Goal: Task Accomplishment & Management: Manage account settings

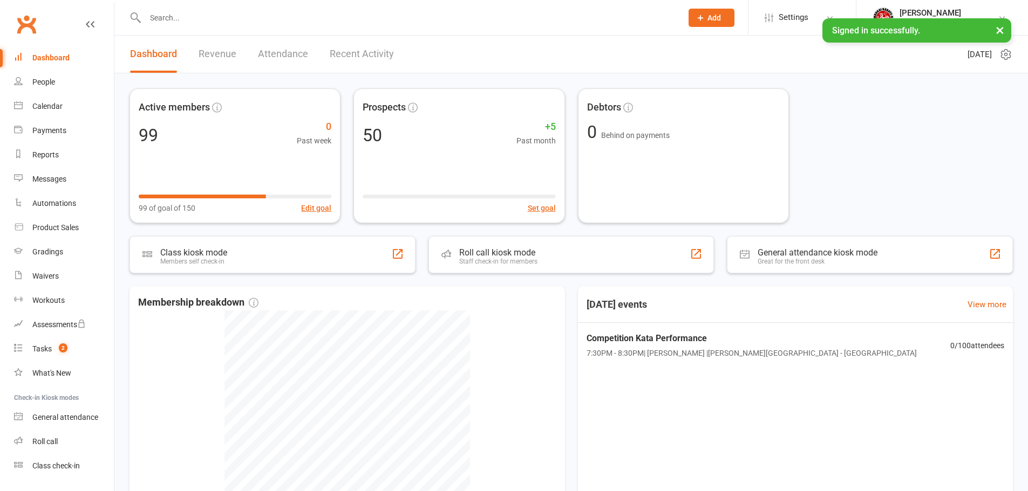
click at [877, 160] on div "Active members 99 0 Past week 99 of goal of 150 Edit goal Prospects 50 +5 Past …" at bounding box center [570, 155] width 883 height 135
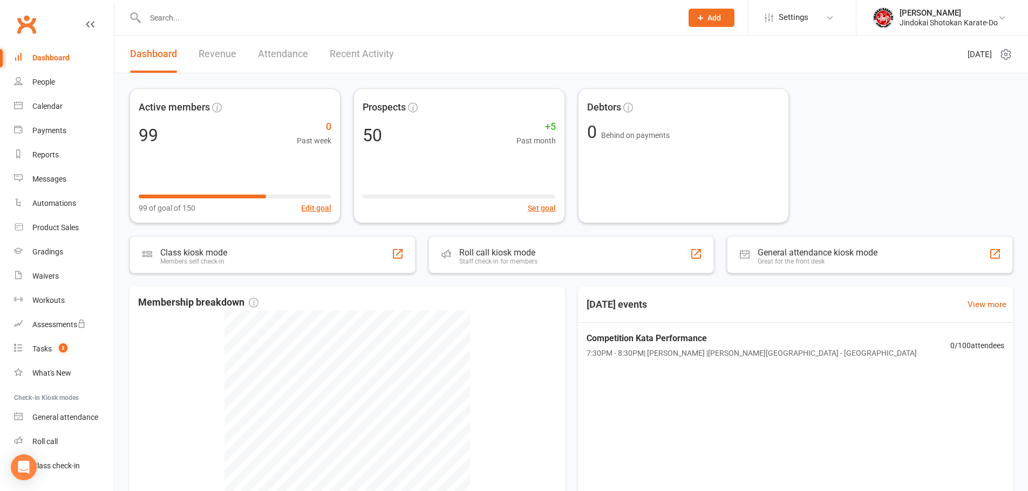
click at [24, 21] on link "Clubworx" at bounding box center [26, 24] width 27 height 27
click at [37, 56] on div "Dashboard" at bounding box center [50, 57] width 37 height 9
click at [45, 177] on div "Messages" at bounding box center [49, 179] width 34 height 9
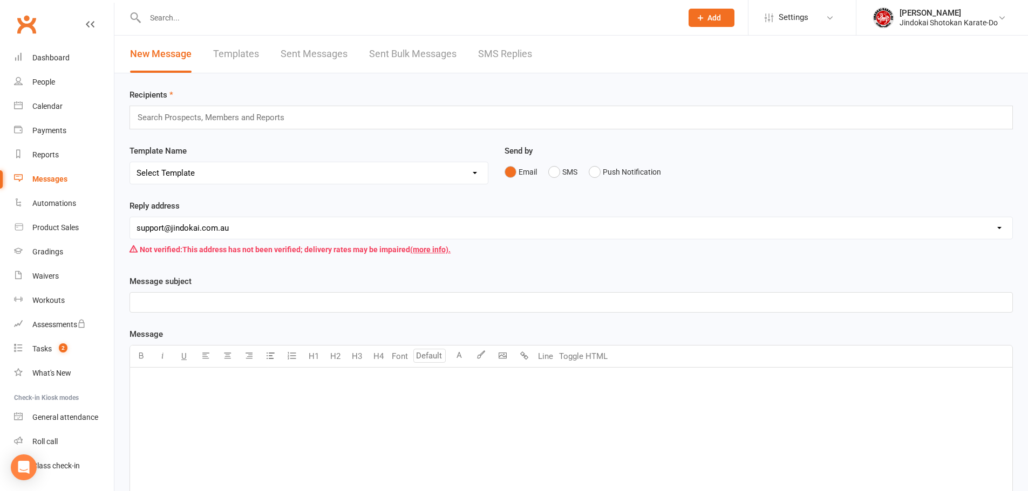
click at [395, 51] on link "Sent Bulk Messages" at bounding box center [412, 54] width 87 height 37
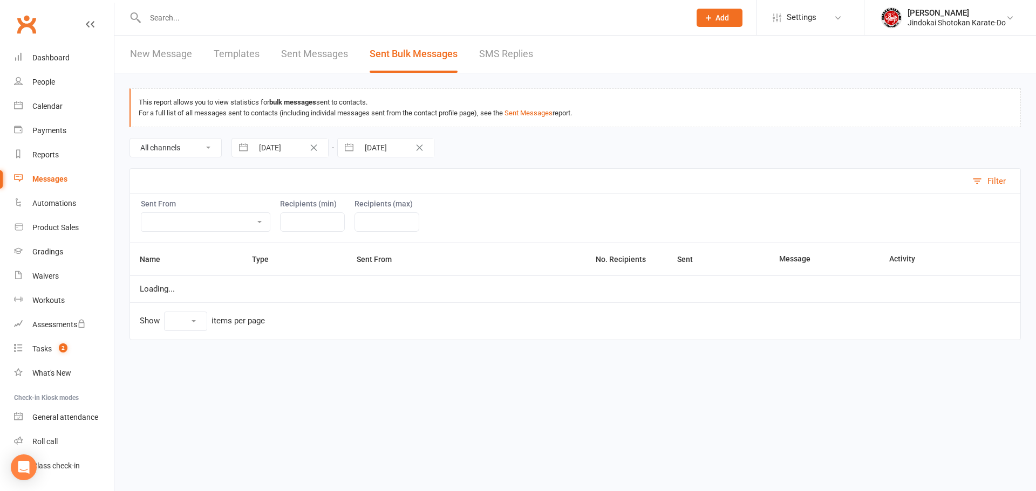
select select "10"
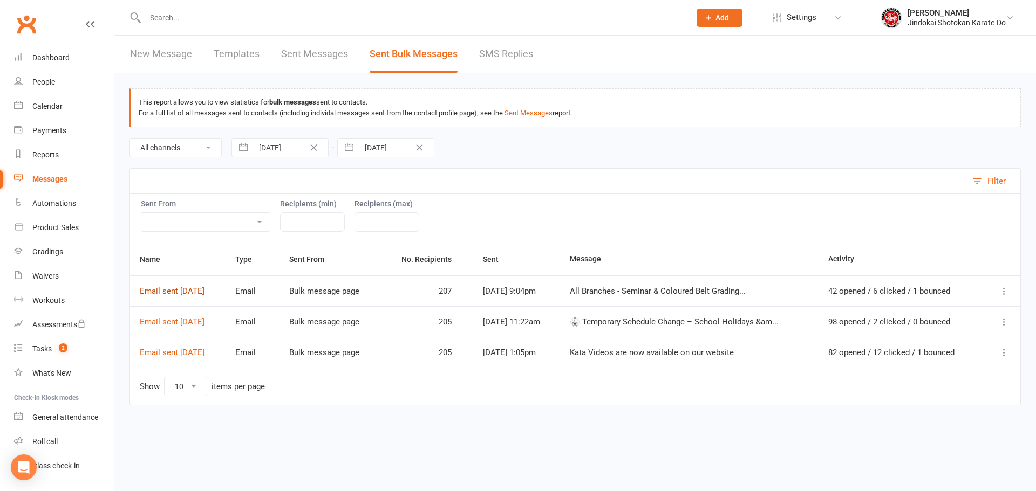
click at [170, 290] on link "Email sent 12 Oct 2025" at bounding box center [172, 291] width 65 height 10
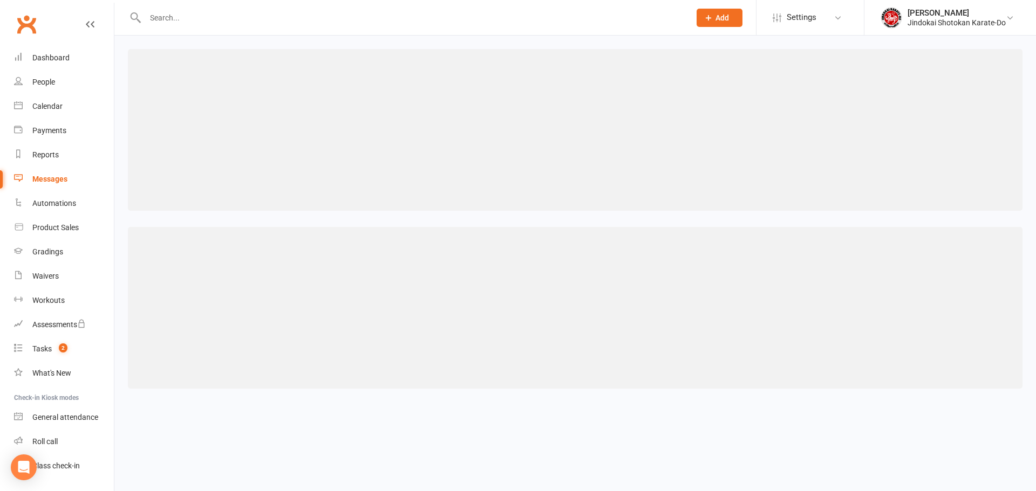
select select "100"
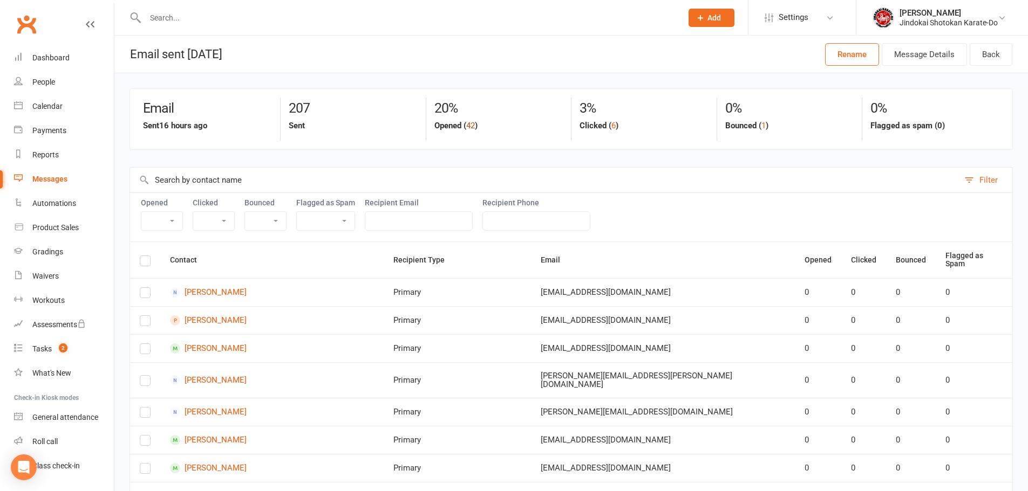
click at [471, 125] on button "42" at bounding box center [470, 125] width 9 height 13
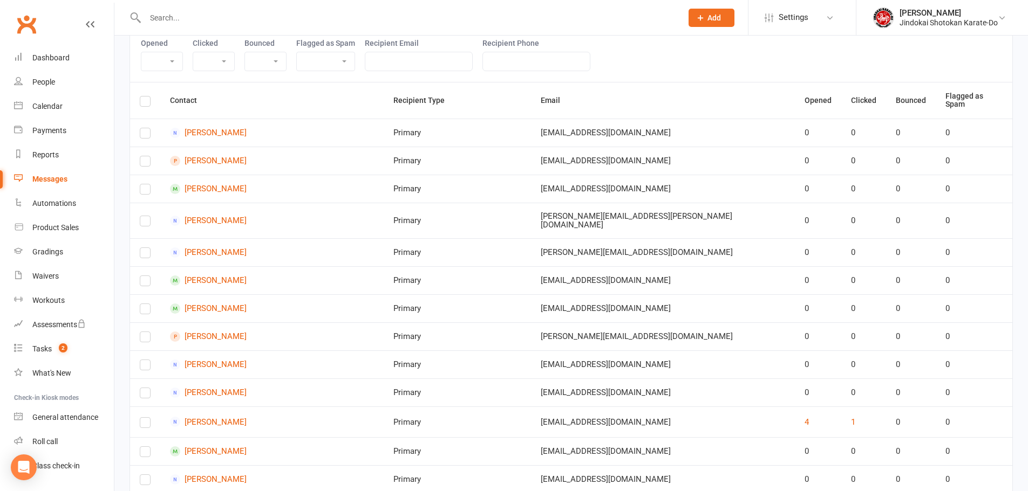
select select "true"
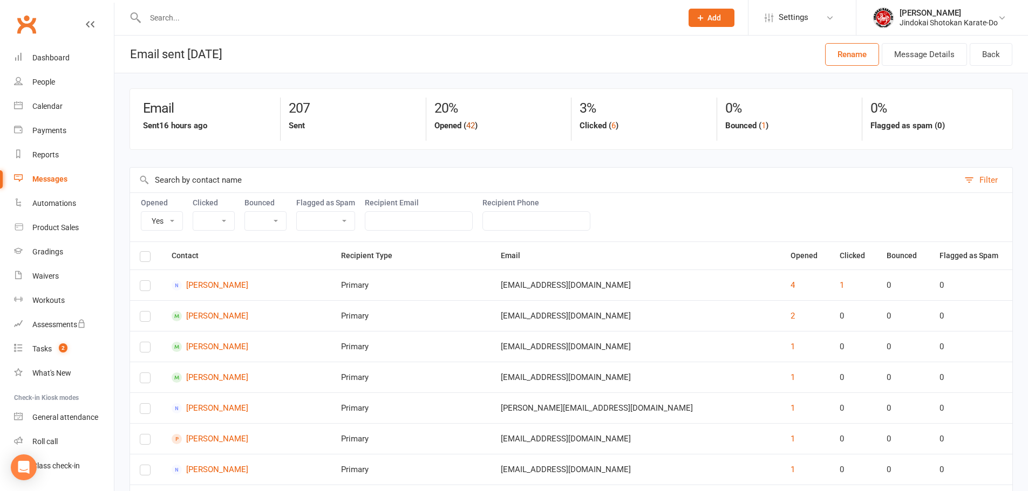
click at [470, 125] on button "42" at bounding box center [470, 125] width 9 height 13
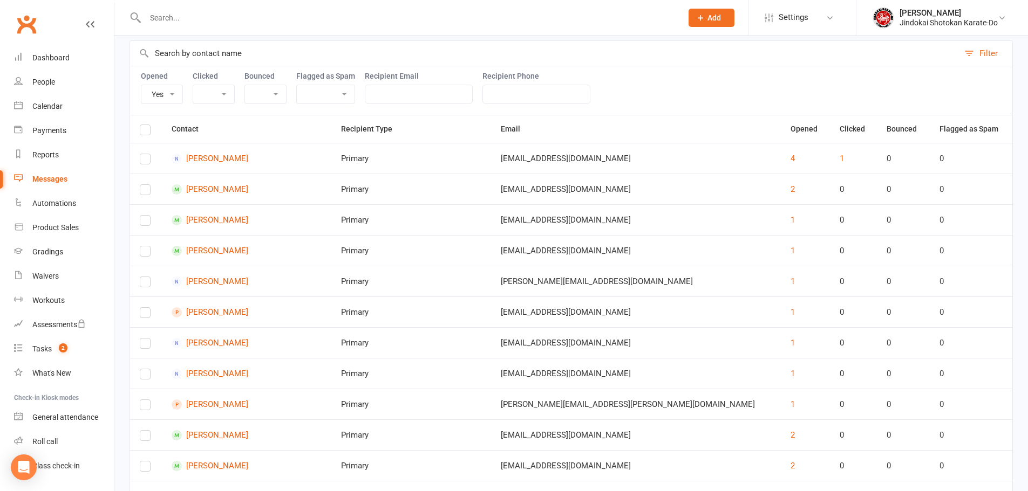
select select "true"
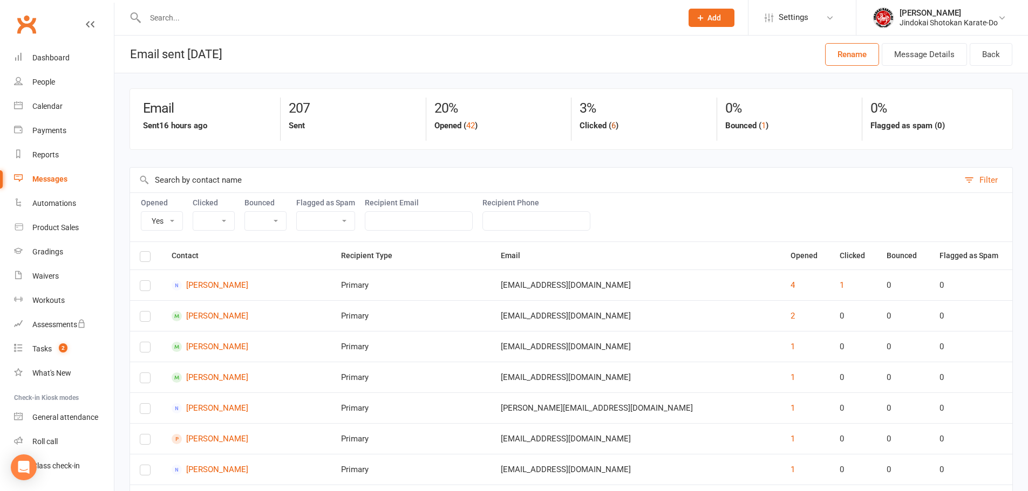
click at [611, 126] on button "6" at bounding box center [613, 125] width 4 height 13
select select "true"
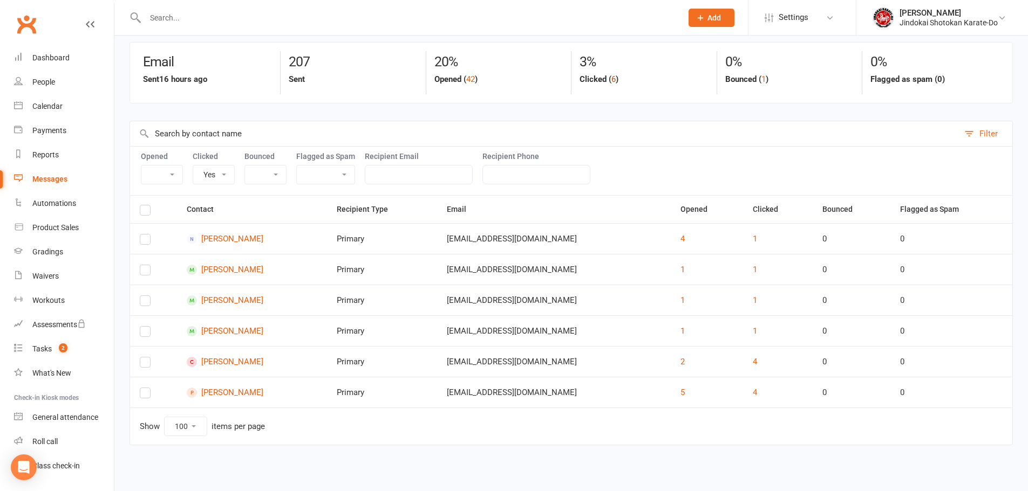
scroll to position [46, 0]
click at [44, 54] on div "Dashboard" at bounding box center [50, 57] width 37 height 9
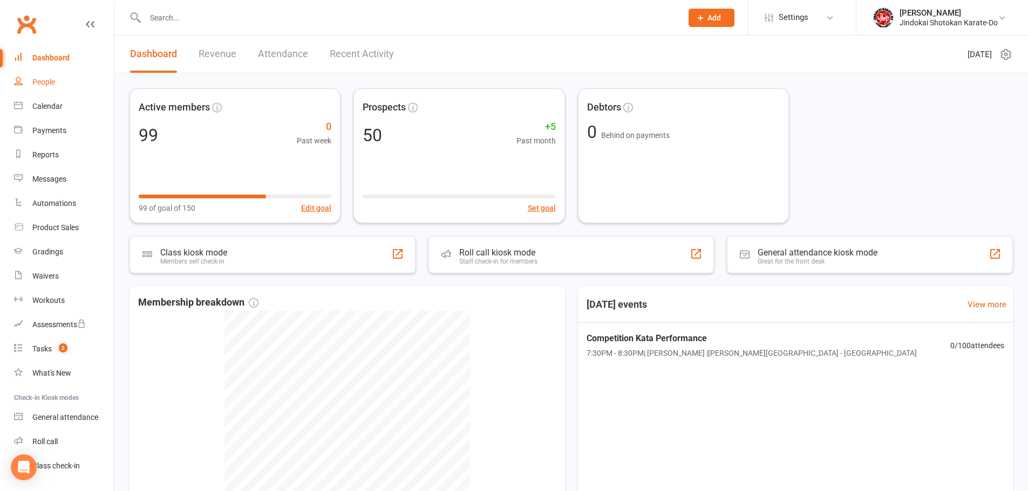
click at [40, 85] on div "People" at bounding box center [43, 82] width 23 height 9
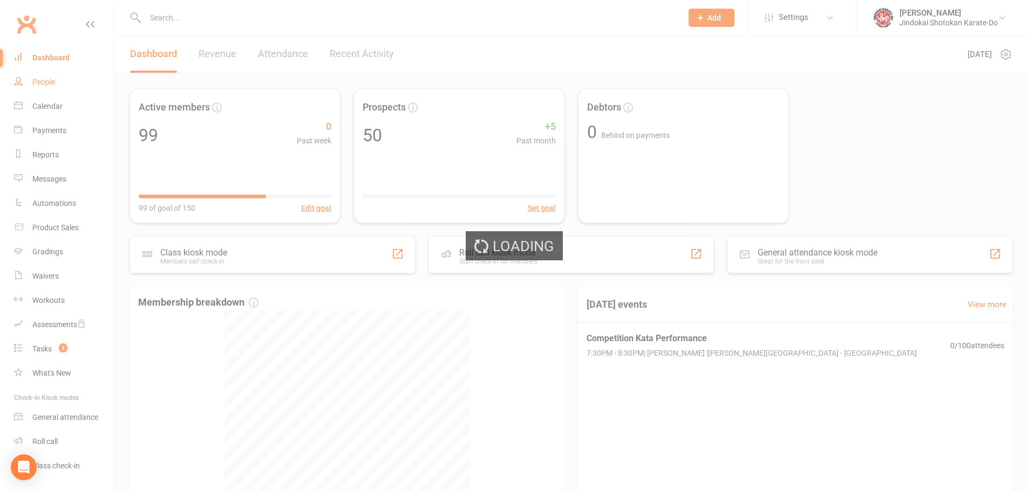
select select "100"
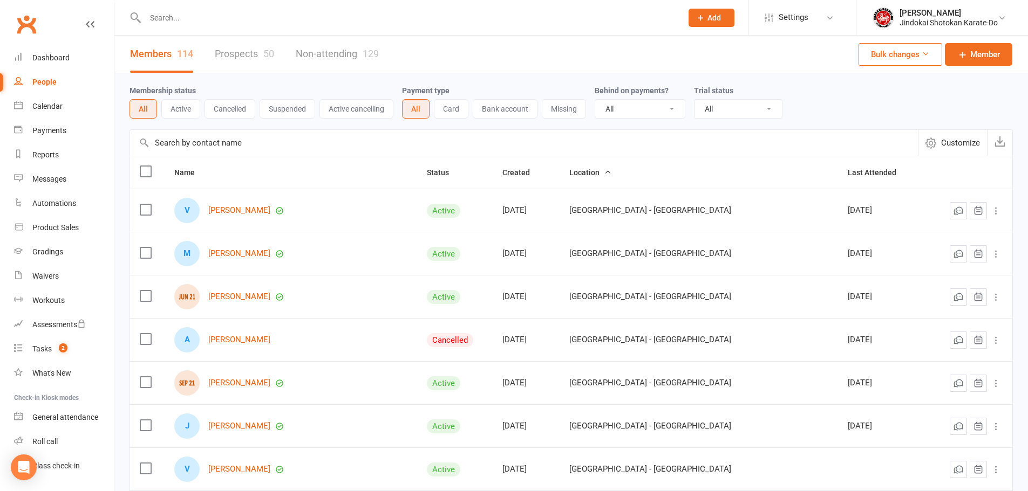
click at [228, 58] on link "Prospects 50" at bounding box center [244, 54] width 59 height 37
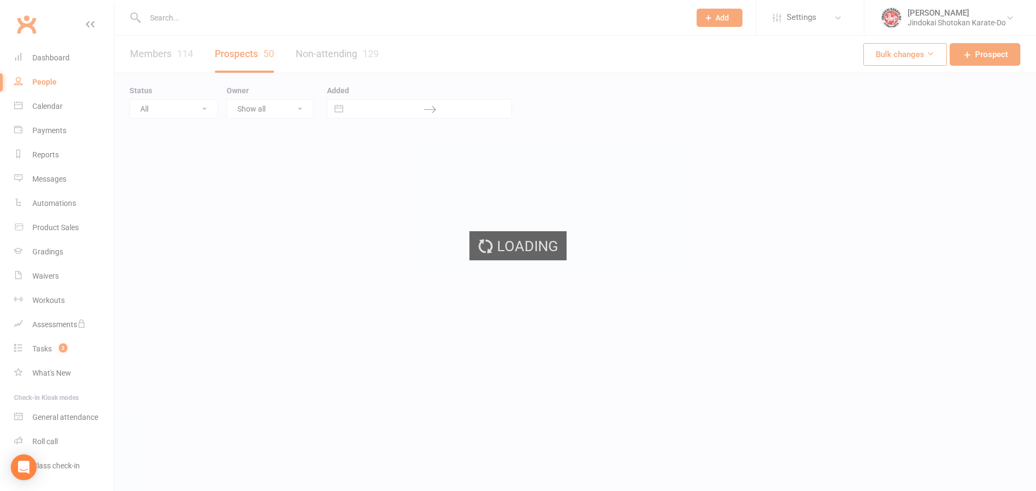
select select "100"
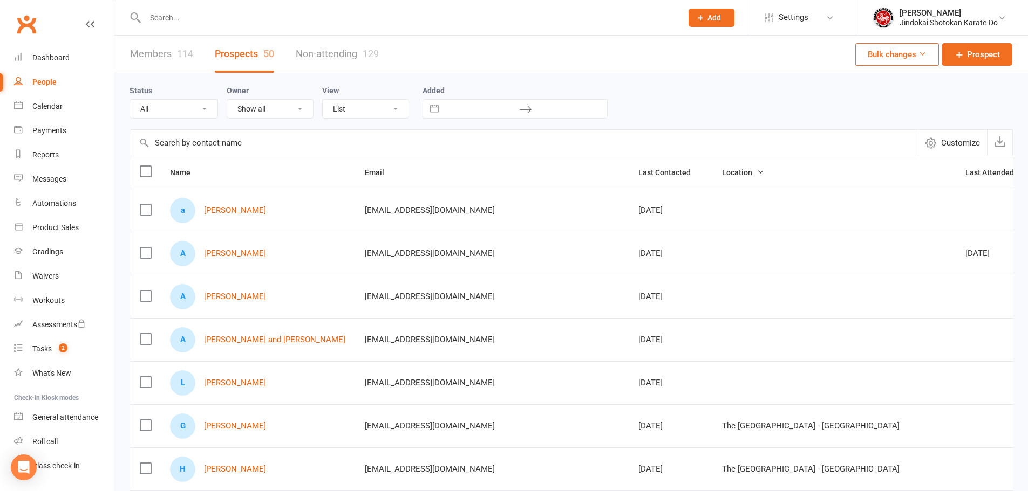
drag, startPoint x: 149, startPoint y: 175, endPoint x: 153, endPoint y: 182, distance: 8.2
click at [149, 175] on label at bounding box center [145, 171] width 11 height 11
click at [149, 166] on input "checkbox" at bounding box center [145, 166] width 11 height 0
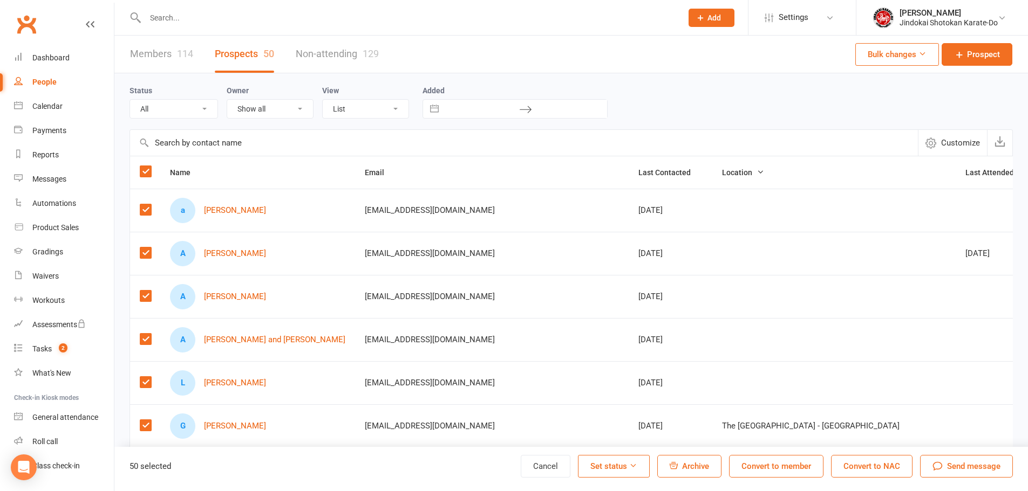
click at [967, 469] on span "Send message" at bounding box center [973, 466] width 53 height 13
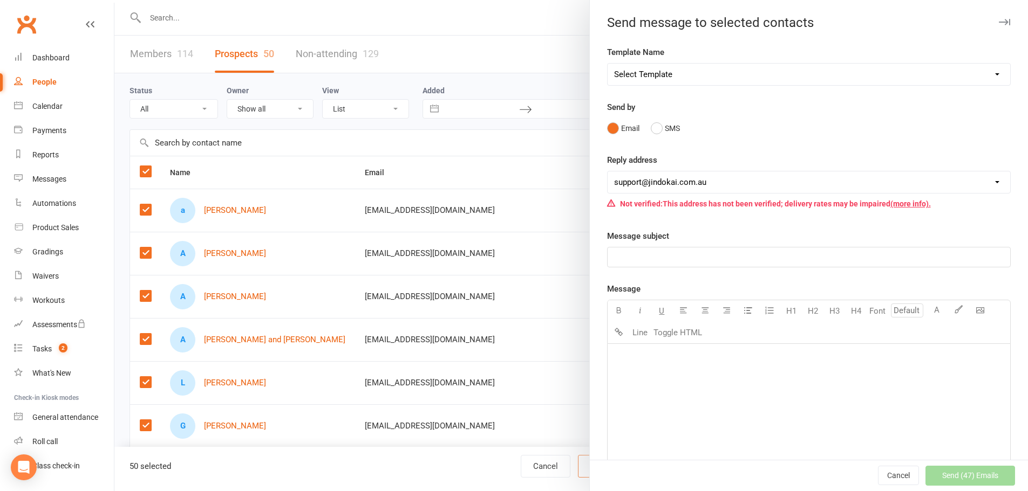
click at [660, 72] on select "Select Template [SMS] 1st Payment - FAMILY OF 2 OR MORE [SMS] 1st Payment - IND…" at bounding box center [808, 75] width 402 height 22
select select "20"
click at [607, 64] on select "Select Template [SMS] 1st Payment - FAMILY OF 2 OR MORE [SMS] 1st Payment - IND…" at bounding box center [808, 75] width 402 height 22
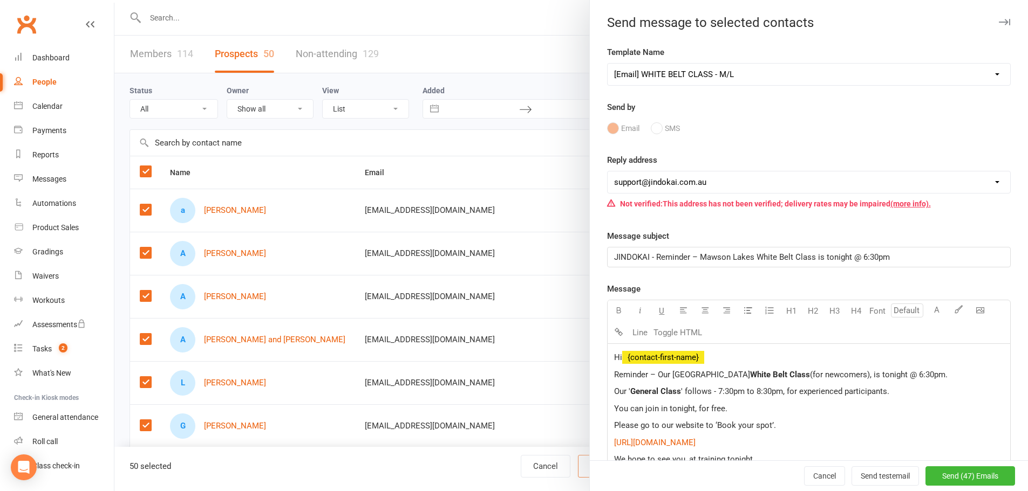
click at [651, 74] on select "Select Template [SMS] 1st Payment - FAMILY OF 2 OR MORE [SMS] 1st Payment - IND…" at bounding box center [808, 75] width 402 height 22
click at [775, 77] on select "Select Template [SMS] 1st Payment - FAMILY OF 2 OR MORE [SMS] 1st Payment - IND…" at bounding box center [808, 75] width 402 height 22
click at [672, 256] on span "JINDOKAI - Reminder – Mawson Lakes White Belt Class is tonight @ 6:30pm" at bounding box center [752, 257] width 276 height 10
click at [767, 262] on span "JINDOKAI - Reminder – Mawson Lakes White Belt Class is tonight @ 6:30pm" at bounding box center [752, 257] width 276 height 10
drag, startPoint x: 697, startPoint y: 258, endPoint x: 752, endPoint y: 257, distance: 55.0
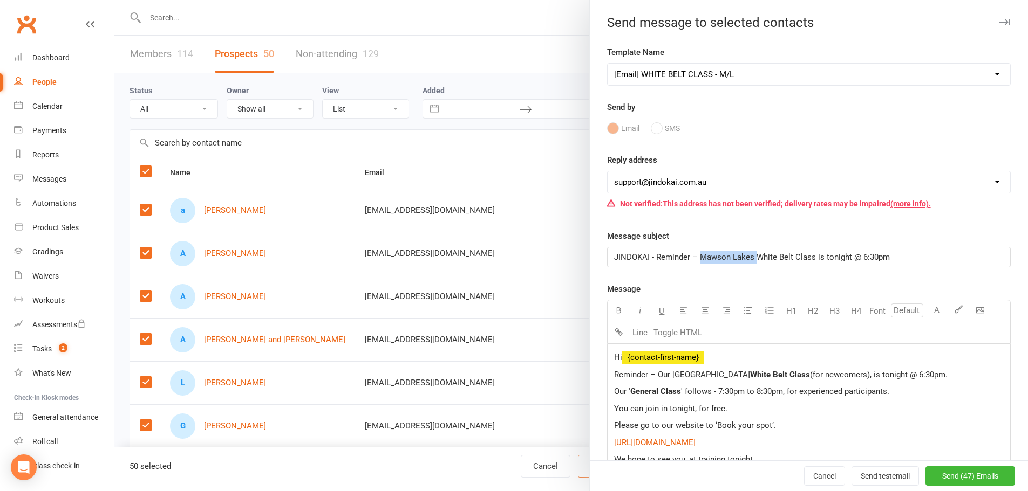
click at [752, 257] on span "JINDOKAI - Reminder – Mawson Lakes White Belt Class is tonight @ 6:30pm" at bounding box center [752, 257] width 276 height 10
drag, startPoint x: 757, startPoint y: 256, endPoint x: 942, endPoint y: 259, distance: 185.6
click at [942, 259] on p "JINDOKAI - Reminder – White Belt Class is tonight @ 6:30pm" at bounding box center [808, 257] width 389 height 13
drag, startPoint x: 666, startPoint y: 374, endPoint x: 712, endPoint y: 374, distance: 45.8
click at [712, 374] on span "Reminder – Our Mawson Lakes" at bounding box center [682, 375] width 136 height 10
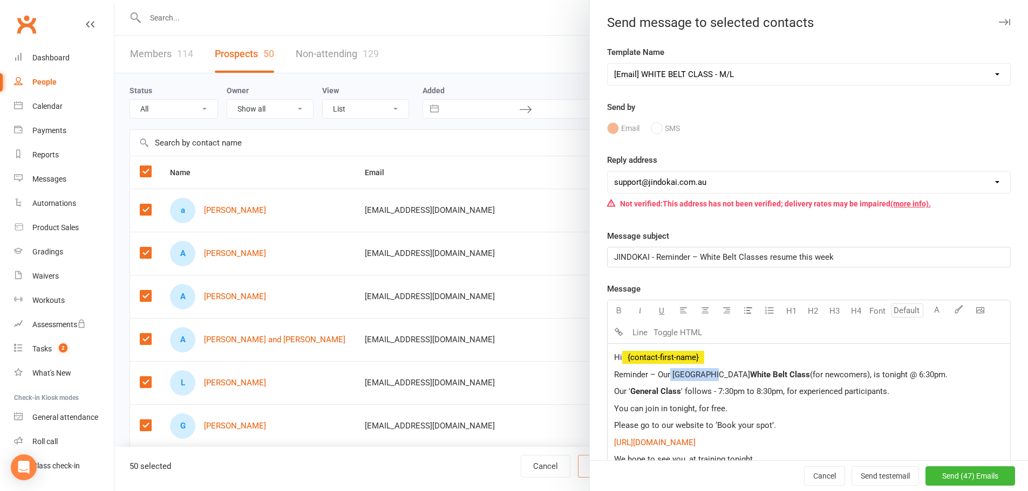
click at [675, 377] on span "Reminder – Our Mawson Lakes" at bounding box center [682, 375] width 136 height 10
drag, startPoint x: 669, startPoint y: 375, endPoint x: 722, endPoint y: 374, distance: 52.9
click at [722, 374] on span "Reminder – Our Mawson Lakes" at bounding box center [682, 375] width 136 height 10
drag, startPoint x: 734, startPoint y: 373, endPoint x: 816, endPoint y: 375, distance: 81.5
click at [816, 375] on span "(for newcomers), is tonight @ 6:30pm." at bounding box center [799, 375] width 138 height 10
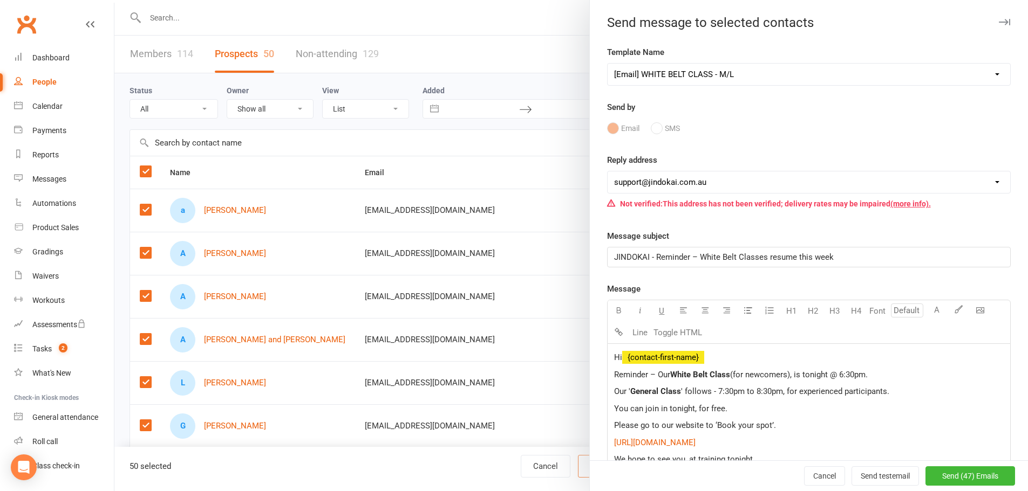
click at [826, 374] on span "(for newcomers), is tonight @ 6:30pm." at bounding box center [799, 375] width 138 height 10
click at [725, 374] on span "White Belt Class" at bounding box center [700, 375] width 60 height 10
drag, startPoint x: 803, startPoint y: 375, endPoint x: 840, endPoint y: 374, distance: 37.8
click at [840, 374] on span "(for newcomers), is tonight @ 6:30pm." at bounding box center [807, 375] width 138 height 10
click at [805, 374] on span "(for newcomers), is tonight @ 6:30pm." at bounding box center [807, 375] width 138 height 10
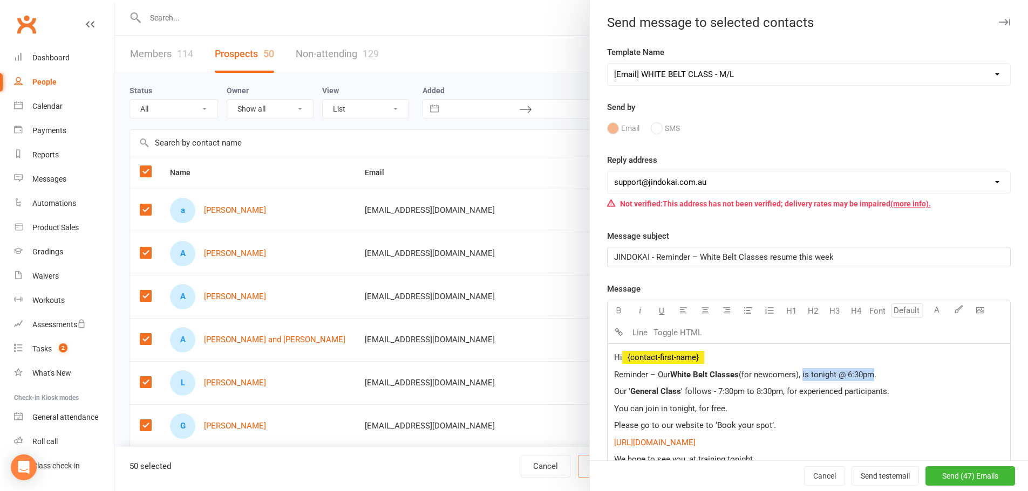
drag, startPoint x: 801, startPoint y: 374, endPoint x: 871, endPoint y: 374, distance: 69.6
click at [871, 374] on span "(for newcomers), is tonight @ 6:30pm." at bounding box center [807, 375] width 138 height 10
click at [789, 392] on span "' follows - 7:30pm to 8:30pm, for experienced participants." at bounding box center [785, 392] width 208 height 10
click at [896, 393] on p "Our ' General Class ' follows - 7:30pm to 8:30pm, for experienced participants." at bounding box center [808, 391] width 389 height 13
click at [706, 392] on span "' follows - 7:30pm to 8:30pm, for experienced participants." at bounding box center [785, 392] width 208 height 10
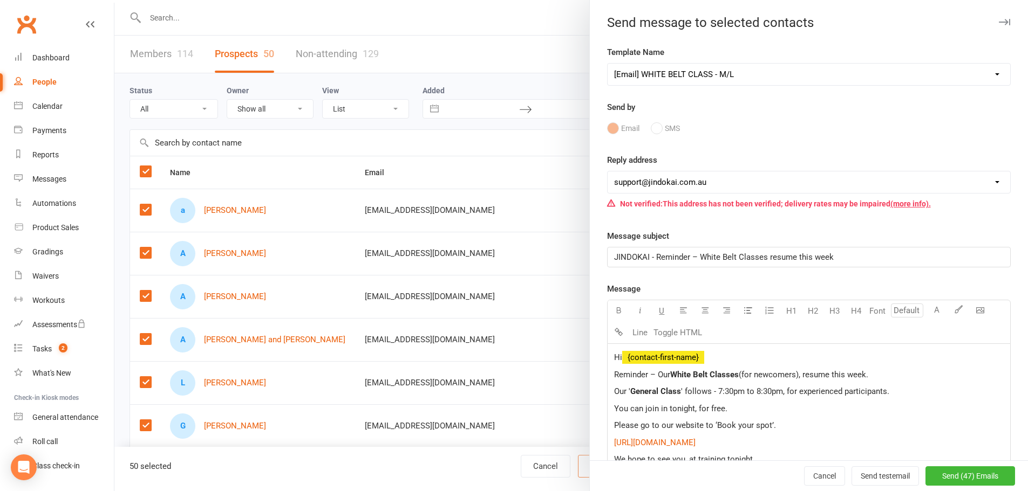
click at [739, 394] on span "' follows - 7:30pm to 8:30pm, for experienced participants." at bounding box center [785, 392] width 208 height 10
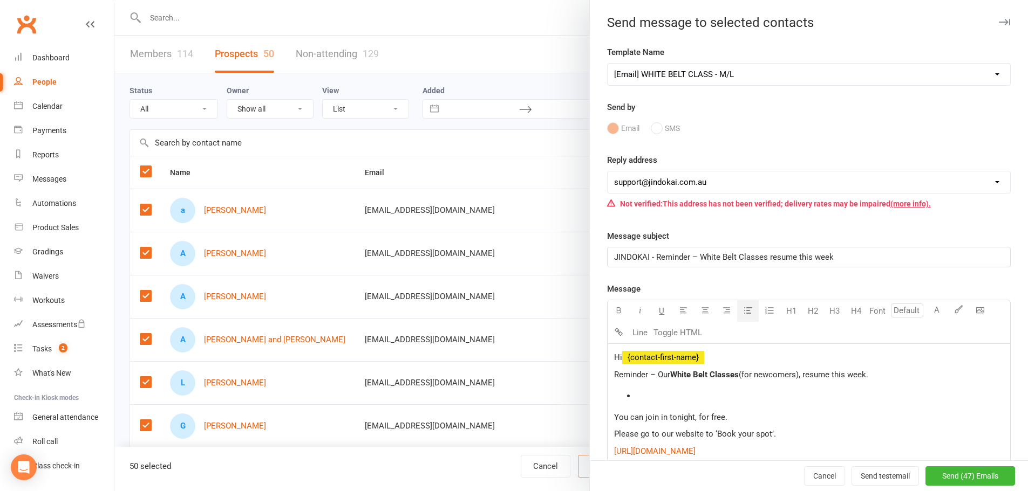
click at [744, 311] on icon "button" at bounding box center [748, 310] width 8 height 8
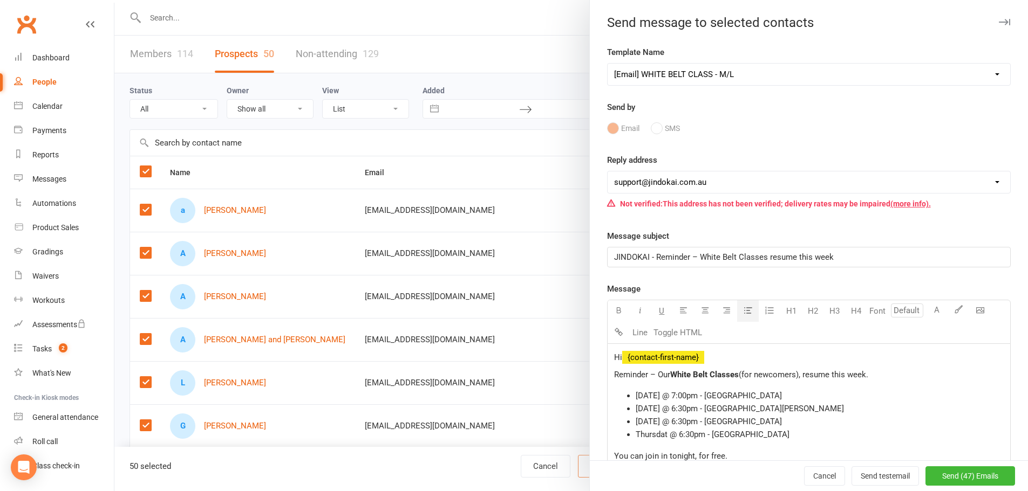
scroll to position [54, 0]
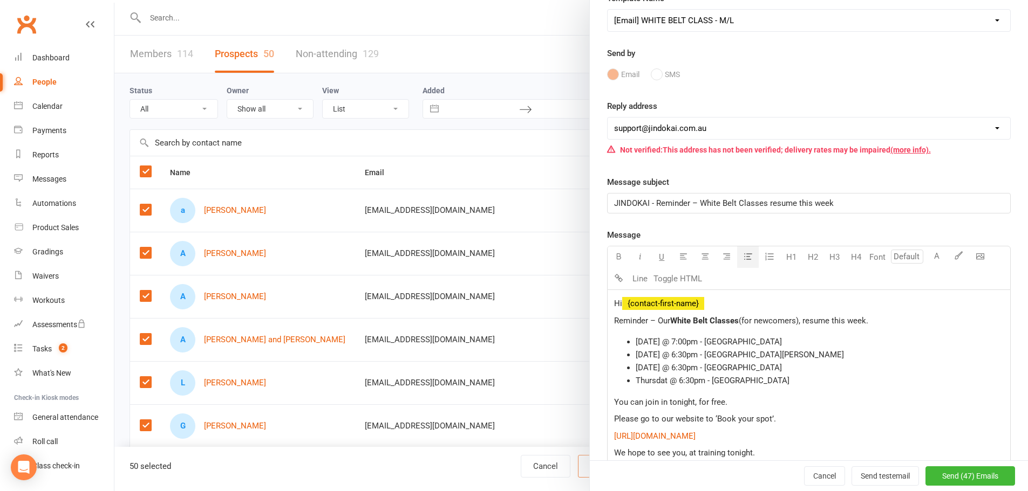
click at [653, 401] on span "You can join in tonight, for free." at bounding box center [670, 403] width 113 height 10
click at [615, 403] on span "Please go to our website to ‘Book your spot’." at bounding box center [695, 403] width 162 height 10
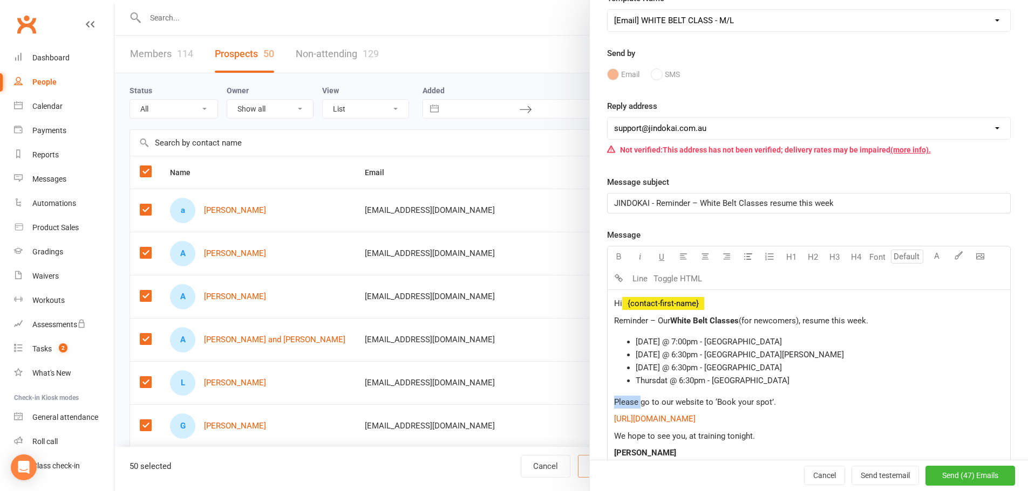
click at [615, 403] on span "Please go to our website to ‘Book your spot’." at bounding box center [695, 403] width 162 height 10
click at [616, 260] on icon "button" at bounding box center [618, 256] width 8 height 8
click at [782, 403] on p "Please go to our website to ‘Book your spot’." at bounding box center [808, 402] width 389 height 13
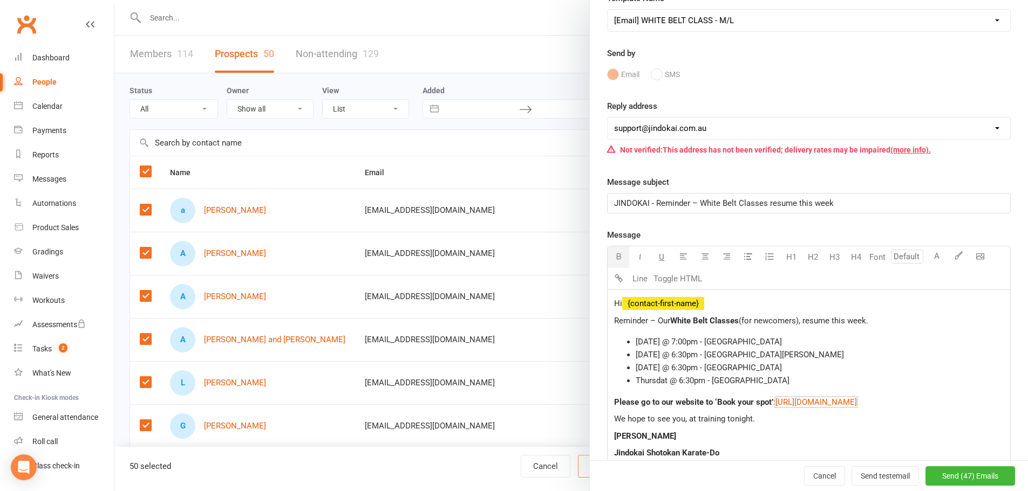
click at [751, 433] on p "Sensei Dion" at bounding box center [808, 436] width 389 height 13
click at [732, 420] on span "We hope to see you, at training tonight." at bounding box center [684, 419] width 141 height 10
click at [712, 421] on span "We hope to see you, at training soon." at bounding box center [681, 419] width 134 height 10
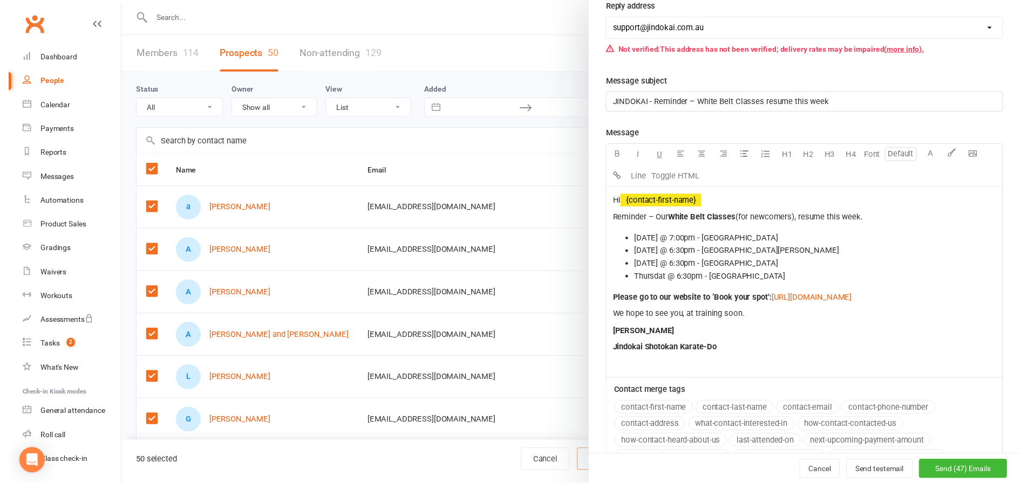
scroll to position [162, 0]
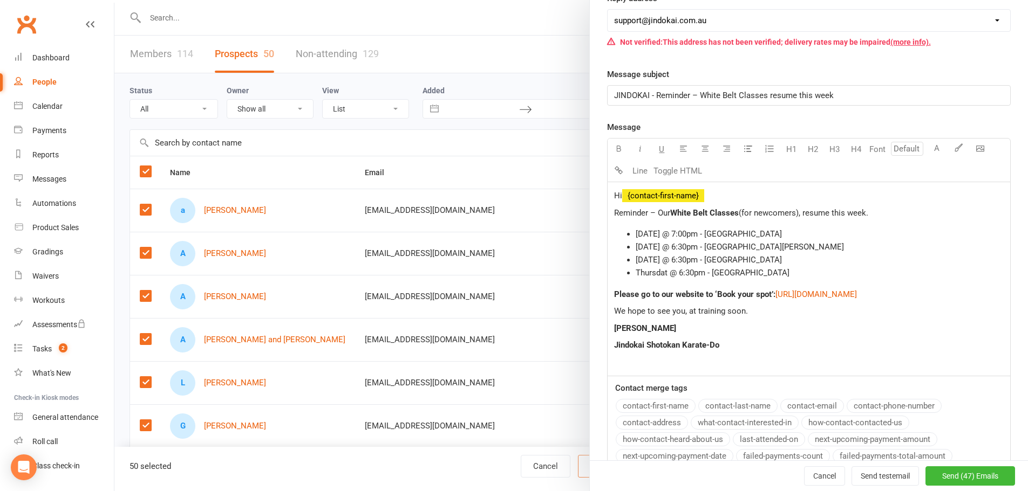
click at [715, 347] on span "Jindokai Shotokan Karate-Do" at bounding box center [666, 345] width 105 height 10
drag, startPoint x: 721, startPoint y: 346, endPoint x: 602, endPoint y: 331, distance: 119.6
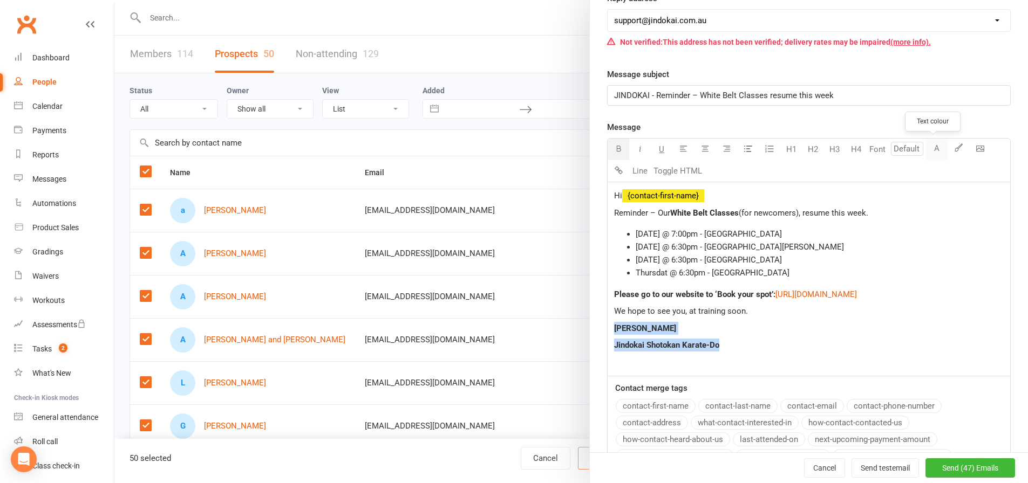
click at [933, 146] on button "A" at bounding box center [937, 150] width 22 height 22
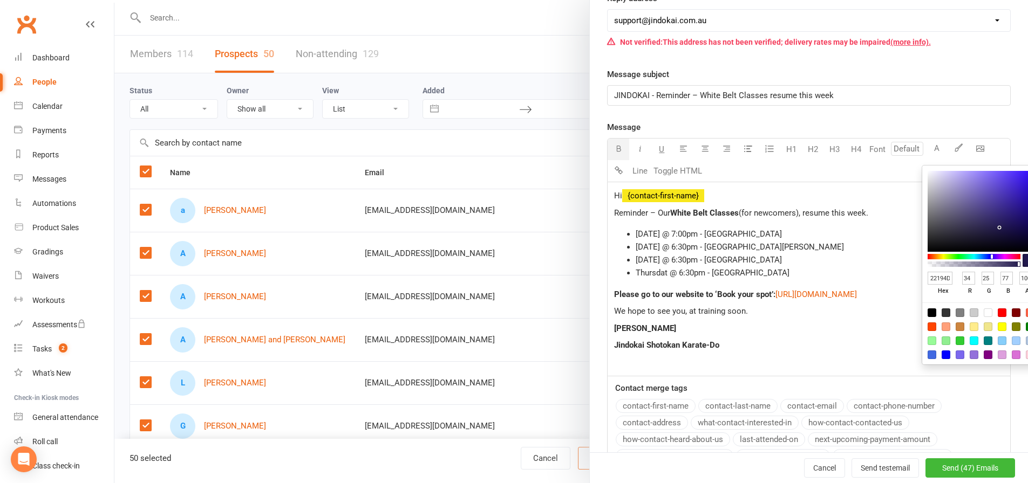
click at [946, 277] on input "22194D" at bounding box center [939, 278] width 25 height 13
type input "cc0"
type input "204"
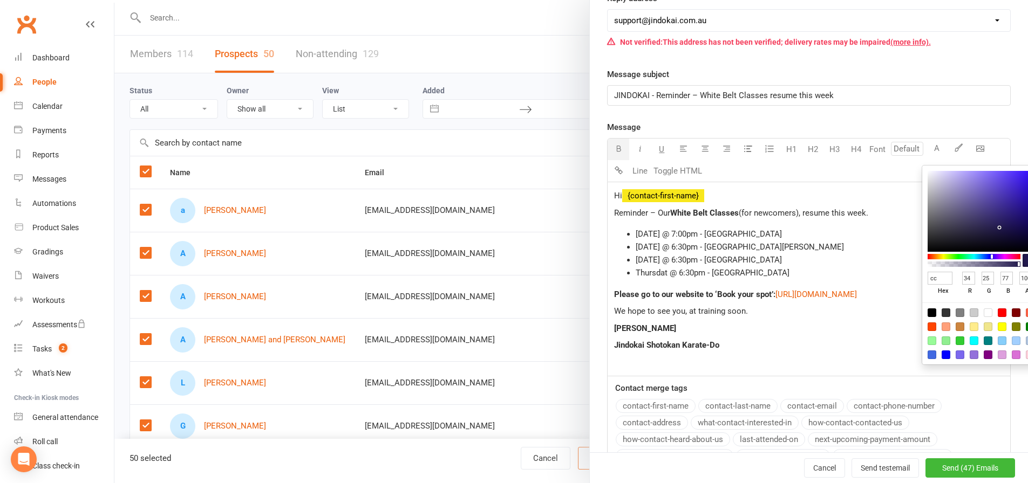
type input "0"
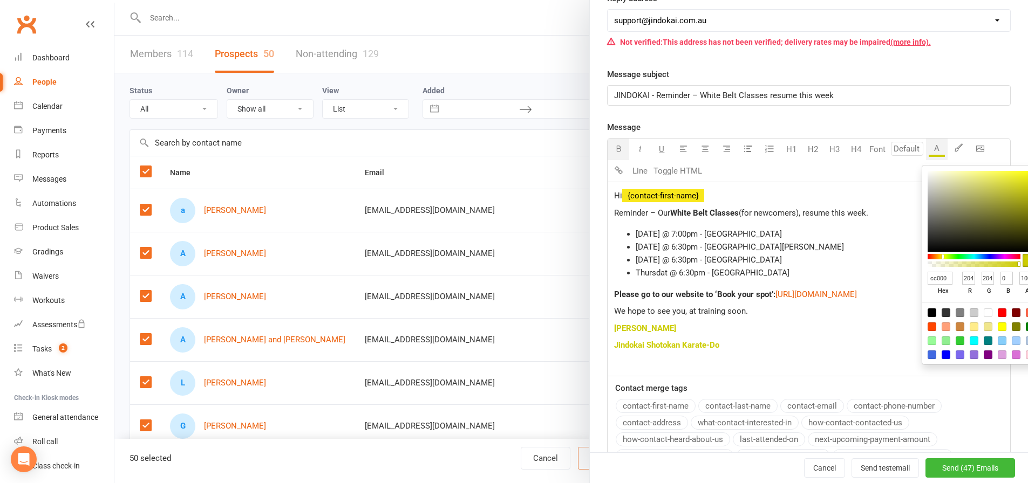
type input "cc0000"
type input "0"
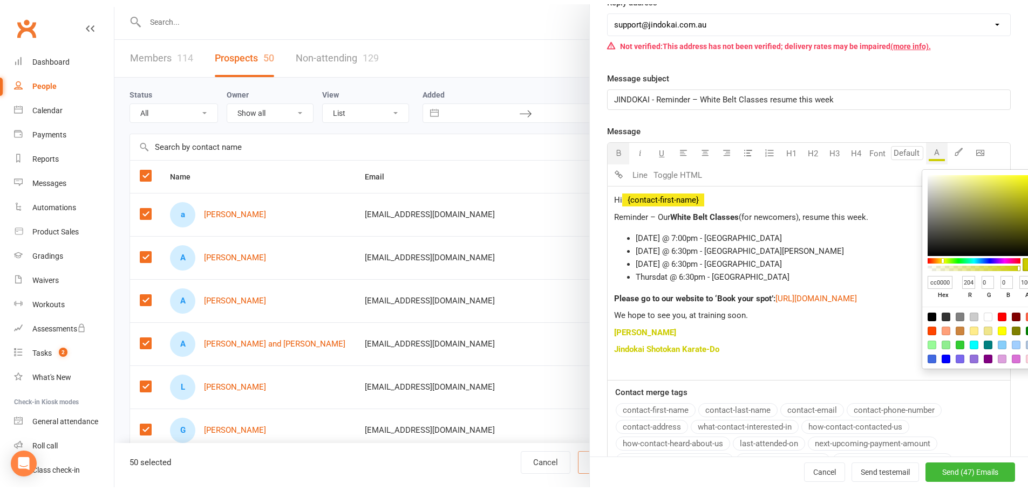
scroll to position [0, 1]
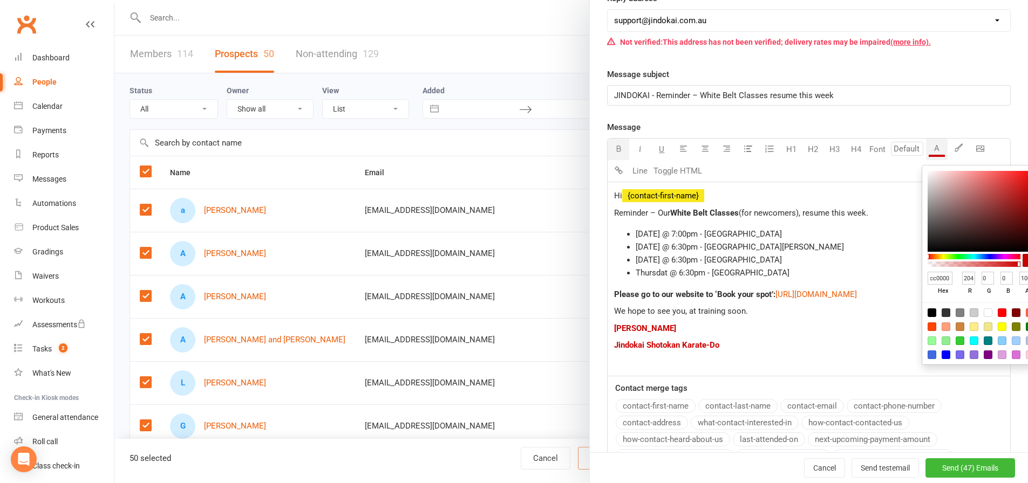
type input "cc0000"
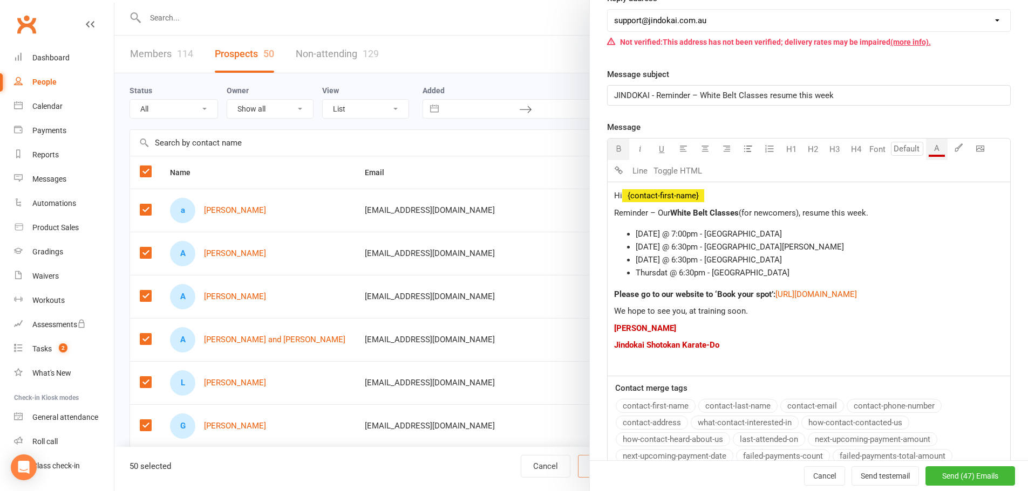
click at [734, 351] on p "Jindokai Shotokan Karate-Do" at bounding box center [808, 345] width 389 height 13
drag, startPoint x: 720, startPoint y: 345, endPoint x: 607, endPoint y: 329, distance: 113.9
click at [607, 329] on div "Hi ﻿ {contact-first-name} Reminder – Our White Belt Classes (for newcomers), re…" at bounding box center [808, 279] width 402 height 194
click at [636, 146] on icon "button" at bounding box center [640, 149] width 8 height 8
click at [774, 358] on p at bounding box center [808, 362] width 389 height 13
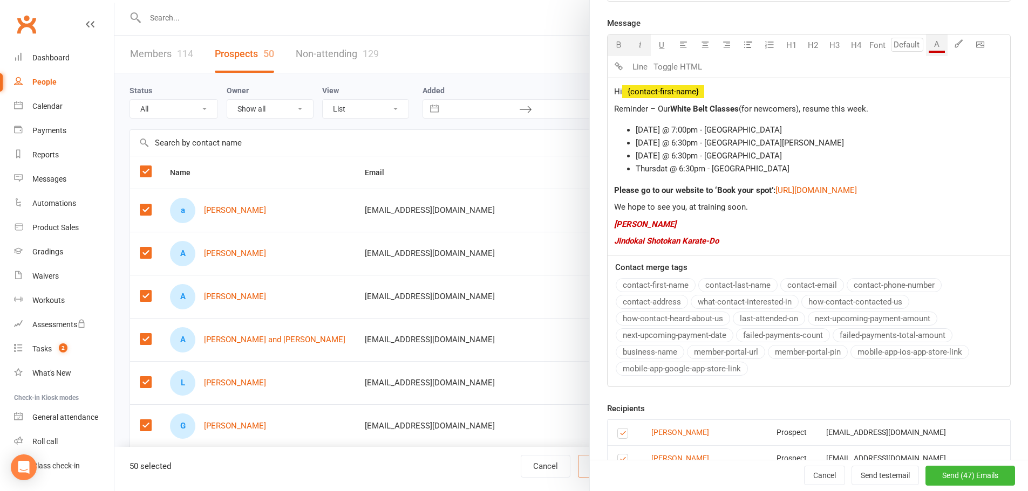
scroll to position [270, 0]
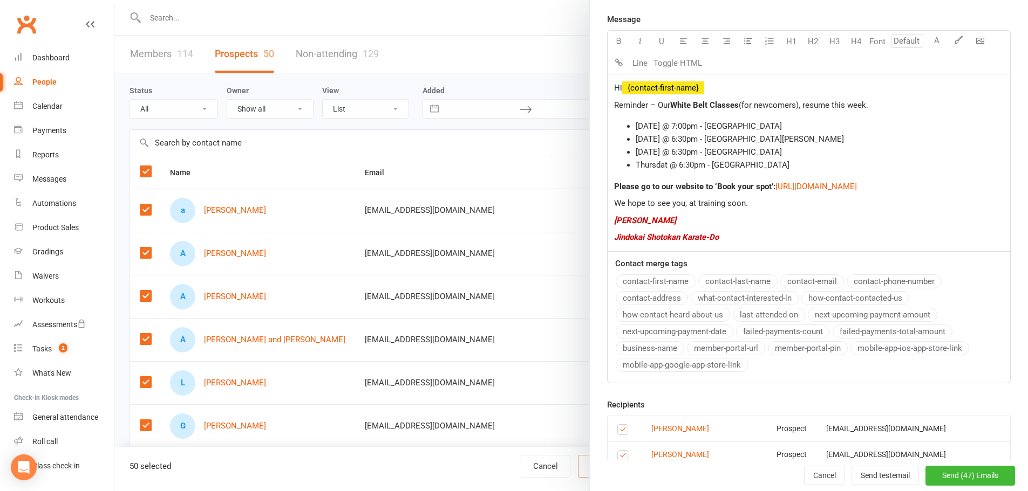
click at [681, 205] on span "We hope to see you, at training soon." at bounding box center [681, 204] width 134 height 10
click at [759, 222] on p "Sensei Dion" at bounding box center [808, 220] width 389 height 13
click at [755, 215] on p "Sensei Dion" at bounding box center [808, 220] width 389 height 13
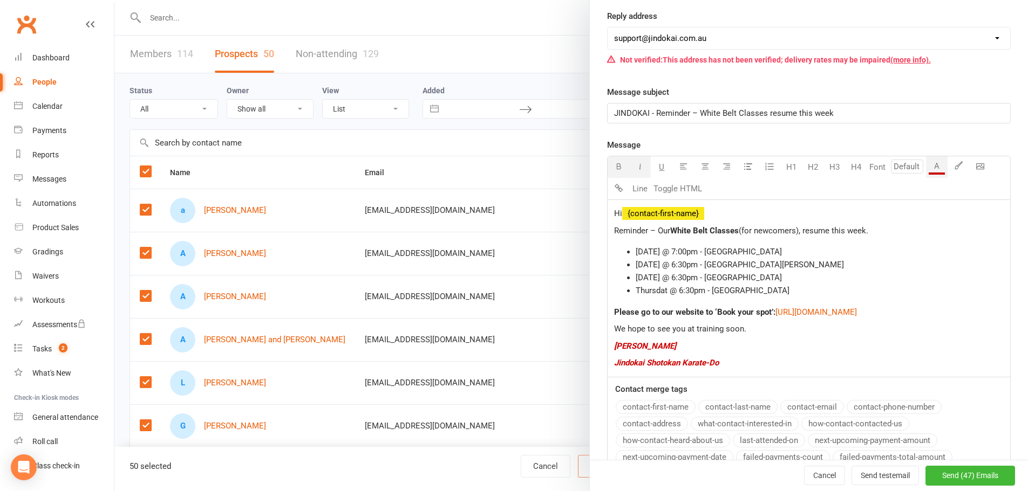
scroll to position [143, 0]
click at [947, 476] on span "Send (47) Emails" at bounding box center [970, 476] width 56 height 9
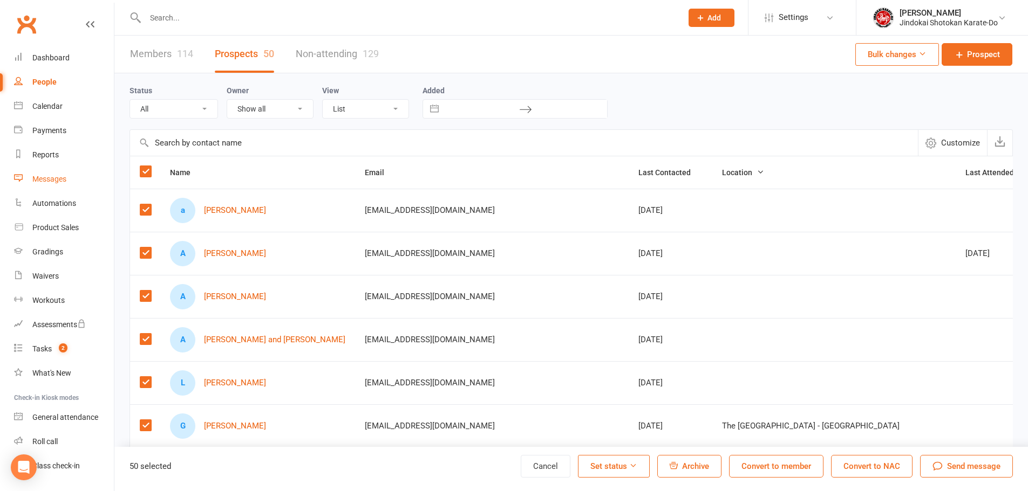
click at [37, 182] on div "Messages" at bounding box center [49, 179] width 34 height 9
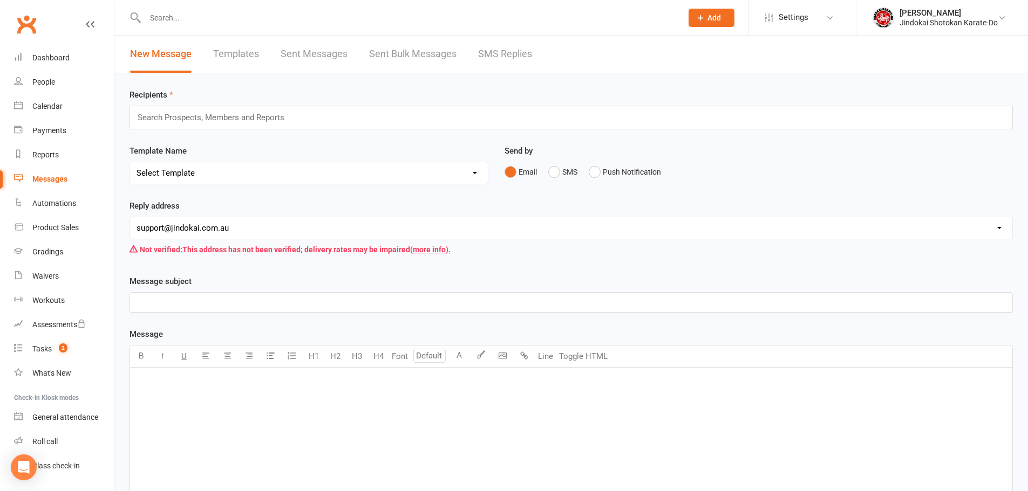
click at [430, 46] on link "Sent Bulk Messages" at bounding box center [412, 54] width 87 height 37
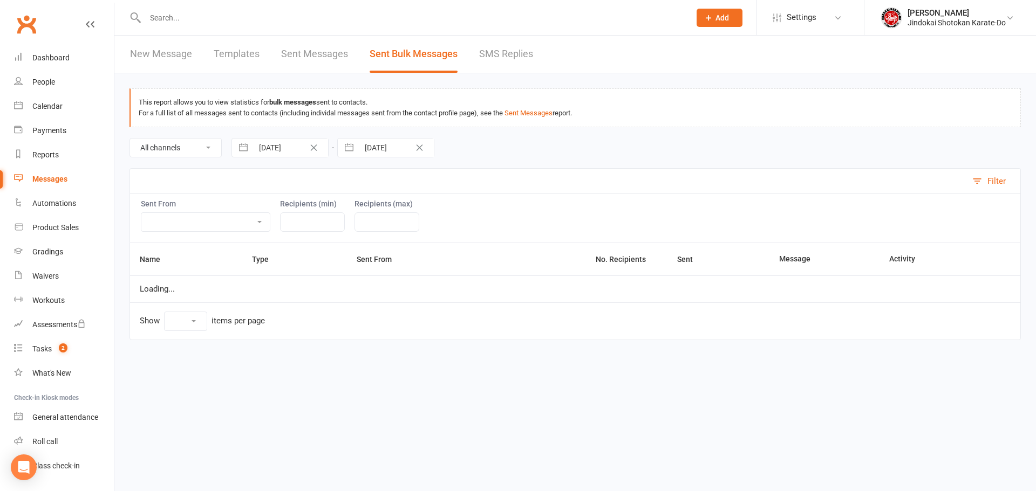
select select "10"
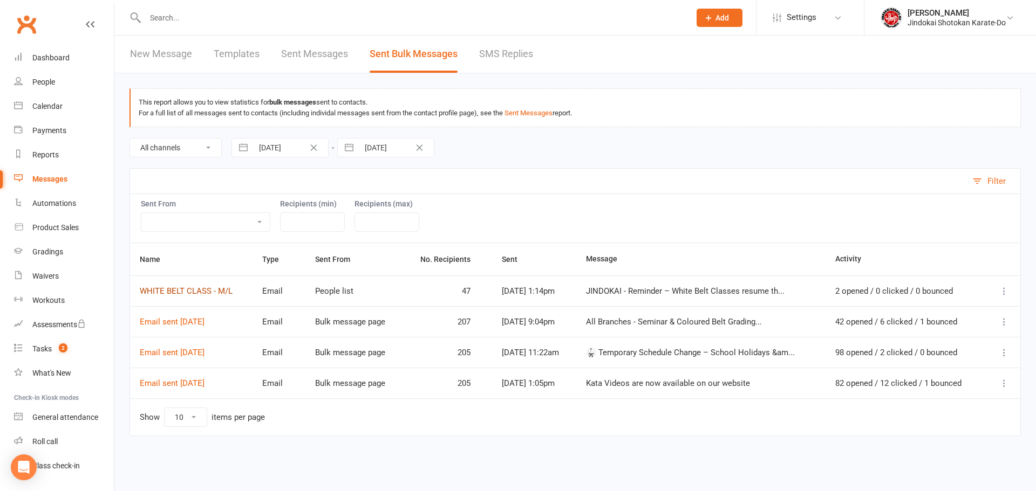
click at [152, 293] on link "WHITE BELT CLASS - M/L" at bounding box center [186, 291] width 93 height 10
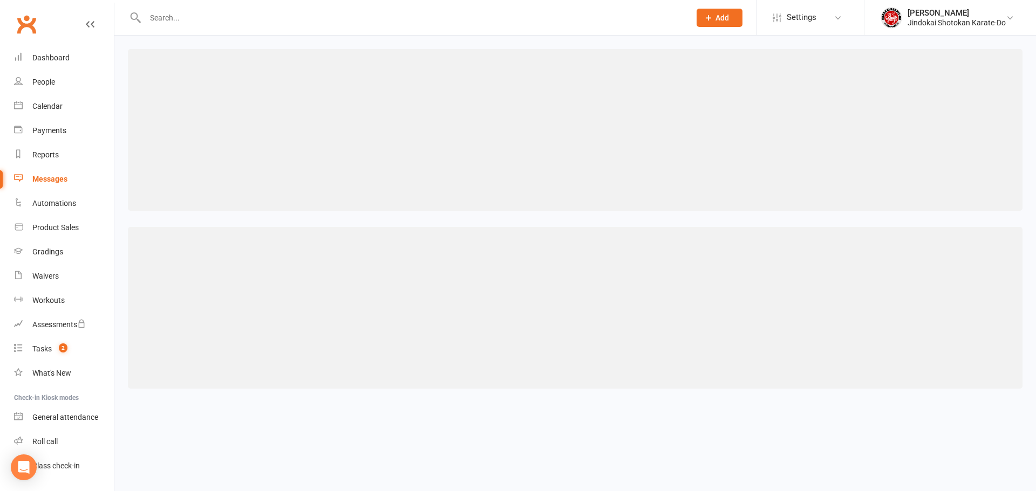
select select "100"
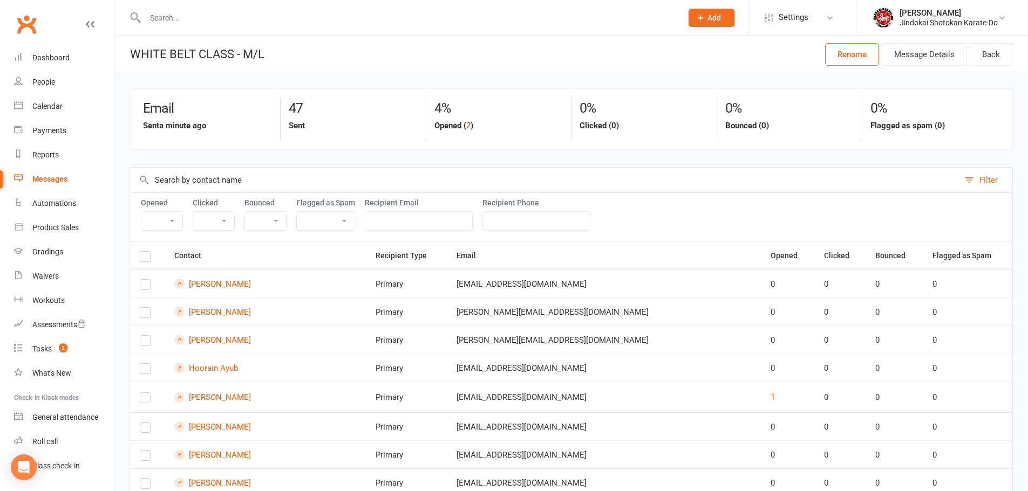
click at [467, 125] on button "2" at bounding box center [468, 125] width 4 height 13
select select "true"
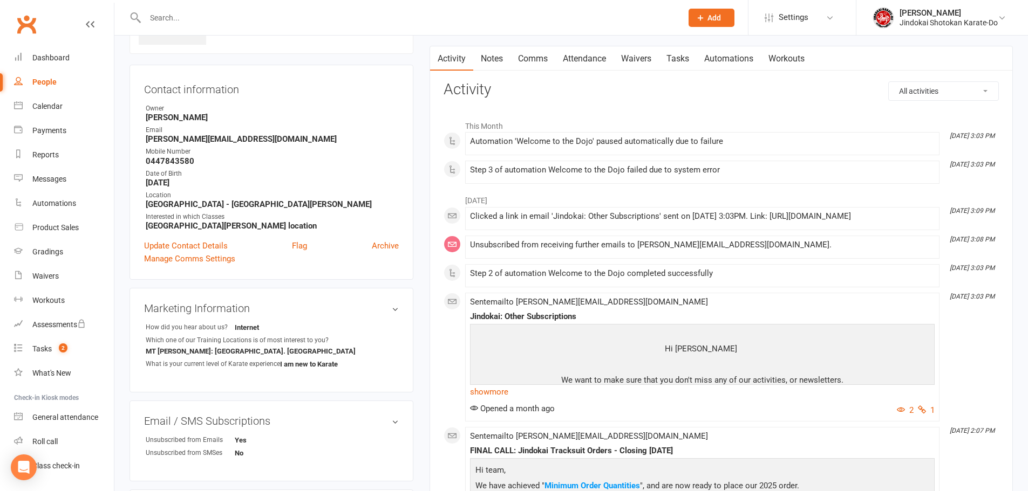
scroll to position [108, 0]
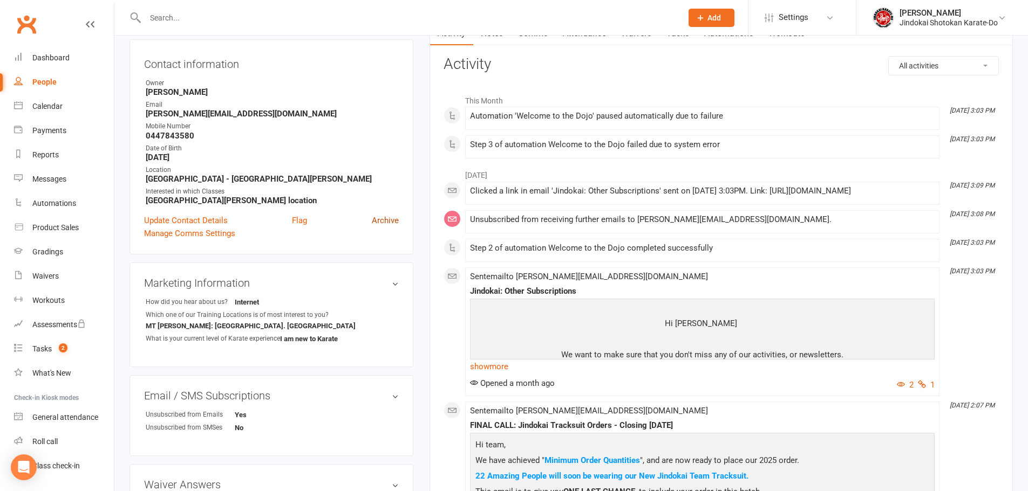
click at [386, 222] on link "Archive" at bounding box center [385, 220] width 27 height 13
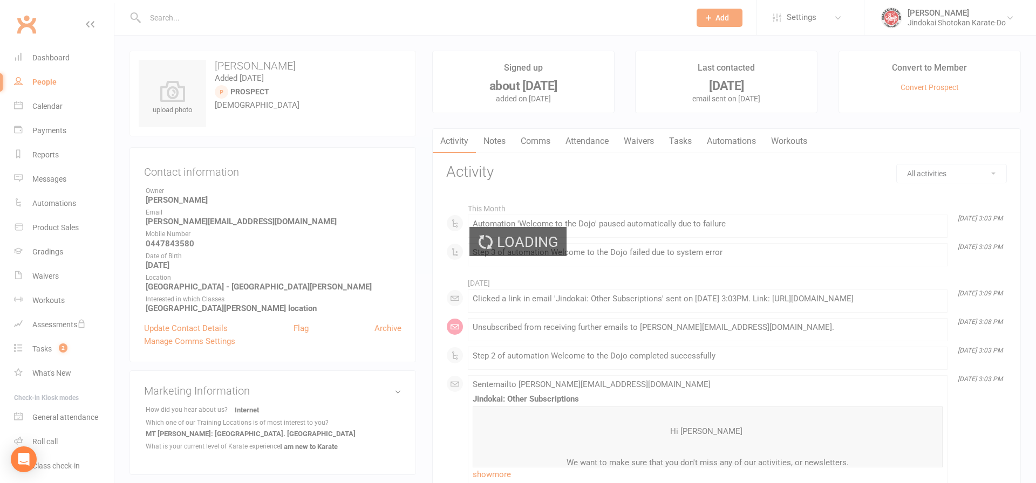
select select "100"
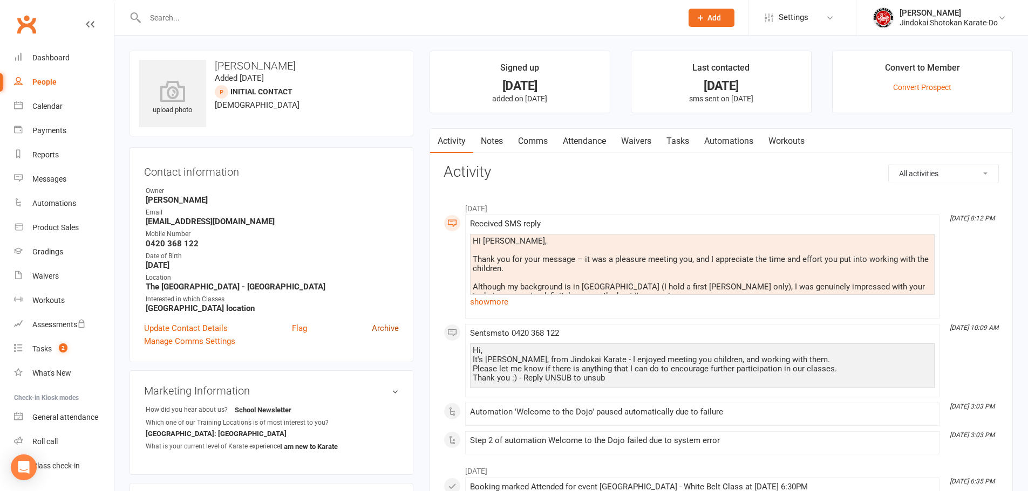
click at [383, 330] on link "Archive" at bounding box center [385, 328] width 27 height 13
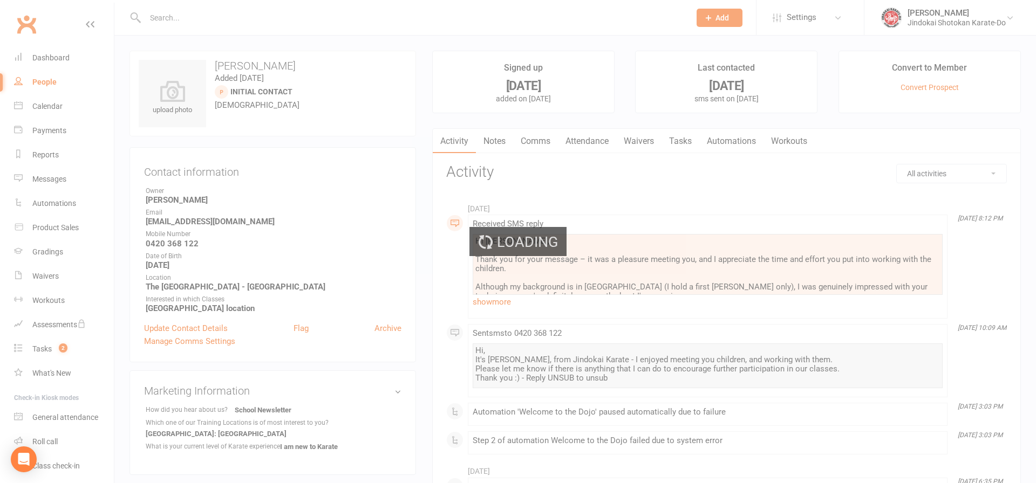
select select "100"
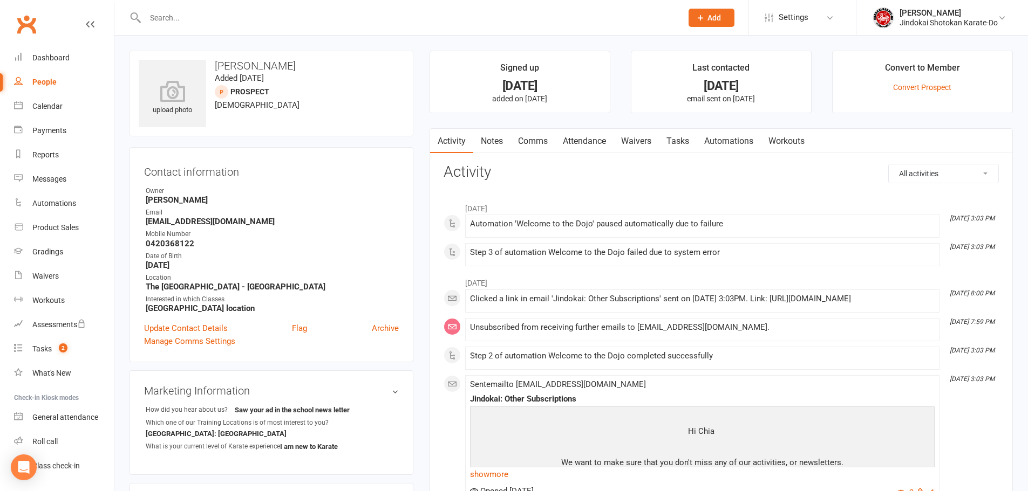
drag, startPoint x: 388, startPoint y: 328, endPoint x: 568, endPoint y: 37, distance: 342.5
click at [389, 328] on link "Archive" at bounding box center [385, 328] width 27 height 13
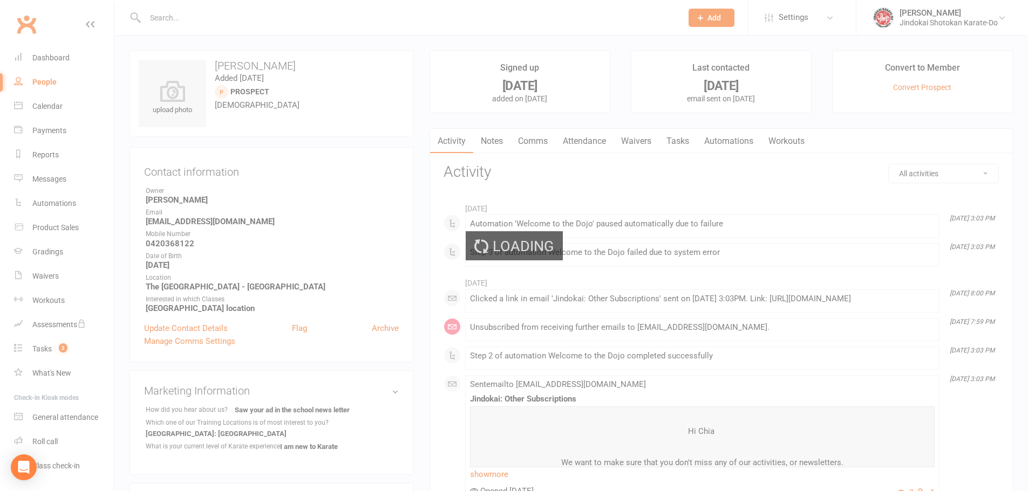
select select "100"
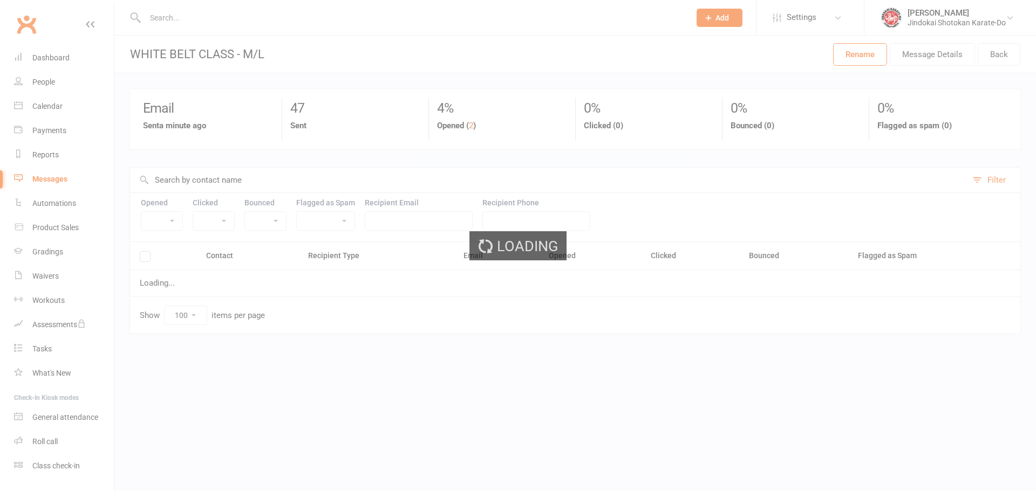
select select "100"
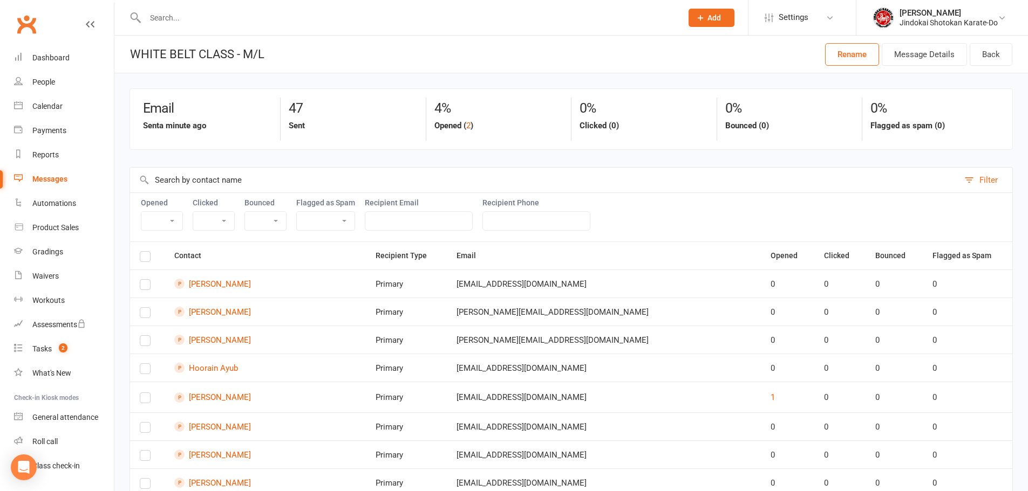
click at [41, 25] on div "Clubworx" at bounding box center [57, 31] width 114 height 40
click at [22, 27] on link "Clubworx" at bounding box center [26, 24] width 27 height 27
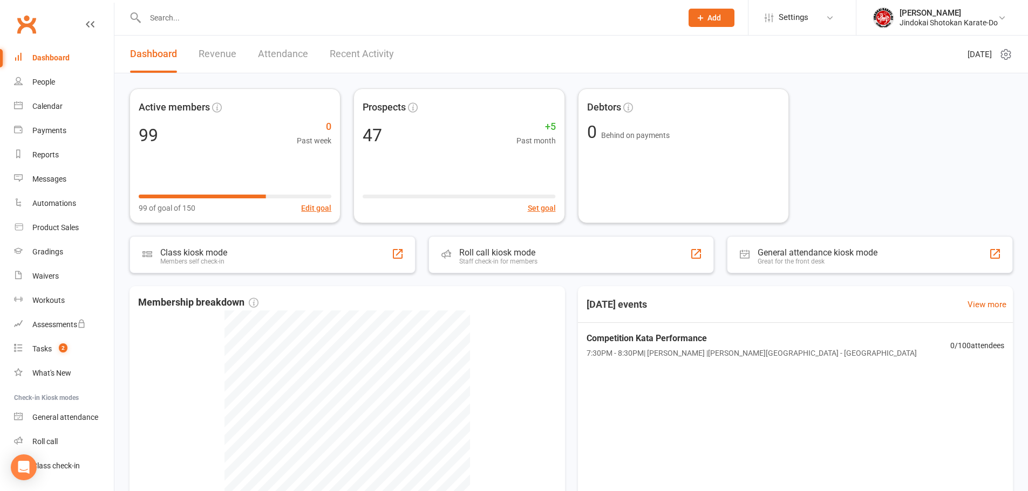
click at [281, 46] on link "Attendance" at bounding box center [283, 54] width 50 height 37
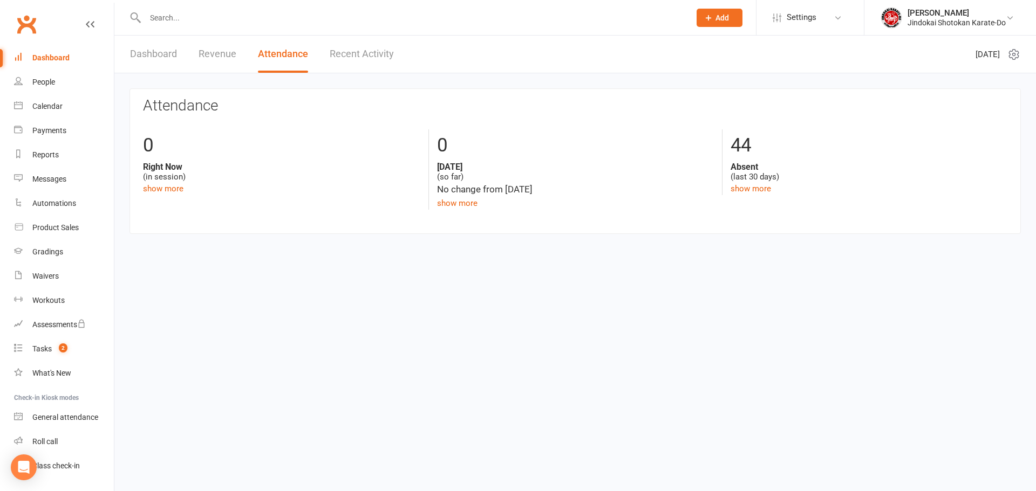
click at [336, 54] on link "Recent Activity" at bounding box center [362, 54] width 64 height 37
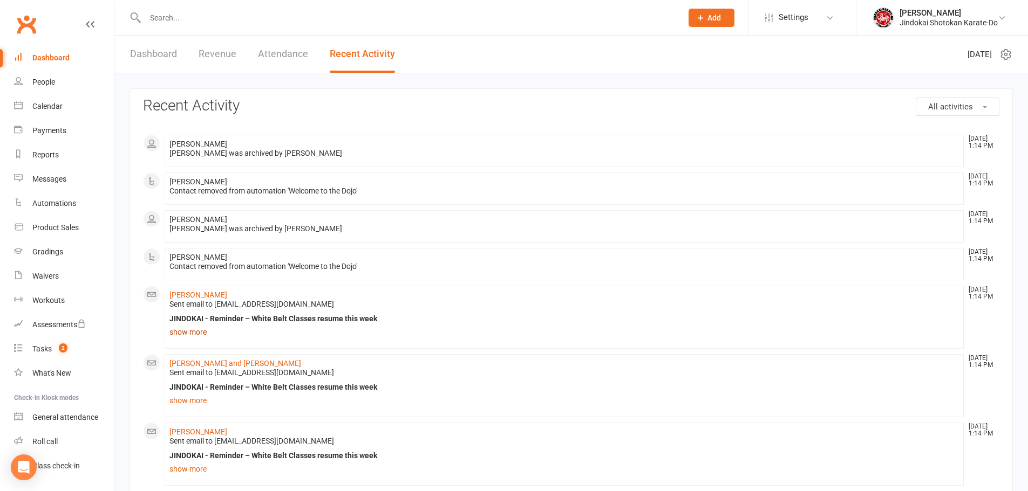
click at [187, 333] on link "show more" at bounding box center [563, 332] width 789 height 15
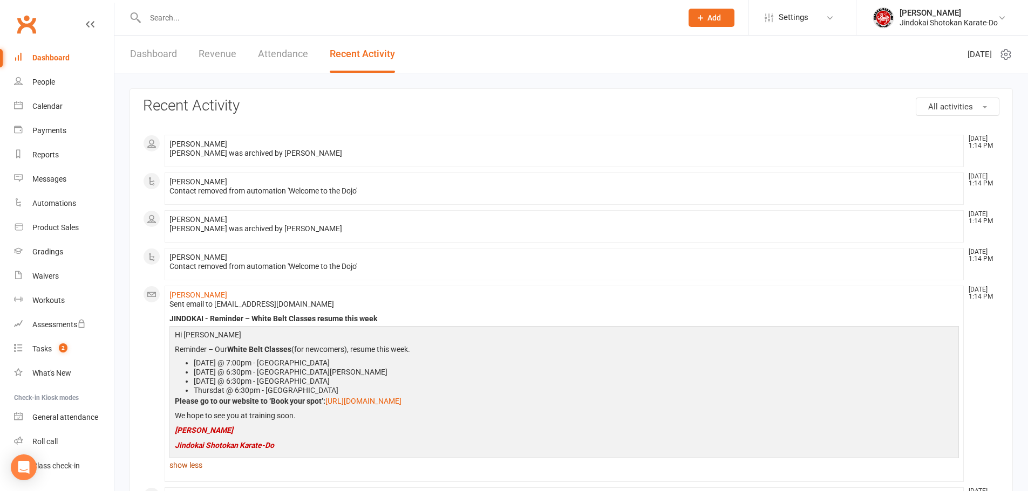
click at [195, 468] on link "show less" at bounding box center [563, 465] width 789 height 15
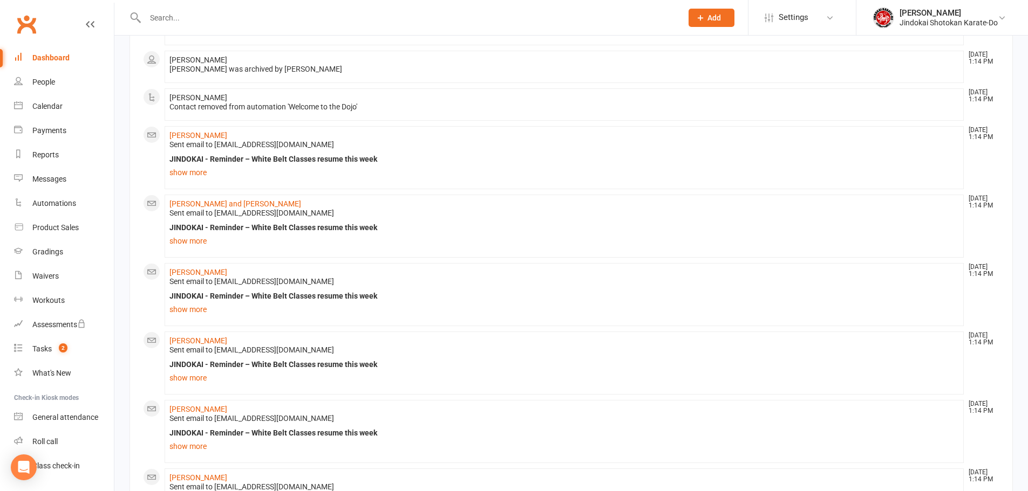
scroll to position [162, 0]
click at [190, 311] on link "show more" at bounding box center [563, 307] width 789 height 15
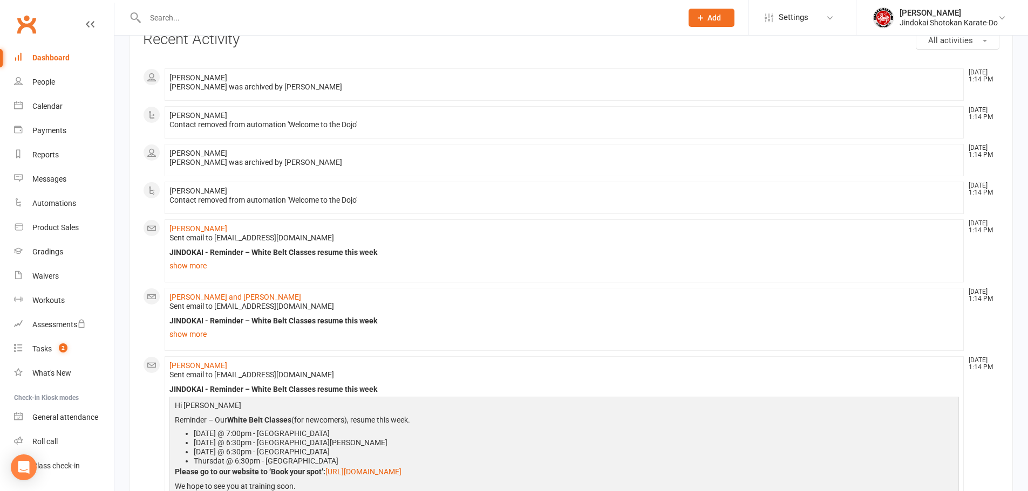
scroll to position [0, 0]
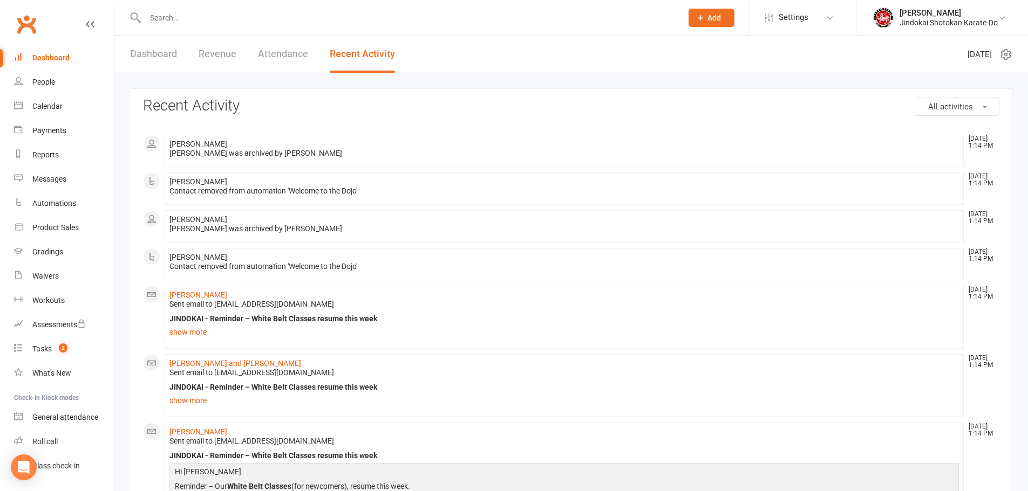
click at [36, 23] on link "Clubworx" at bounding box center [26, 24] width 27 height 27
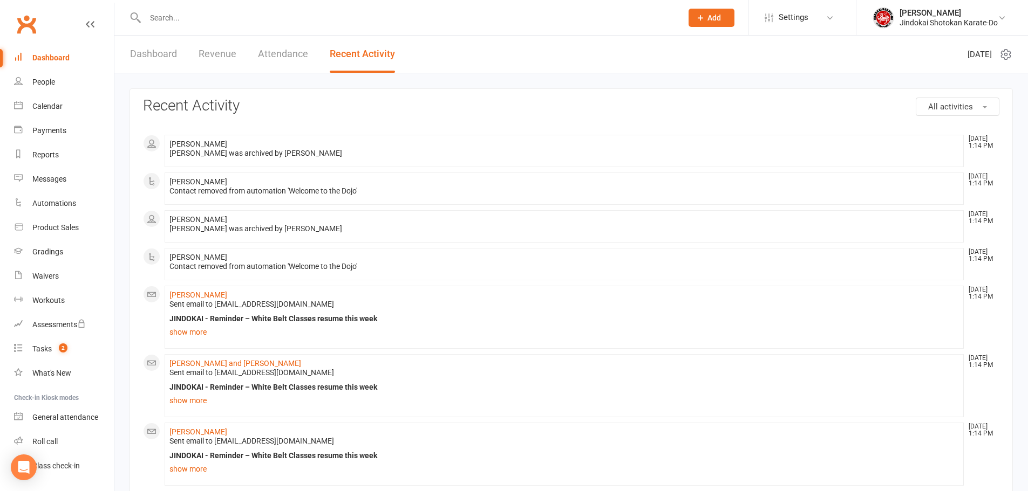
click at [150, 50] on link "Dashboard" at bounding box center [153, 54] width 47 height 37
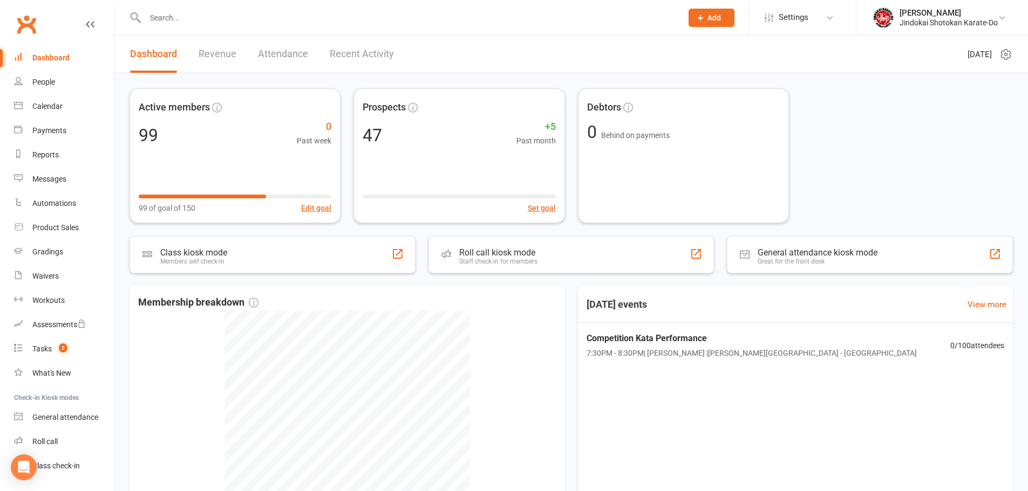
click at [27, 22] on link "Clubworx" at bounding box center [26, 24] width 27 height 27
click at [49, 85] on div "People" at bounding box center [43, 82] width 23 height 9
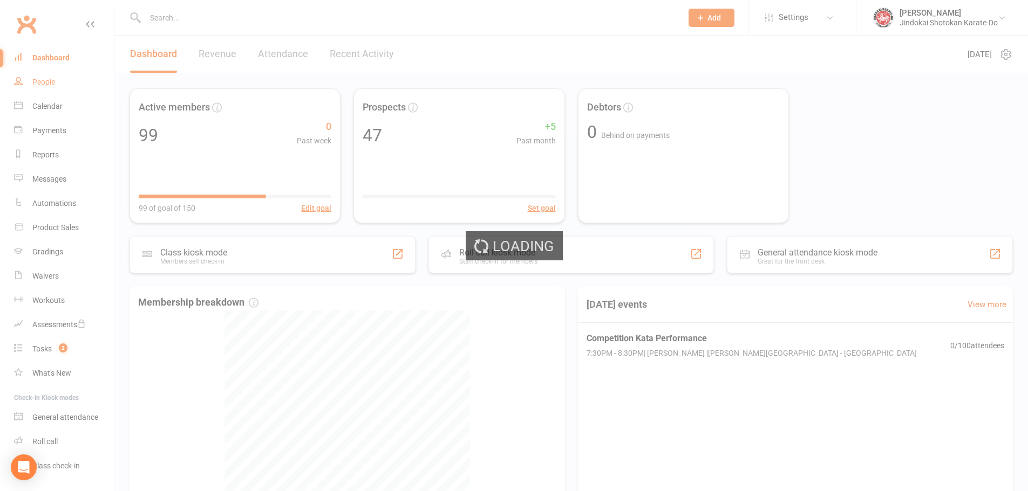
select select "100"
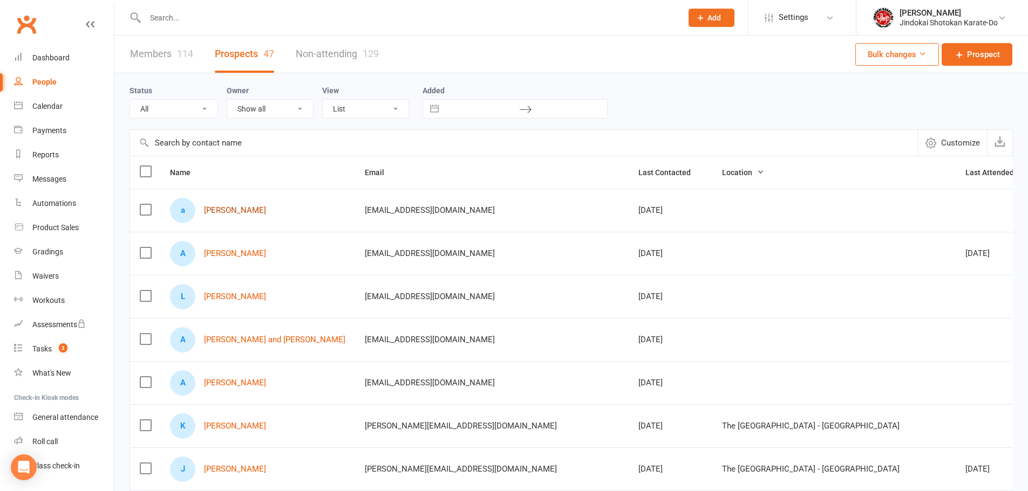
click at [239, 210] on link "[PERSON_NAME]" at bounding box center [235, 210] width 62 height 9
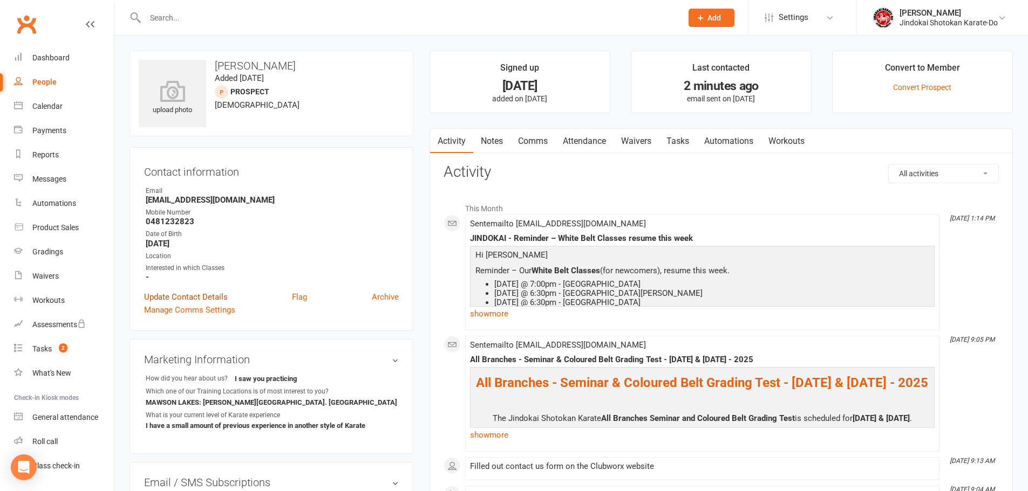
click at [177, 296] on link "Update Contact Details" at bounding box center [186, 297] width 84 height 13
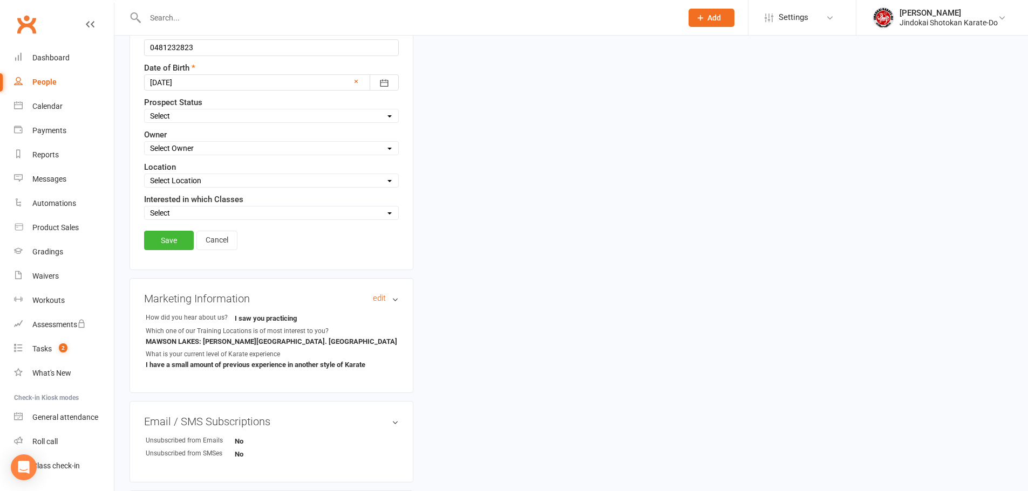
scroll to position [266, 0]
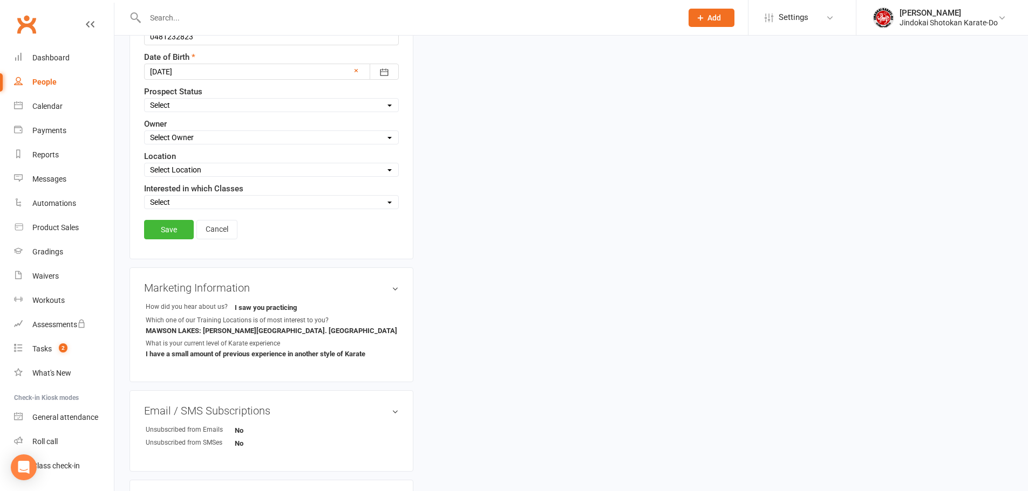
click at [168, 105] on select "Select Initial Contact Not interested Trial Member" at bounding box center [272, 105] width 254 height 12
click at [183, 109] on select "Select Initial Contact Not interested Trial Member" at bounding box center [272, 105] width 254 height 12
click at [179, 139] on select "Select Owner [PERSON_NAME] [PERSON_NAME] [PERSON_NAME] [PERSON_NAME]" at bounding box center [272, 138] width 254 height 12
select select "0"
click at [145, 132] on select "Select Owner [PERSON_NAME] [PERSON_NAME] [PERSON_NAME] [PERSON_NAME]" at bounding box center [272, 138] width 254 height 12
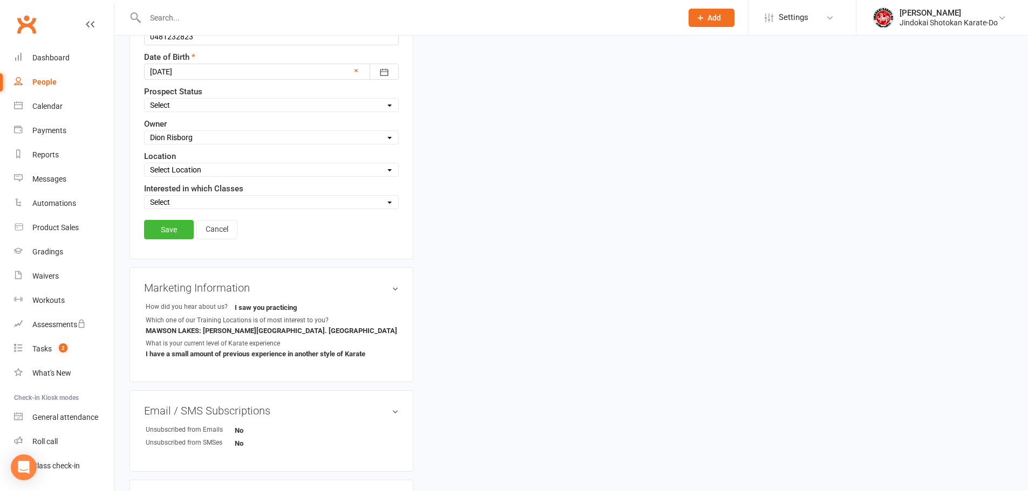
click at [180, 174] on select "Select Location [GEOGRAPHIC_DATA] - [GEOGRAPHIC_DATA][PERSON_NAME] - [GEOGRAPHI…" at bounding box center [272, 170] width 254 height 12
select select "1"
click at [145, 165] on select "Select Location [GEOGRAPHIC_DATA] - [GEOGRAPHIC_DATA][PERSON_NAME] - [GEOGRAPHI…" at bounding box center [272, 170] width 254 height 12
click at [176, 204] on select "Select [GEOGRAPHIC_DATA] location [GEOGRAPHIC_DATA] location [GEOGRAPHIC_DATA] …" at bounding box center [272, 202] width 254 height 12
select select "[GEOGRAPHIC_DATA] location"
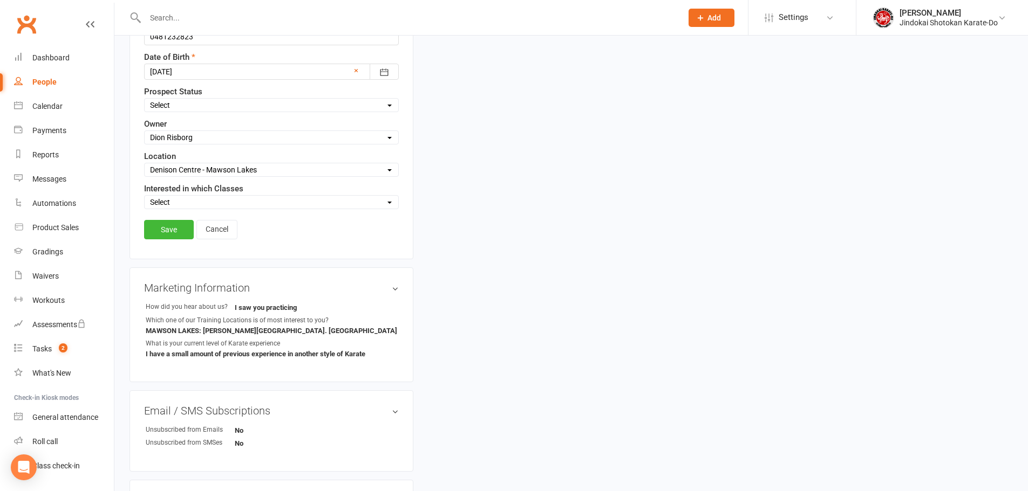
click at [145, 197] on select "Select [GEOGRAPHIC_DATA] location [GEOGRAPHIC_DATA] location [GEOGRAPHIC_DATA] …" at bounding box center [272, 202] width 254 height 12
click at [167, 224] on link "Save" at bounding box center [169, 229] width 50 height 19
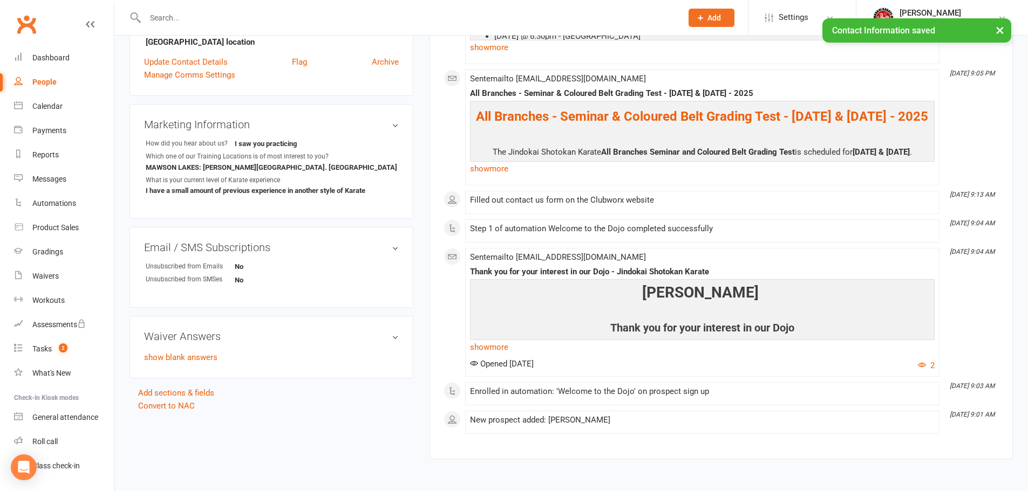
click at [42, 83] on div "People" at bounding box center [44, 82] width 24 height 9
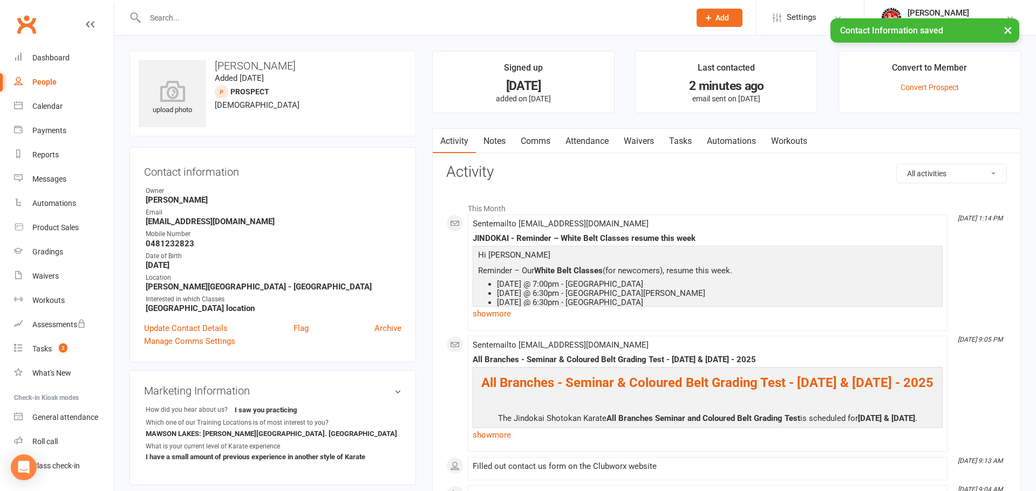
select select "100"
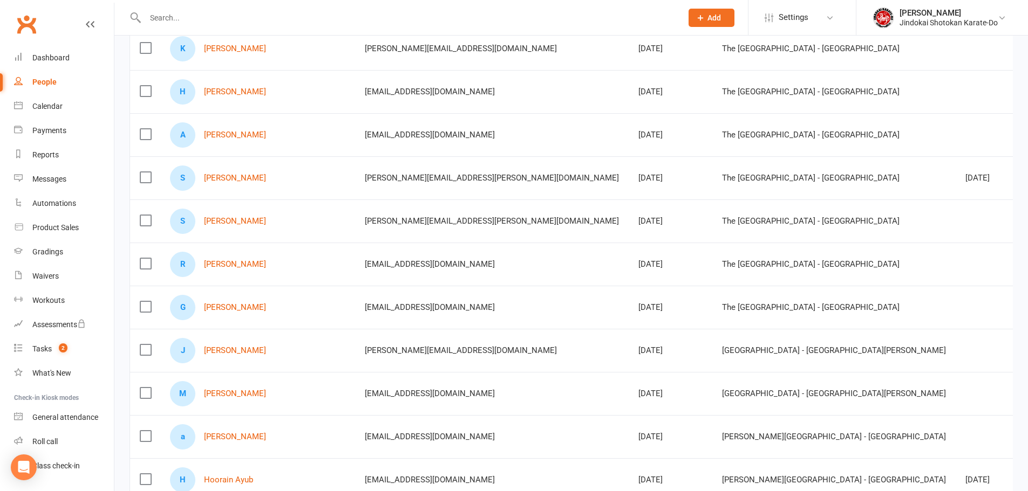
scroll to position [432, 0]
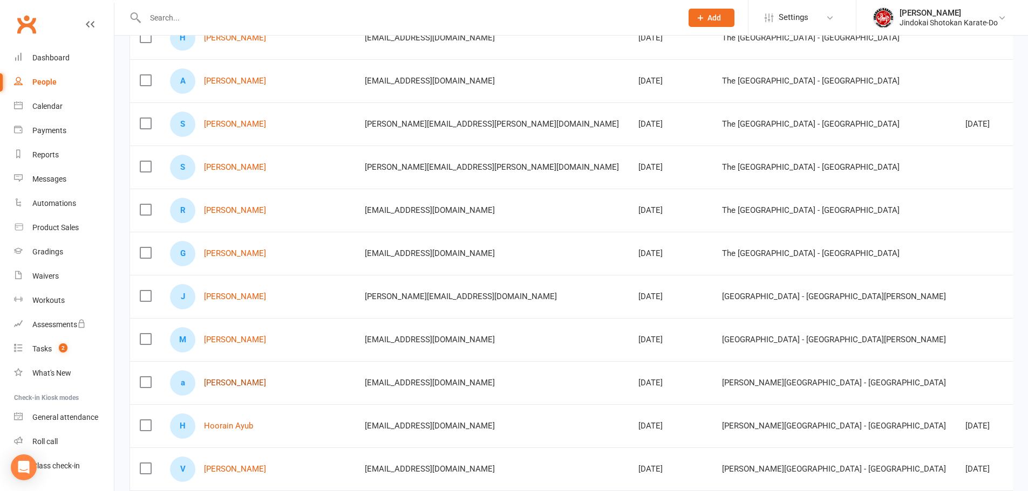
click at [220, 384] on link "[PERSON_NAME]" at bounding box center [235, 383] width 62 height 9
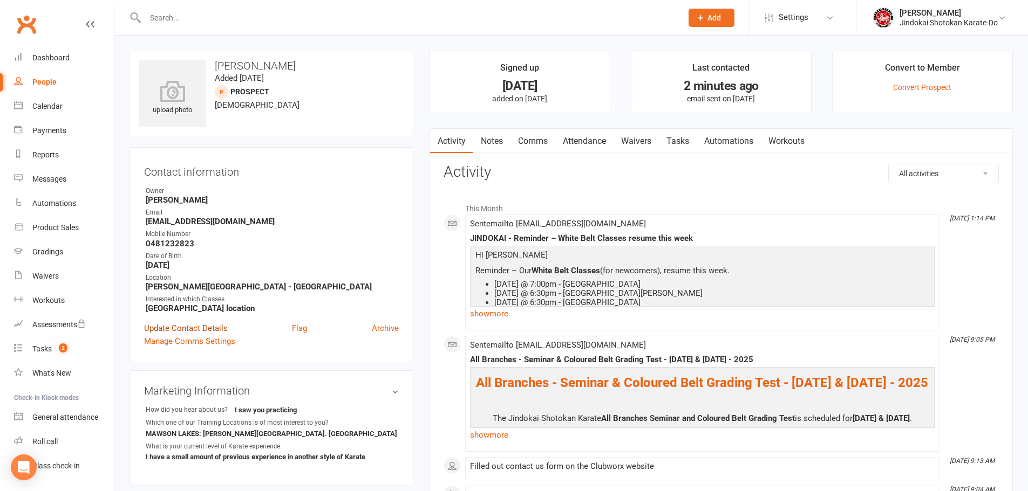
click at [182, 325] on link "Update Contact Details" at bounding box center [186, 328] width 84 height 13
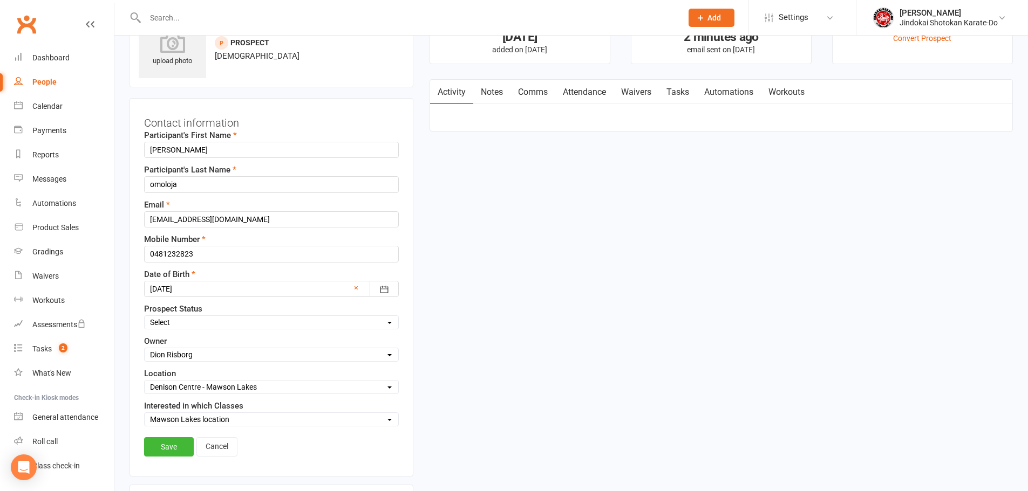
scroll to position [51, 0]
drag, startPoint x: 154, startPoint y: 149, endPoint x: 138, endPoint y: 149, distance: 16.7
click at [138, 149] on div "Contact information Participant's First Name abdullah Participant's Last Name o…" at bounding box center [271, 286] width 284 height 379
type input "Abdullah"
type input "Omoloja"
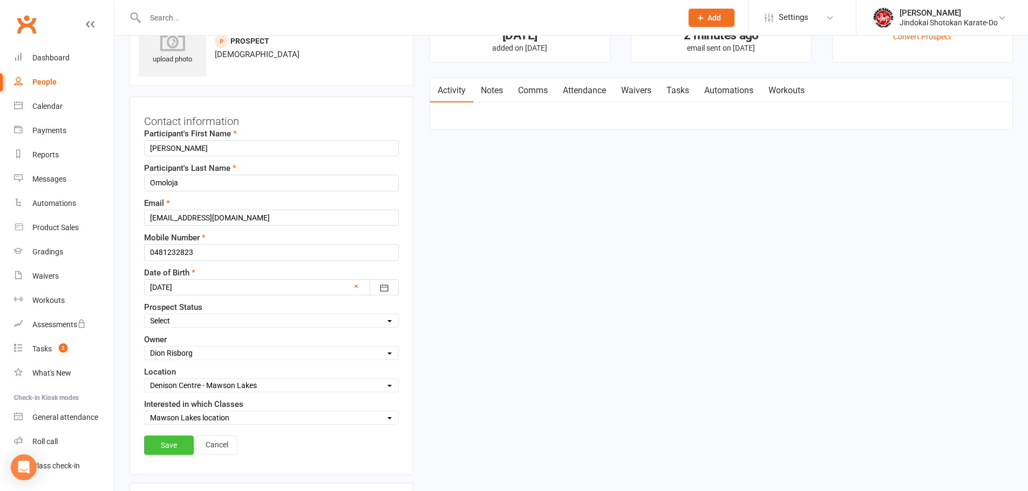
click at [156, 448] on link "Save" at bounding box center [169, 445] width 50 height 19
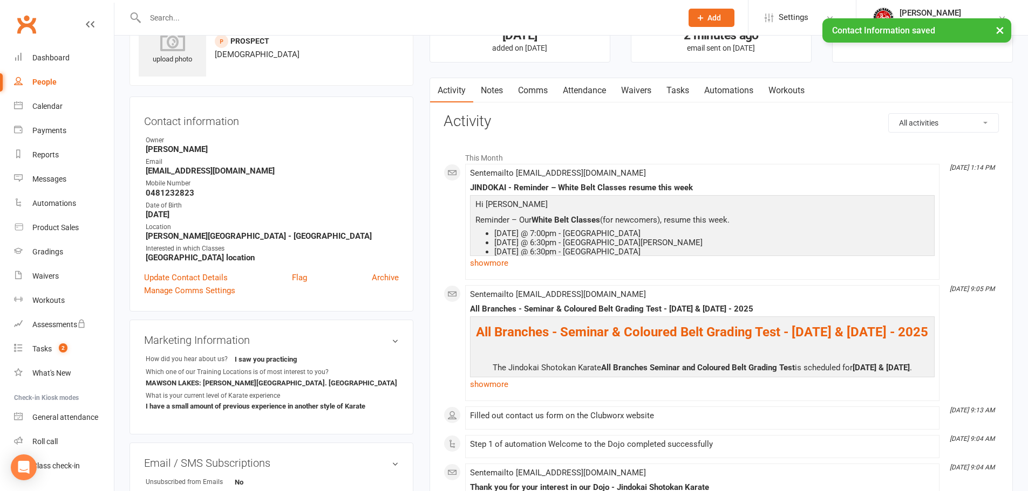
click at [46, 84] on div "People" at bounding box center [44, 82] width 24 height 9
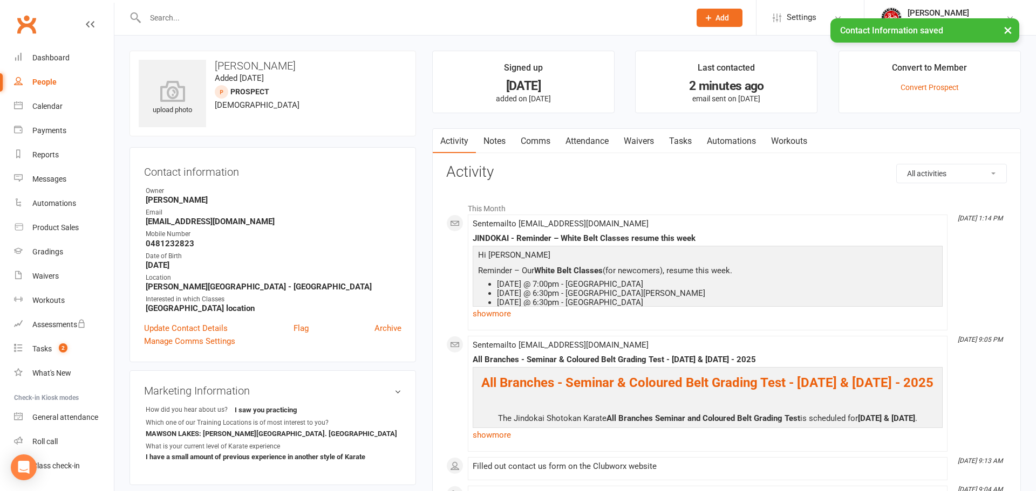
select select "100"
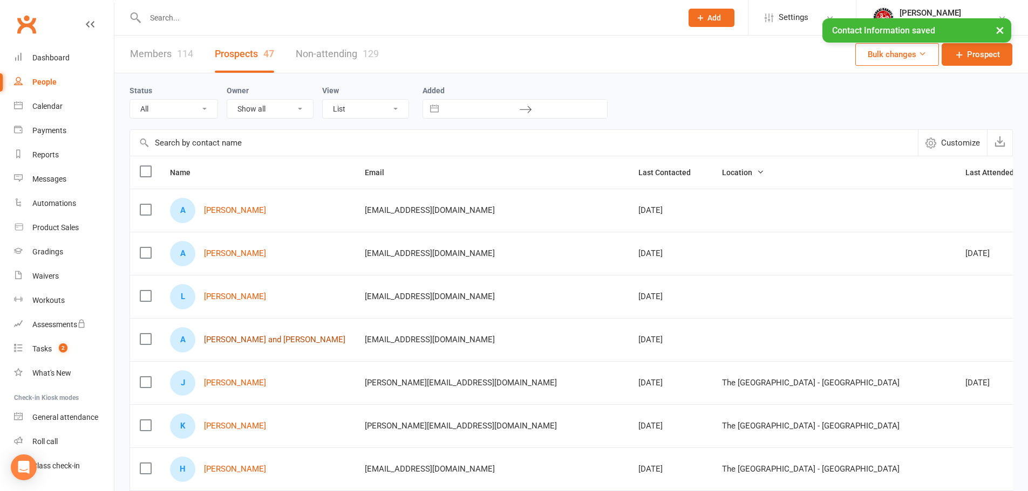
click at [229, 343] on link "Aaron and auriana Winston" at bounding box center [274, 340] width 141 height 9
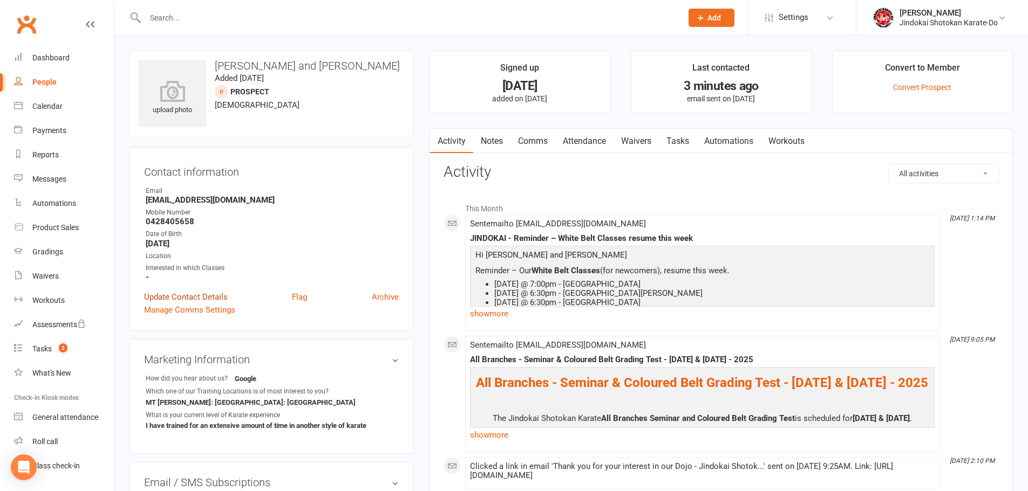
click at [195, 298] on link "Update Contact Details" at bounding box center [186, 297] width 84 height 13
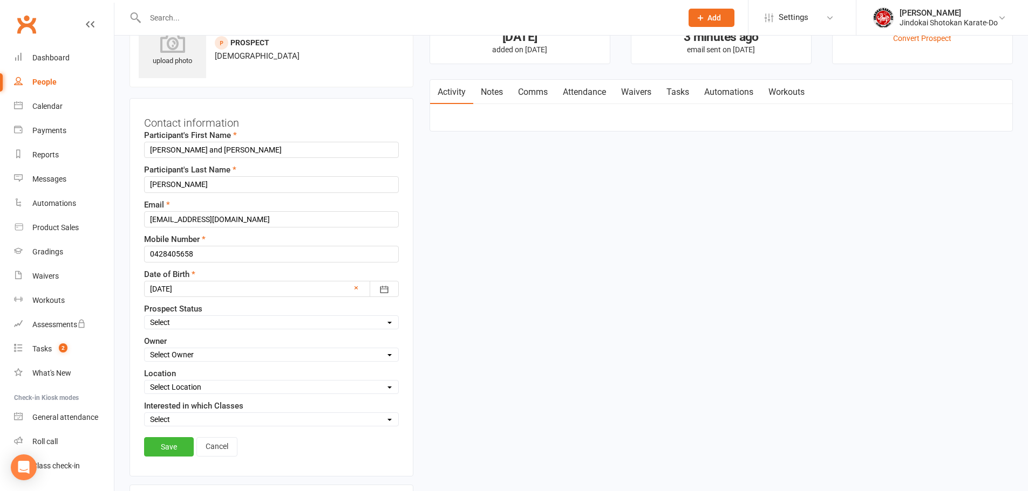
scroll to position [51, 0]
click at [180, 354] on select "Select Owner [PERSON_NAME] [PERSON_NAME] [PERSON_NAME] [PERSON_NAME]" at bounding box center [272, 353] width 254 height 12
select select "3"
click at [145, 348] on select "Select Owner [PERSON_NAME] [PERSON_NAME] [PERSON_NAME] [PERSON_NAME]" at bounding box center [272, 353] width 254 height 12
click at [170, 386] on select "Select Location [GEOGRAPHIC_DATA] - [GEOGRAPHIC_DATA][PERSON_NAME] - [GEOGRAPHI…" at bounding box center [272, 386] width 254 height 12
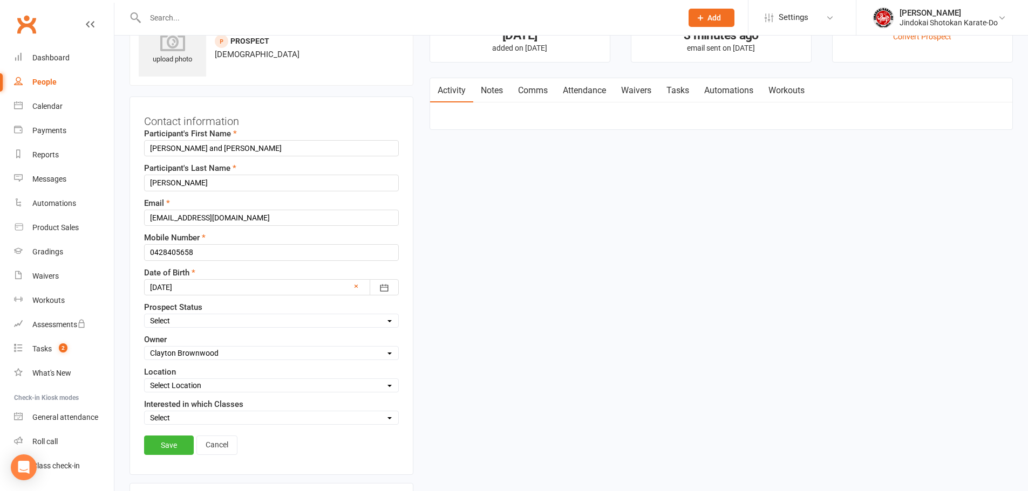
select select "4"
click at [145, 380] on select "Select Location [GEOGRAPHIC_DATA] - [GEOGRAPHIC_DATA][PERSON_NAME] - [GEOGRAPHI…" at bounding box center [272, 386] width 254 height 12
click at [166, 415] on select "Select [GEOGRAPHIC_DATA] location [GEOGRAPHIC_DATA] location [GEOGRAPHIC_DATA] …" at bounding box center [272, 418] width 254 height 12
select select "[GEOGRAPHIC_DATA][PERSON_NAME] location"
click at [145, 413] on select "Select [GEOGRAPHIC_DATA] location [GEOGRAPHIC_DATA] location [GEOGRAPHIC_DATA] …" at bounding box center [272, 418] width 254 height 12
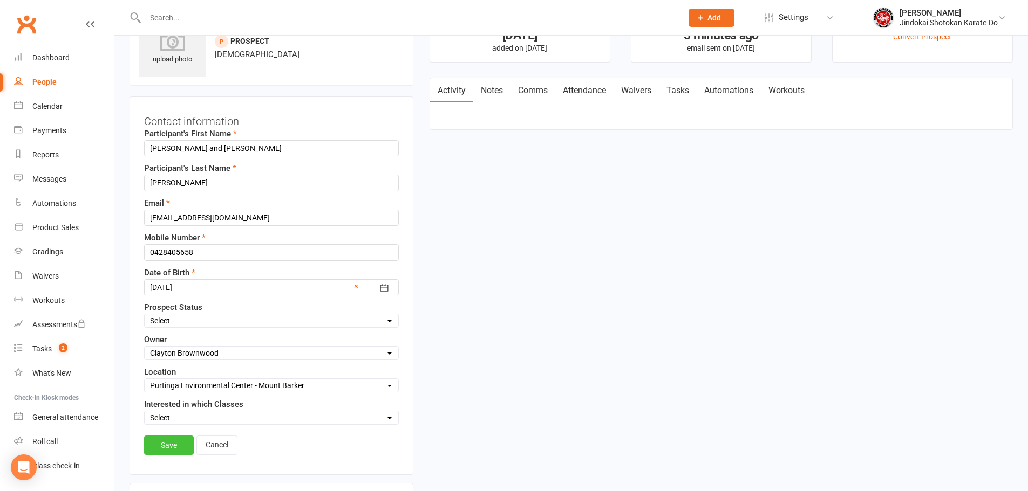
click at [168, 447] on link "Save" at bounding box center [169, 445] width 50 height 19
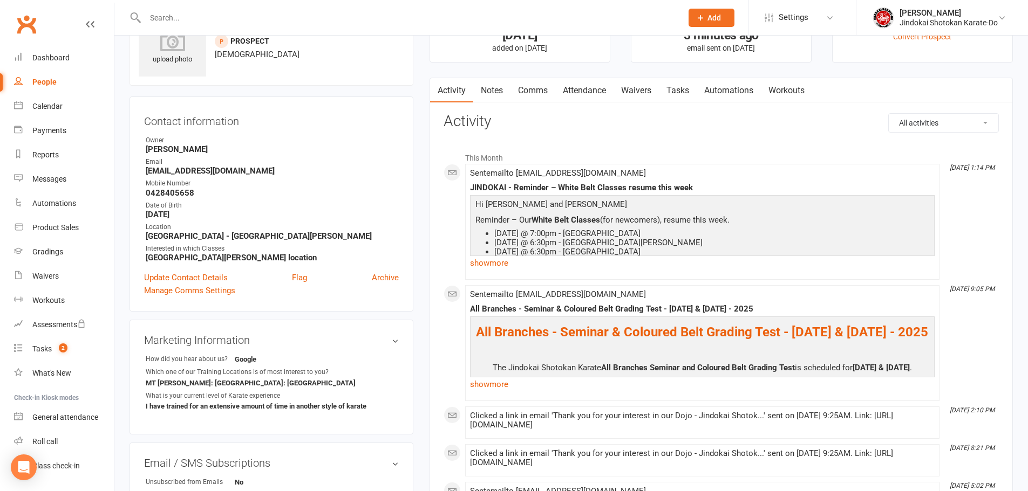
click at [47, 87] on link "People" at bounding box center [64, 82] width 100 height 24
select select "100"
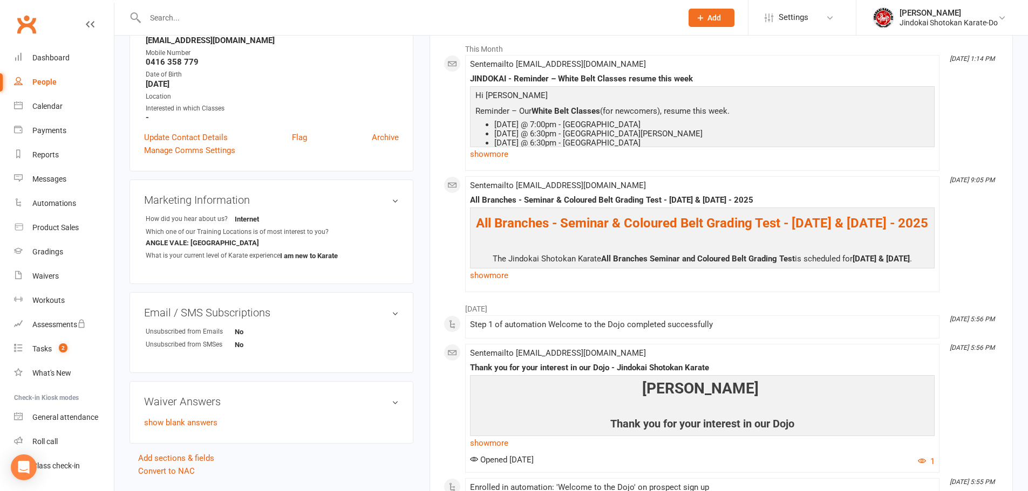
scroll to position [162, 0]
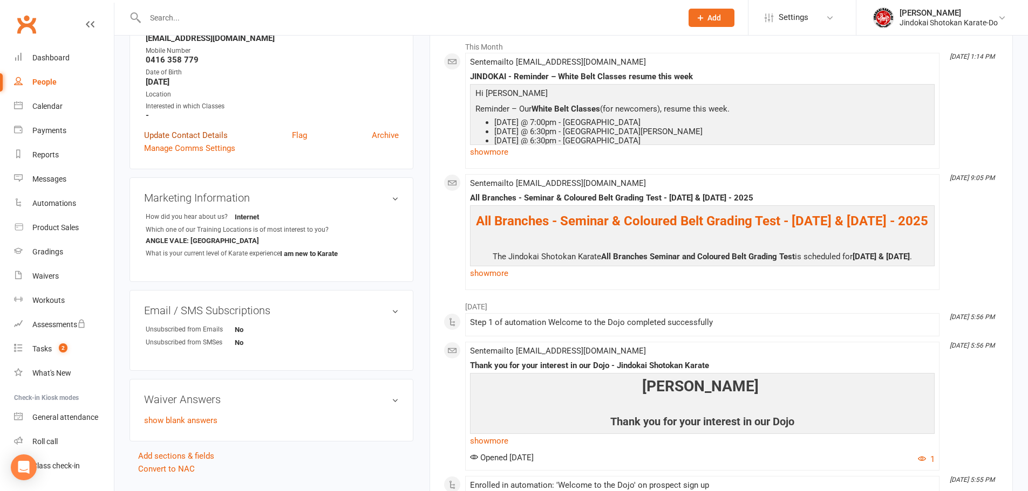
click at [179, 137] on link "Update Contact Details" at bounding box center [186, 135] width 84 height 13
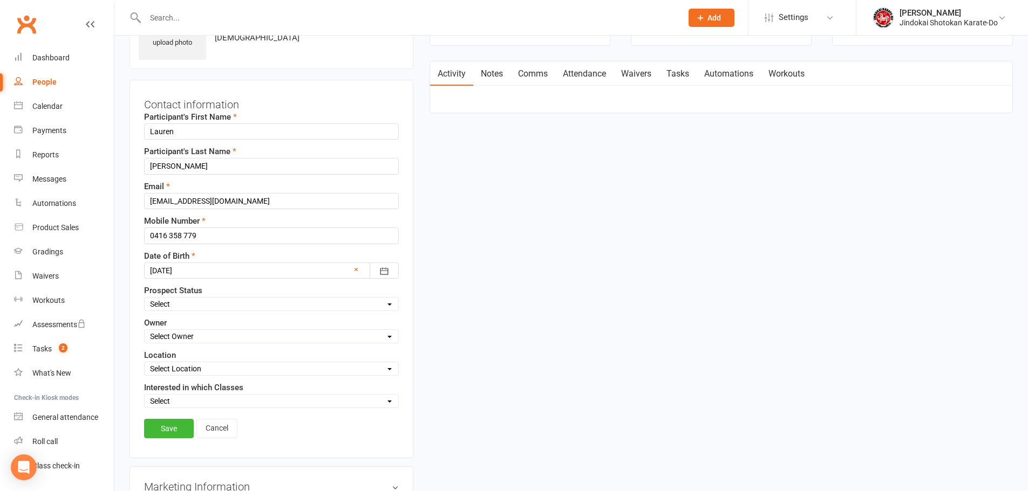
scroll to position [51, 0]
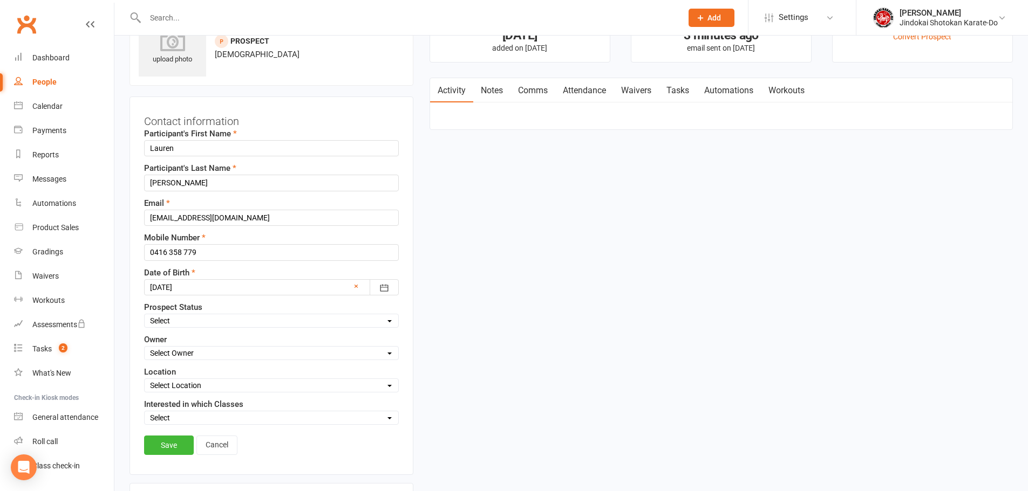
click at [190, 356] on select "Select Owner [PERSON_NAME] [PERSON_NAME] [PERSON_NAME] [PERSON_NAME]" at bounding box center [272, 353] width 254 height 12
select select "0"
click at [145, 348] on select "Select Owner [PERSON_NAME] [PERSON_NAME] [PERSON_NAME] [PERSON_NAME]" at bounding box center [272, 353] width 254 height 12
click at [175, 384] on select "Select Location [GEOGRAPHIC_DATA] - [GEOGRAPHIC_DATA][PERSON_NAME] - [GEOGRAPHI…" at bounding box center [272, 386] width 254 height 12
select select "0"
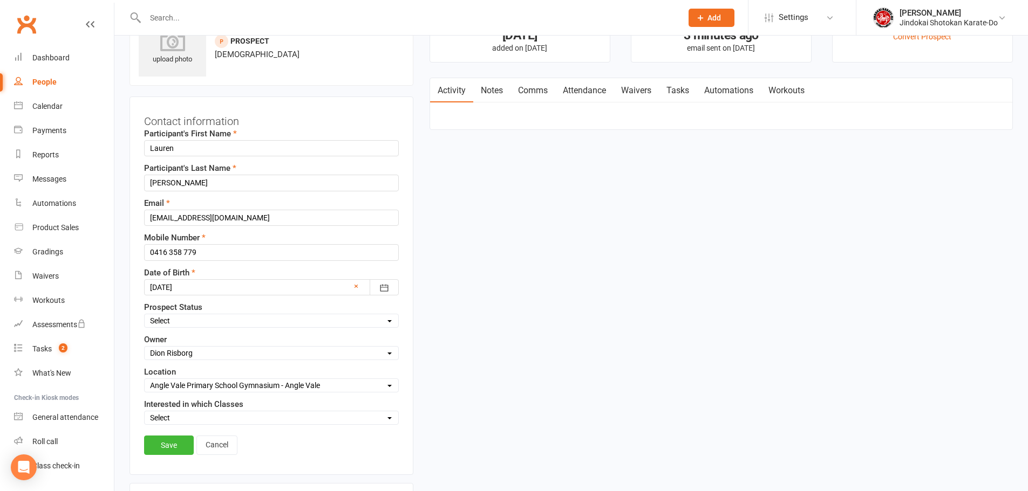
click at [145, 380] on select "Select Location [GEOGRAPHIC_DATA] - [GEOGRAPHIC_DATA][PERSON_NAME] - [GEOGRAPHI…" at bounding box center [272, 386] width 254 height 12
click at [177, 420] on select "Select [GEOGRAPHIC_DATA] location [GEOGRAPHIC_DATA] location [GEOGRAPHIC_DATA] …" at bounding box center [272, 418] width 254 height 12
select select "[GEOGRAPHIC_DATA] location"
click at [145, 413] on select "Select [GEOGRAPHIC_DATA] location [GEOGRAPHIC_DATA] location [GEOGRAPHIC_DATA] …" at bounding box center [272, 418] width 254 height 12
click at [162, 447] on link "Save" at bounding box center [169, 445] width 50 height 19
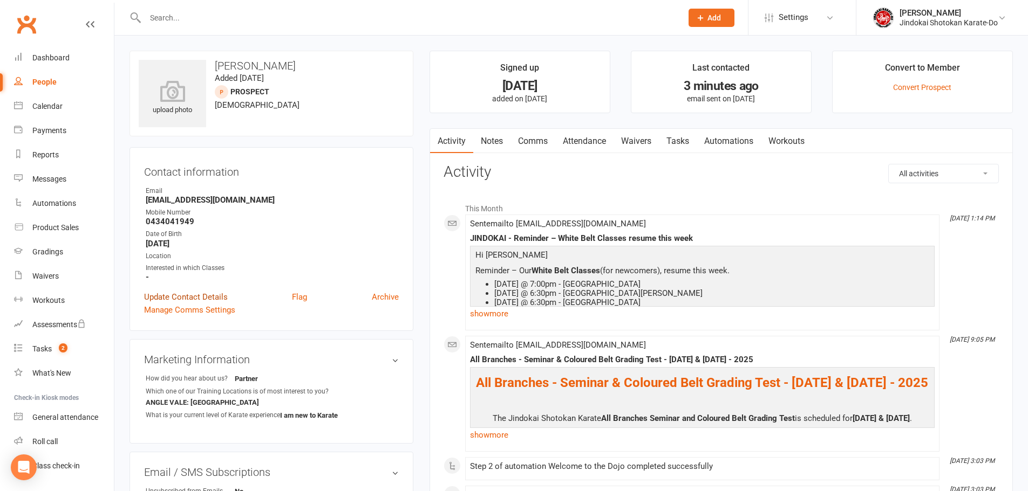
click at [174, 298] on link "Update Contact Details" at bounding box center [186, 297] width 84 height 13
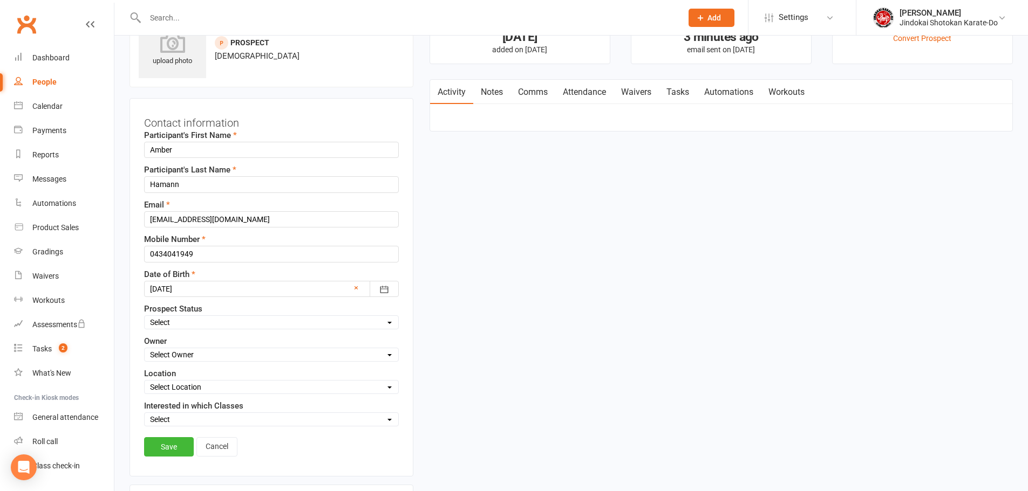
scroll to position [51, 0]
click at [167, 355] on select "Select Owner [PERSON_NAME] [PERSON_NAME] [PERSON_NAME] [PERSON_NAME]" at bounding box center [272, 353] width 254 height 12
select select "0"
click at [145, 348] on select "Select Owner [PERSON_NAME] [PERSON_NAME] [PERSON_NAME] [PERSON_NAME]" at bounding box center [272, 353] width 254 height 12
click at [180, 386] on select "Select Location [GEOGRAPHIC_DATA] - [GEOGRAPHIC_DATA][PERSON_NAME] - [GEOGRAPHI…" at bounding box center [272, 386] width 254 height 12
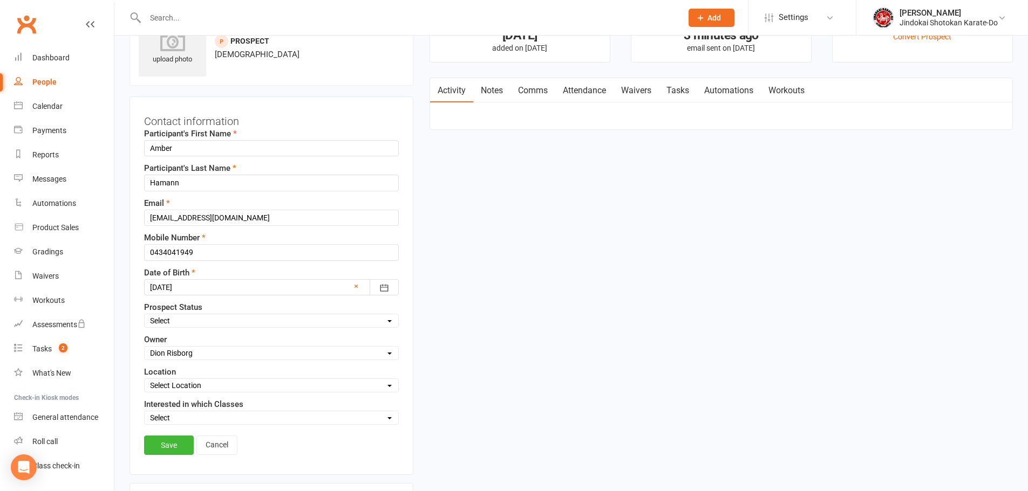
select select "0"
click at [145, 380] on select "Select Location [GEOGRAPHIC_DATA] - [GEOGRAPHIC_DATA][PERSON_NAME] - [GEOGRAPHI…" at bounding box center [272, 386] width 254 height 12
click at [167, 416] on select "Select Angle Vale location Mawson Lakes location Modbury Heights location Mount…" at bounding box center [272, 418] width 254 height 12
select select "[GEOGRAPHIC_DATA] location"
click at [145, 413] on select "Select Angle Vale location Mawson Lakes location Modbury Heights location Mount…" at bounding box center [272, 418] width 254 height 12
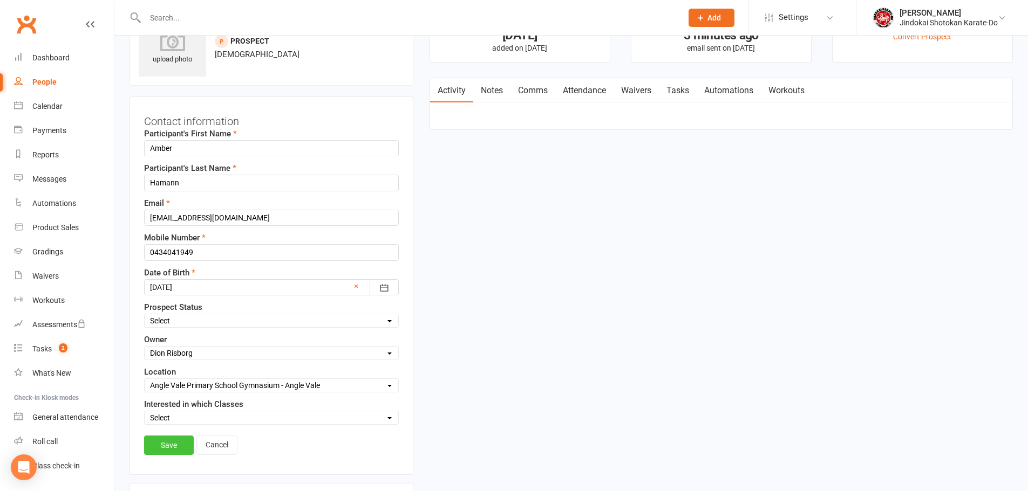
click at [167, 446] on link "Save" at bounding box center [169, 445] width 50 height 19
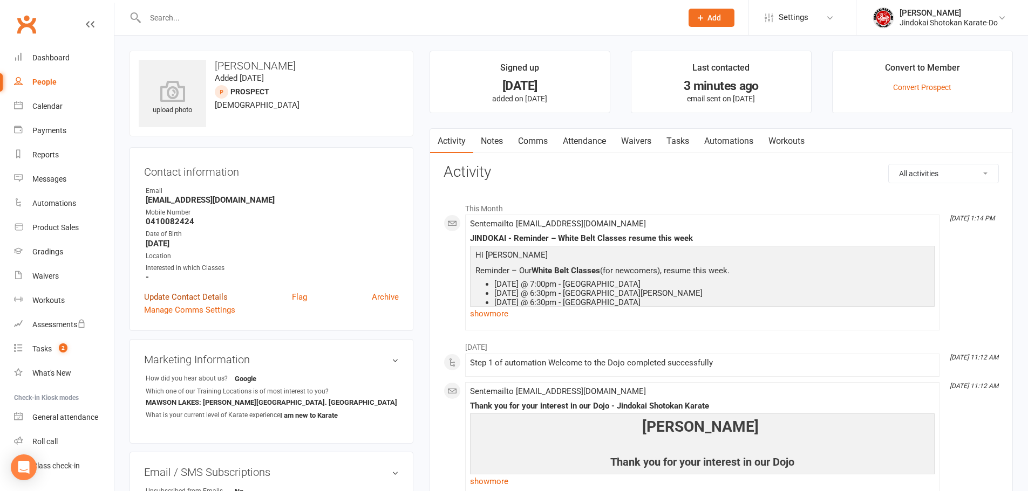
click at [176, 296] on link "Update Contact Details" at bounding box center [186, 297] width 84 height 13
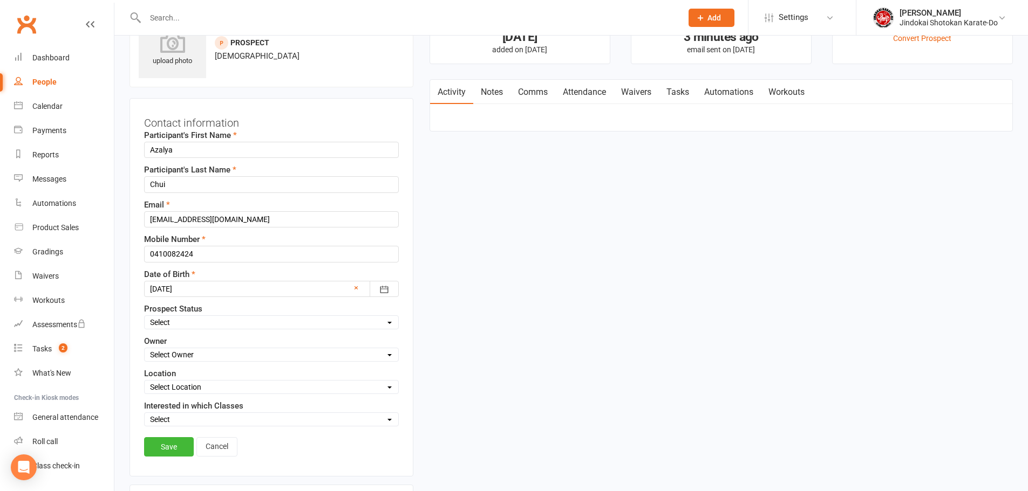
scroll to position [51, 0]
click at [156, 354] on select "Select Owner Dion Risborg Janicar Bias Heather Risborg Clayton Brownwood Shandi…" at bounding box center [272, 353] width 254 height 12
select select "0"
click at [145, 348] on select "Select Owner Dion Risborg Janicar Bias Heather Risborg Clayton Brownwood Shandi…" at bounding box center [272, 353] width 254 height 12
click at [172, 381] on select "Select Location Angle Vale Primary School Gymnasium - Angle Vale Denison Centre…" at bounding box center [272, 386] width 254 height 12
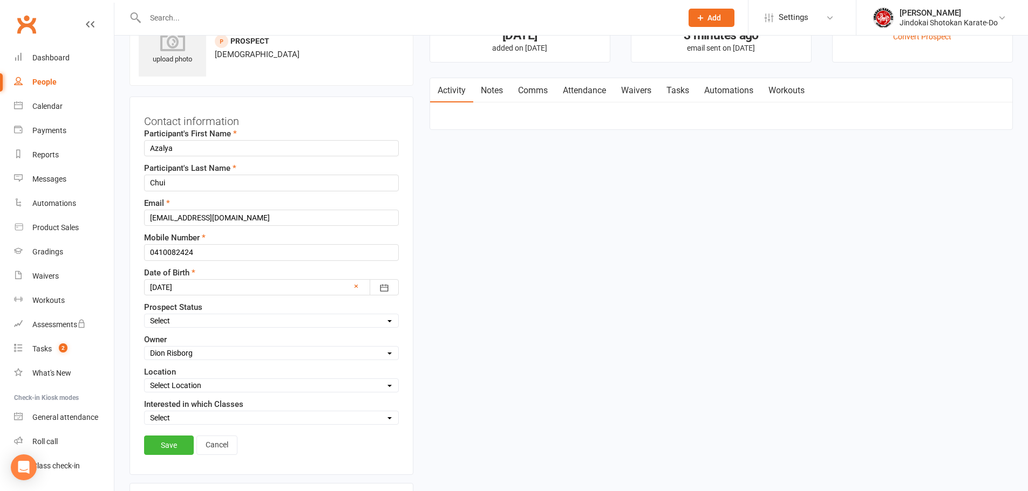
select select "1"
click at [145, 380] on select "Select Location Angle Vale Primary School Gymnasium - Angle Vale Denison Centre…" at bounding box center [272, 386] width 254 height 12
click at [166, 419] on select "Select Angle Vale location Mawson Lakes location Modbury Heights location Mount…" at bounding box center [272, 418] width 254 height 12
select select "Mawson Lakes location"
click at [145, 413] on select "Select Angle Vale location Mawson Lakes location Modbury Heights location Mount…" at bounding box center [272, 418] width 254 height 12
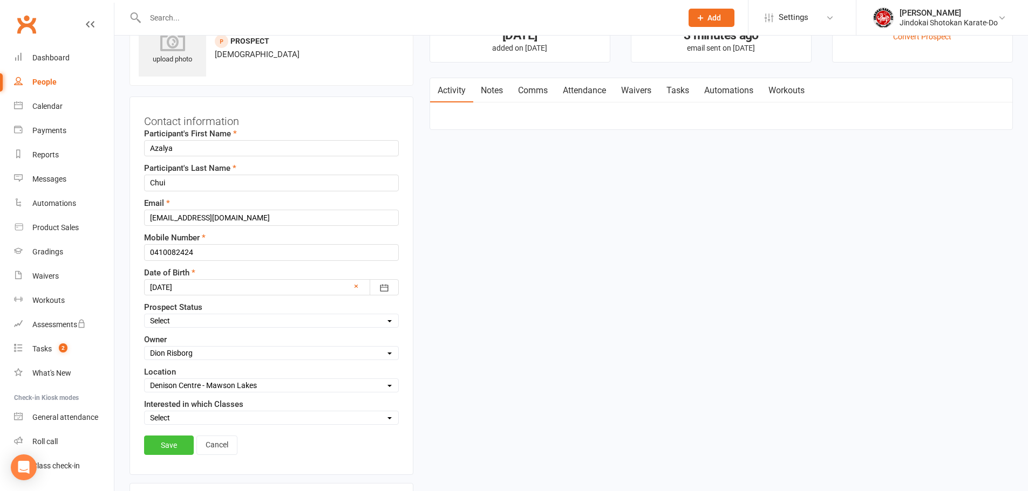
click at [167, 447] on link "Save" at bounding box center [169, 445] width 50 height 19
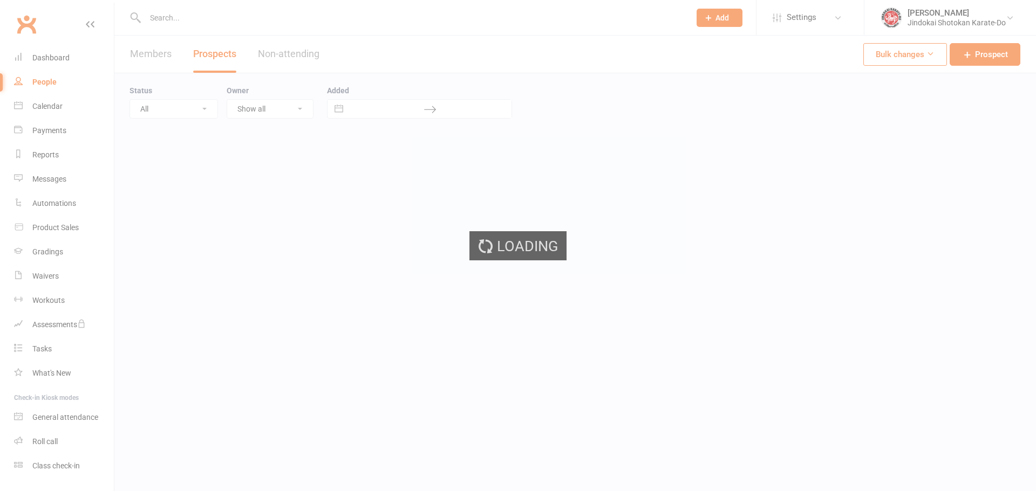
select select "100"
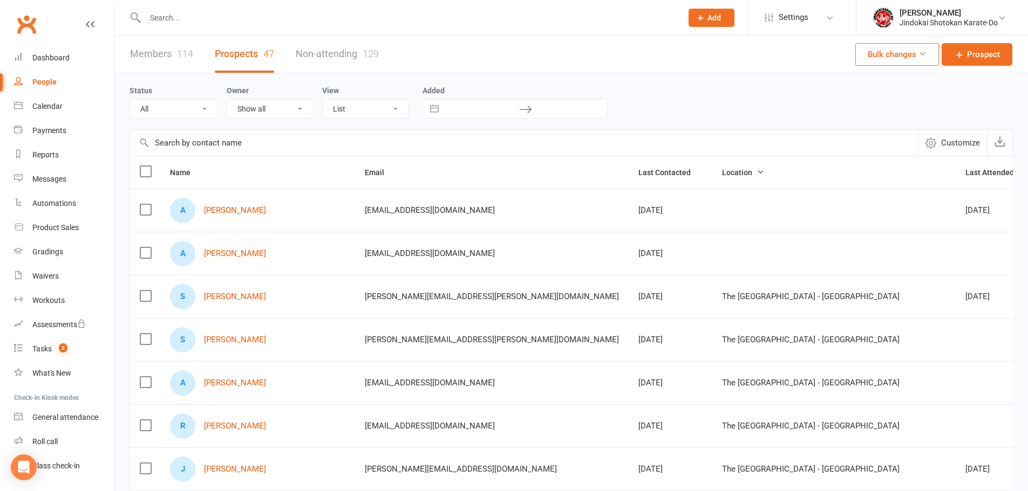
click at [722, 174] on span "Location" at bounding box center [743, 172] width 42 height 9
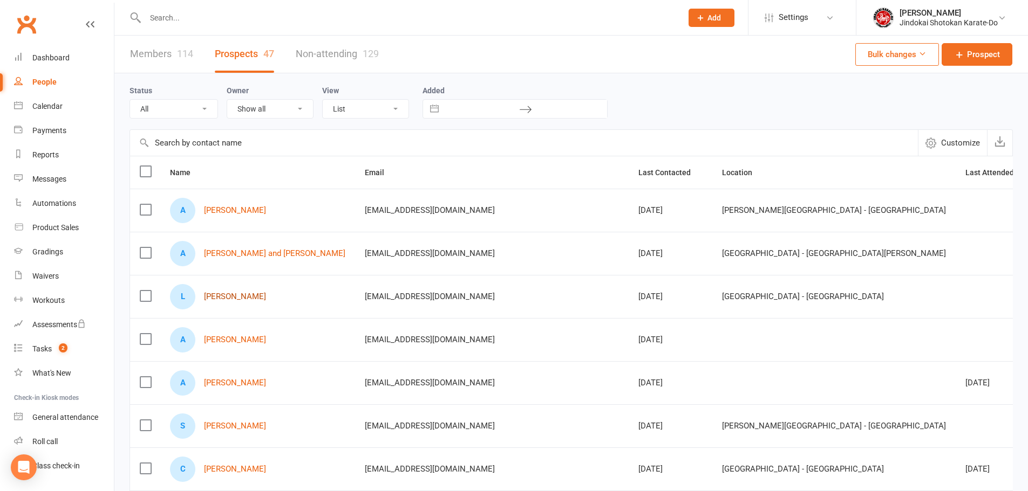
click at [215, 298] on link "[PERSON_NAME]" at bounding box center [235, 296] width 62 height 9
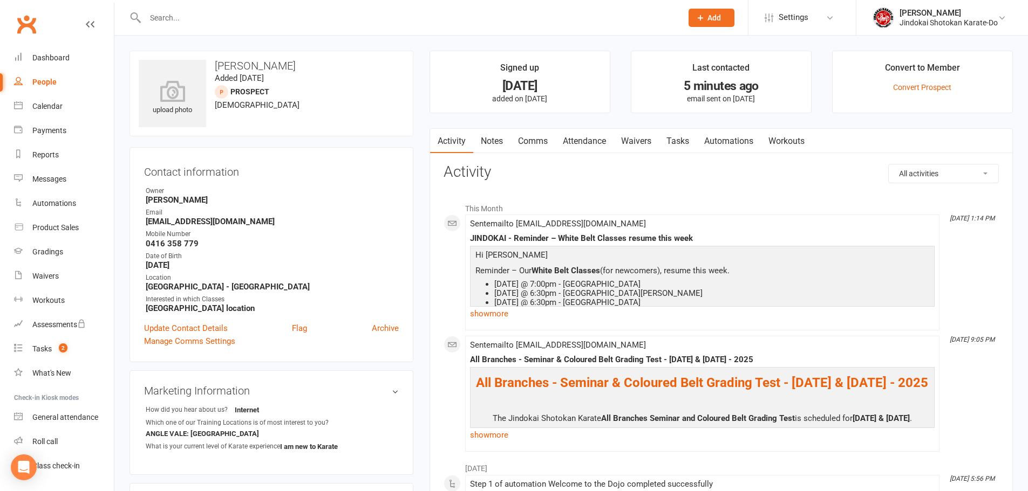
select select "100"
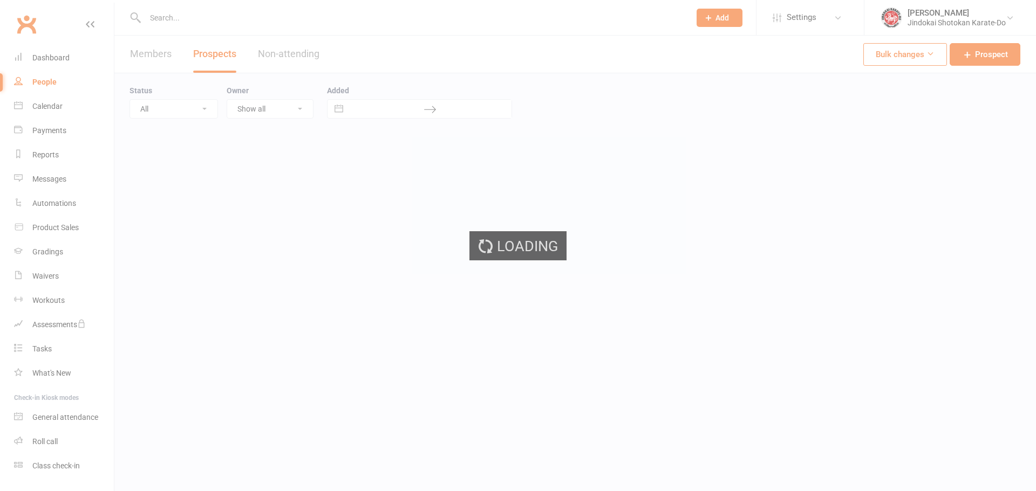
select select "100"
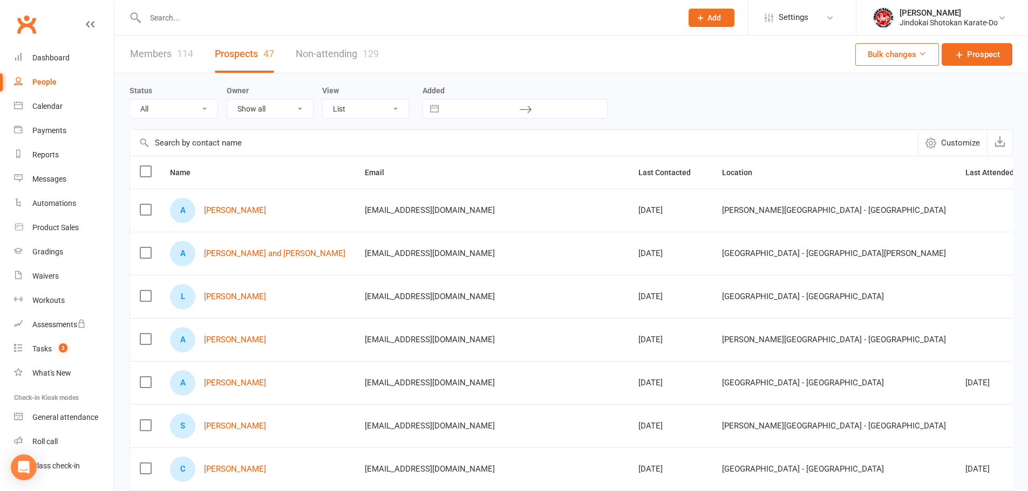
click at [161, 56] on link "Members 114" at bounding box center [161, 54] width 63 height 37
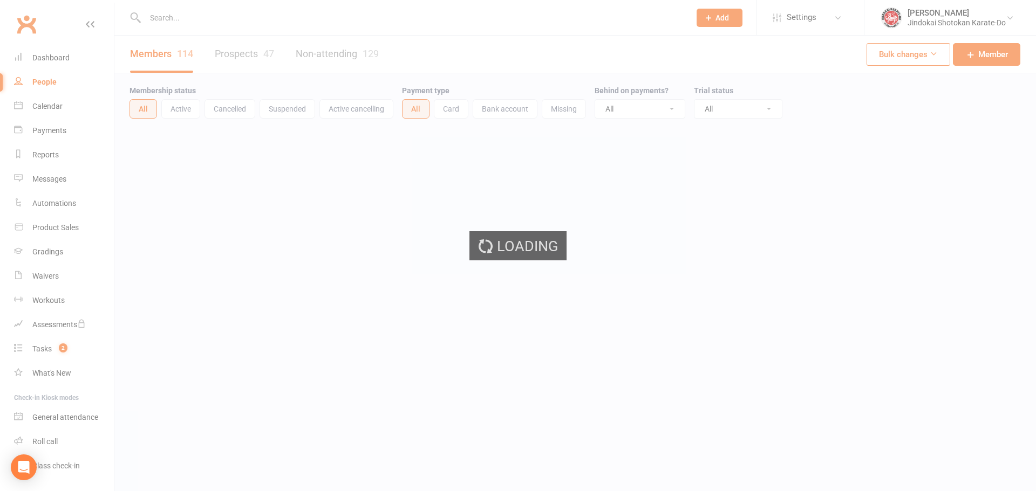
select select "100"
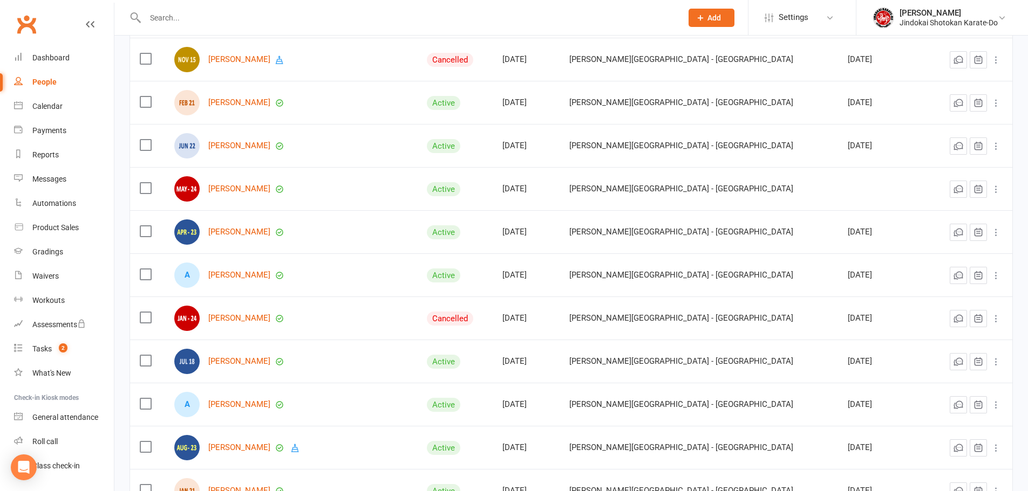
scroll to position [1241, 0]
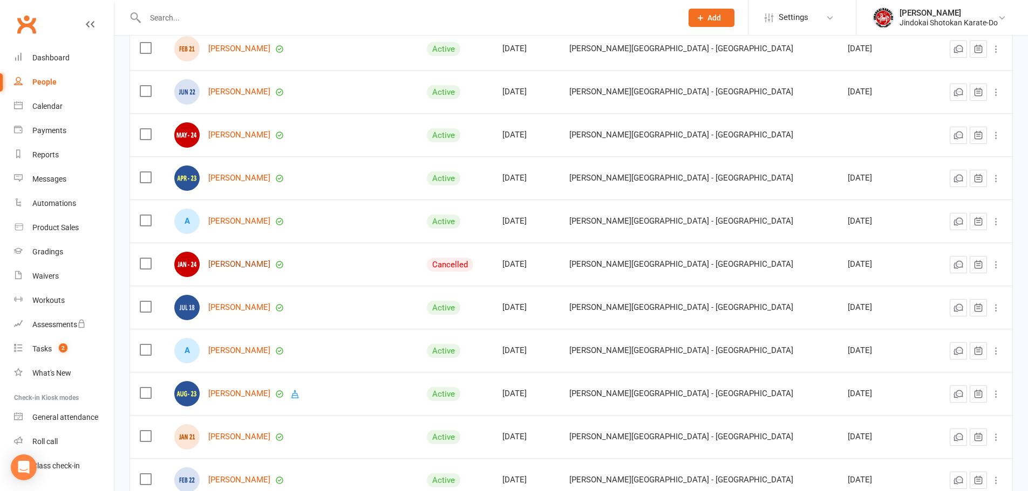
click at [229, 263] on link "Aubree Mondria" at bounding box center [239, 264] width 62 height 9
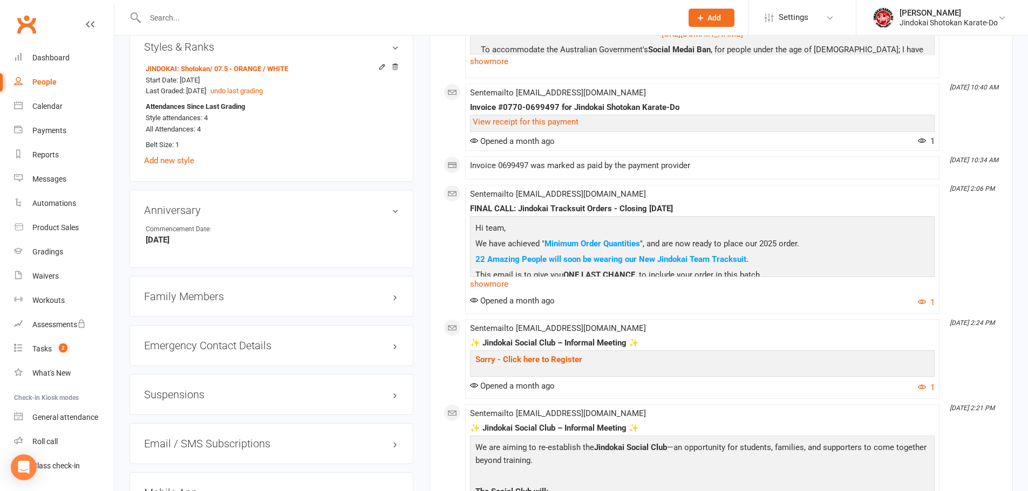
scroll to position [971, 0]
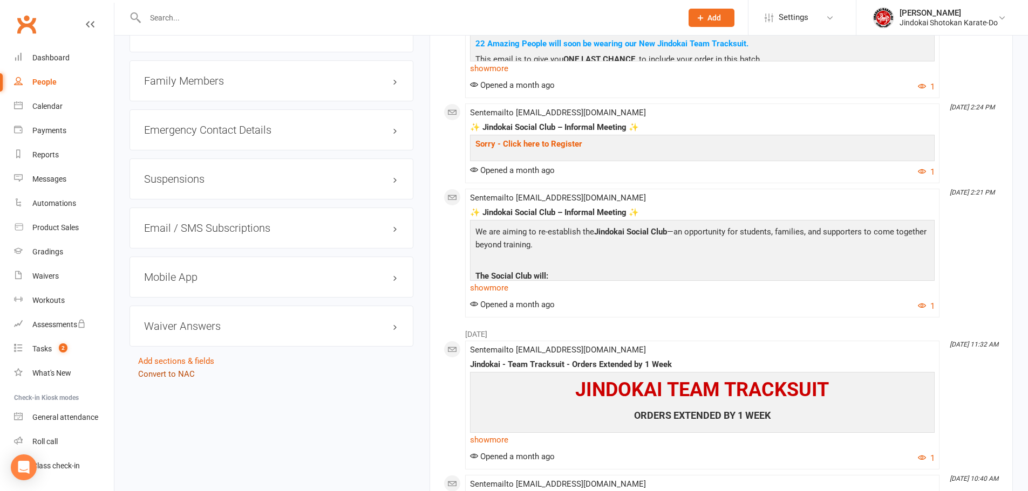
click at [162, 374] on link "Convert to NAC" at bounding box center [166, 374] width 57 height 10
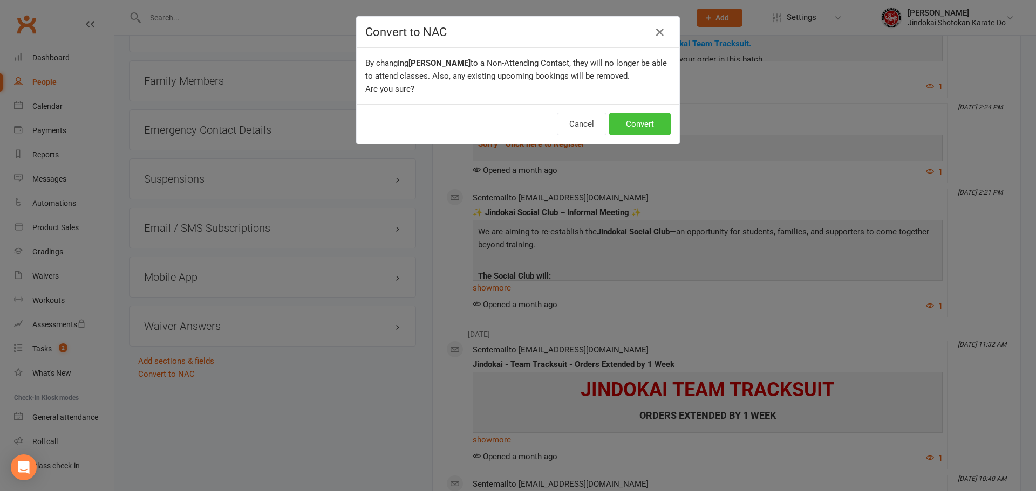
click at [649, 116] on button "Convert" at bounding box center [639, 124] width 61 height 23
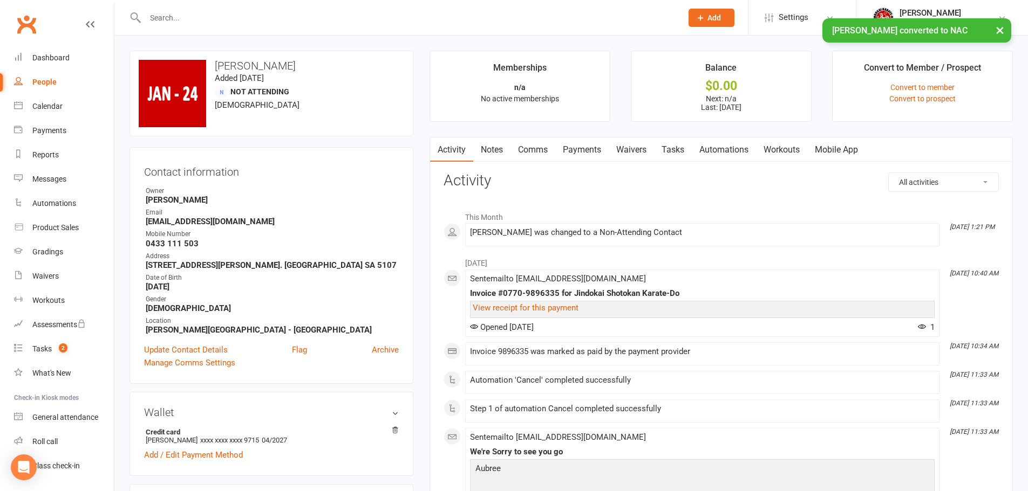
click at [38, 80] on div "People" at bounding box center [44, 82] width 24 height 9
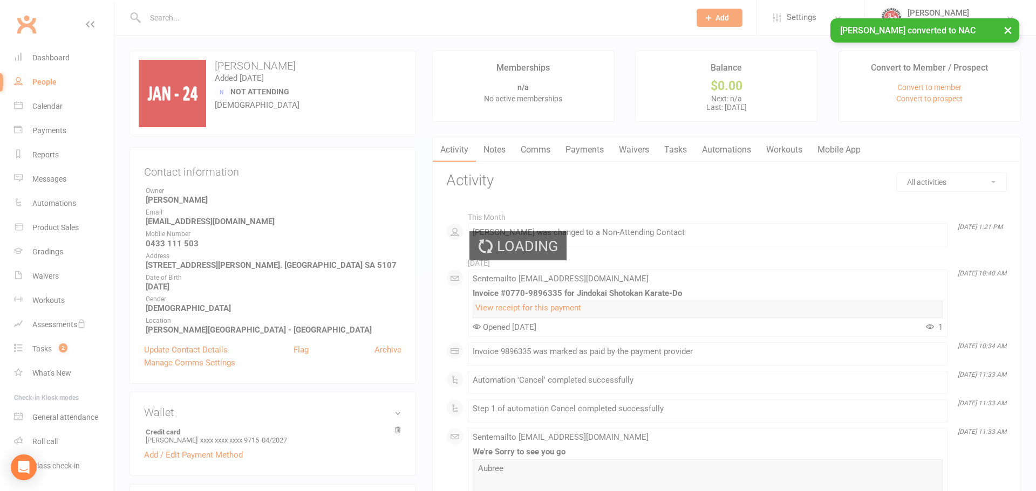
select select "100"
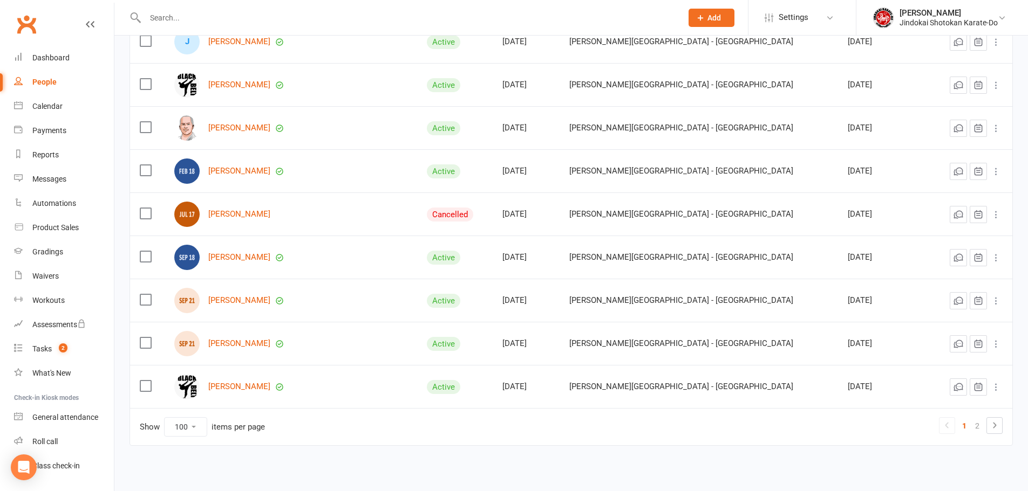
scroll to position [4109, 0]
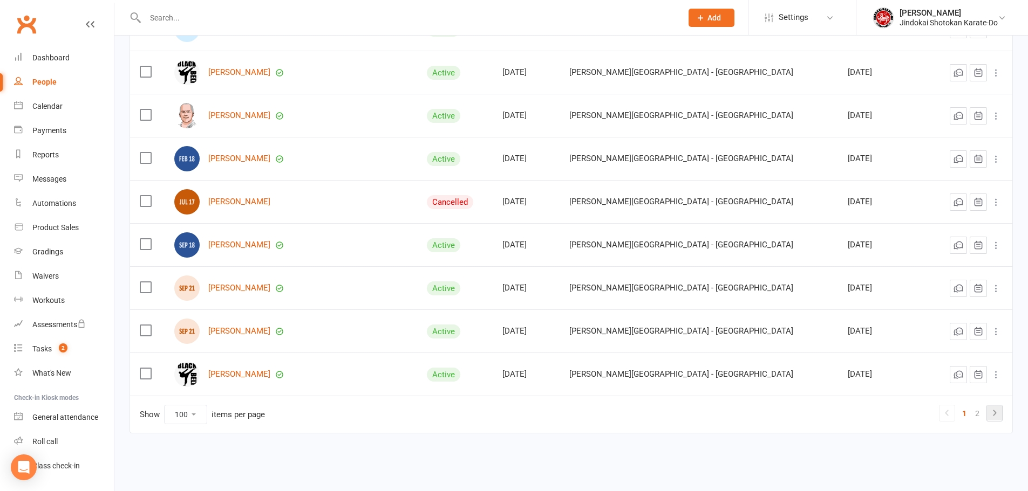
click at [992, 418] on icon at bounding box center [994, 413] width 13 height 13
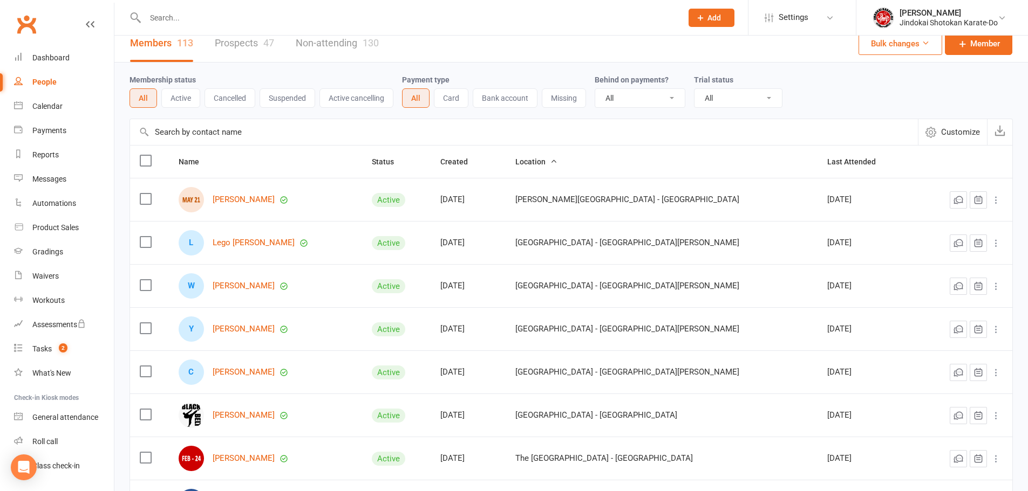
scroll to position [0, 0]
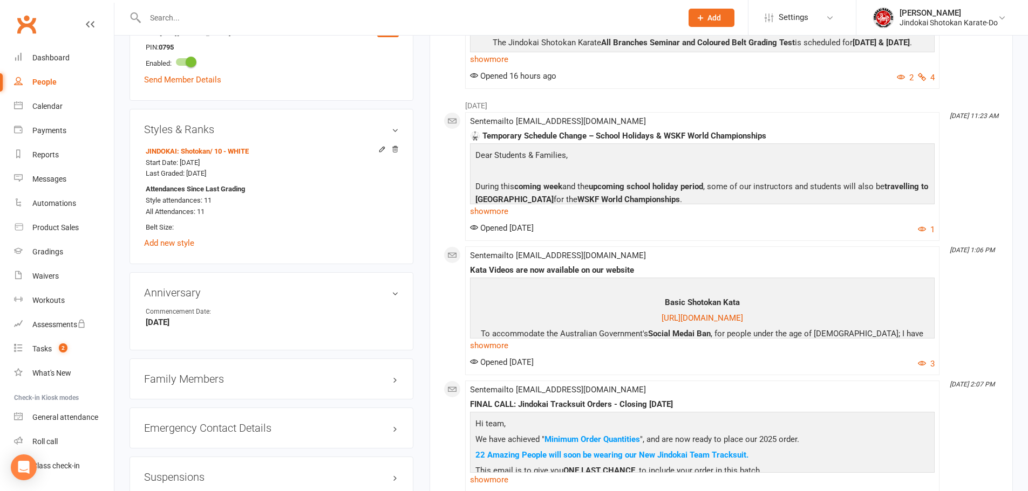
scroll to position [917, 0]
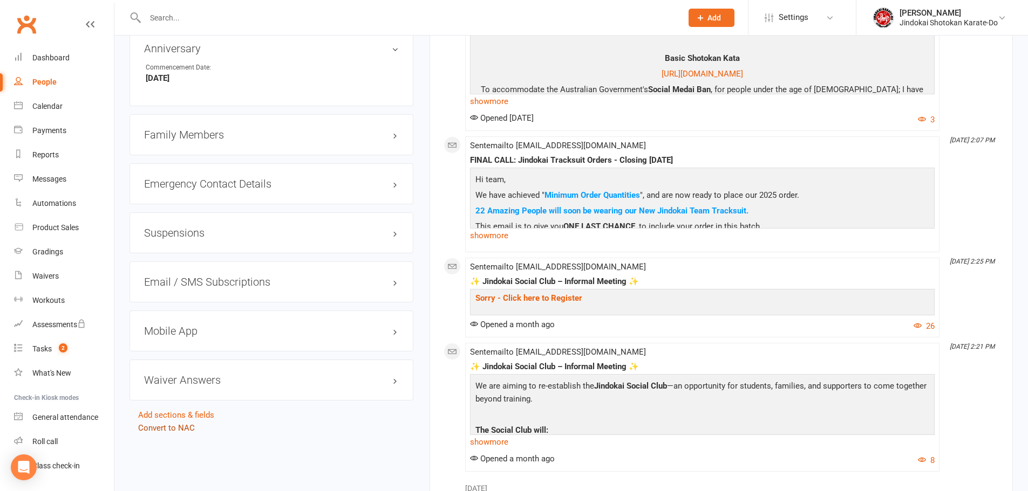
click at [180, 432] on link "Convert to NAC" at bounding box center [166, 428] width 57 height 10
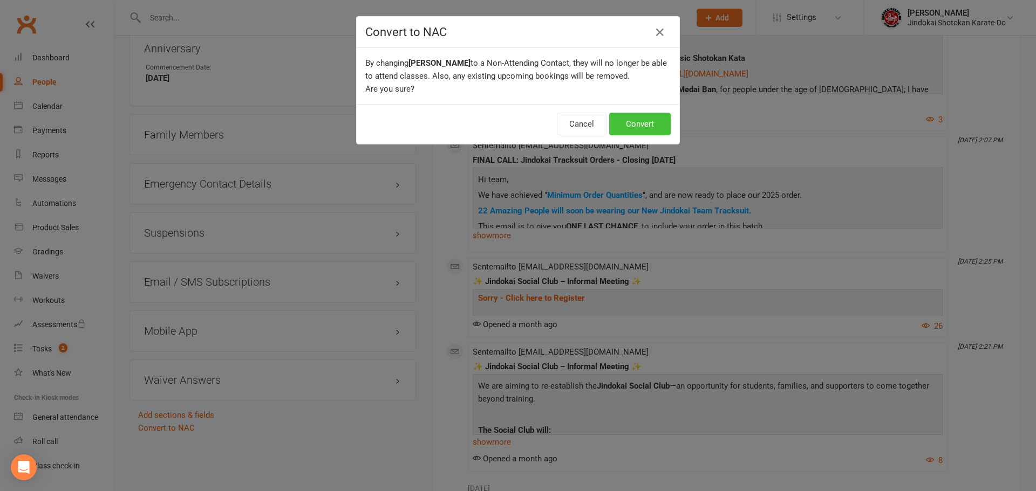
click at [651, 127] on button "Convert" at bounding box center [639, 124] width 61 height 23
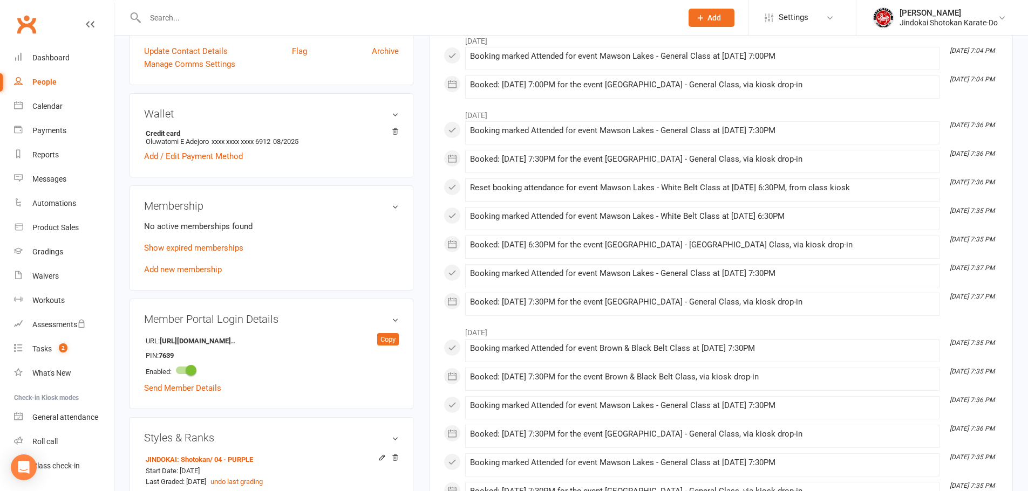
scroll to position [364, 0]
click at [165, 275] on link "Add new membership" at bounding box center [183, 270] width 78 height 10
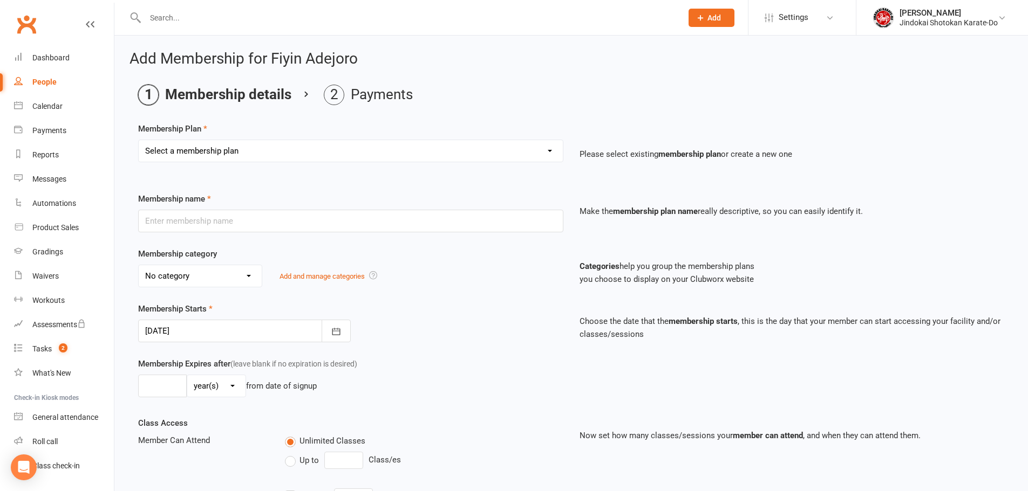
click at [210, 151] on select "Select a membership plan Create new Membership Plan INDIVIDUAL SUBSCRIPTION FAM…" at bounding box center [351, 151] width 424 height 22
select select "3"
click at [139, 140] on select "Select a membership plan Create new Membership Plan INDIVIDUAL SUBSCRIPTION FAM…" at bounding box center [351, 151] width 424 height 22
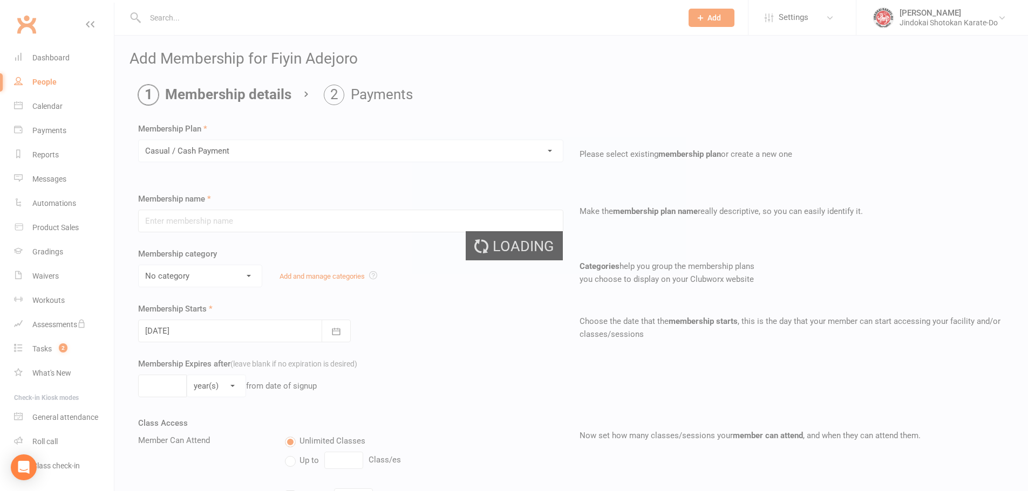
type input "Casual / Cash Payment"
select select "1"
type input "0"
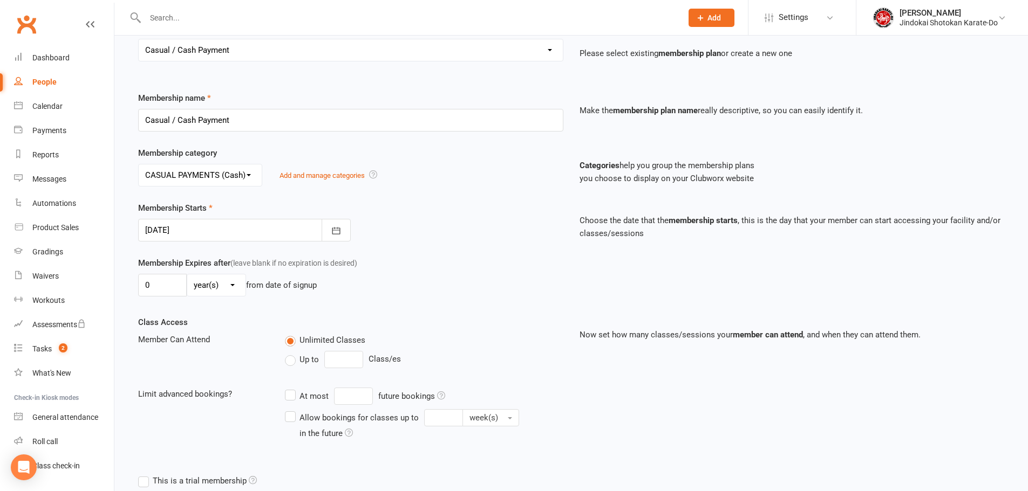
scroll to position [215, 0]
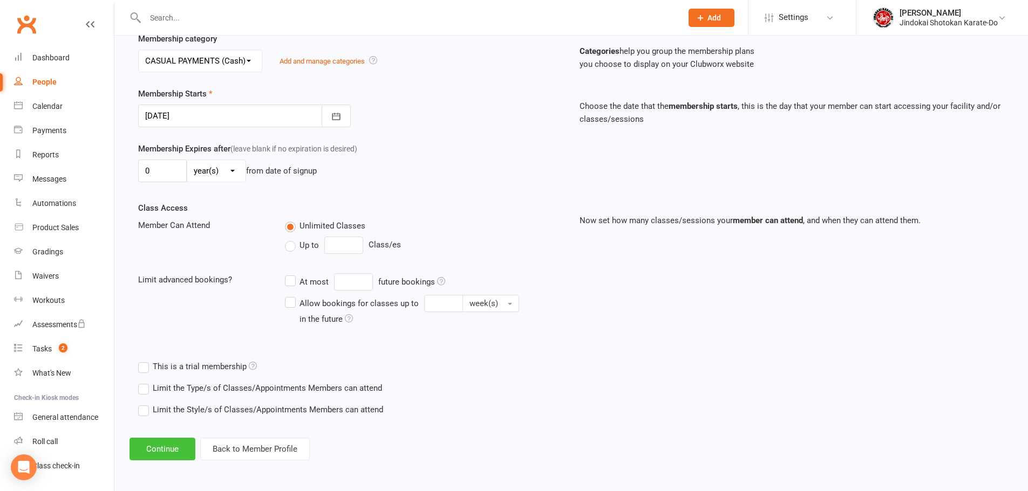
click at [169, 453] on button "Continue" at bounding box center [162, 449] width 66 height 23
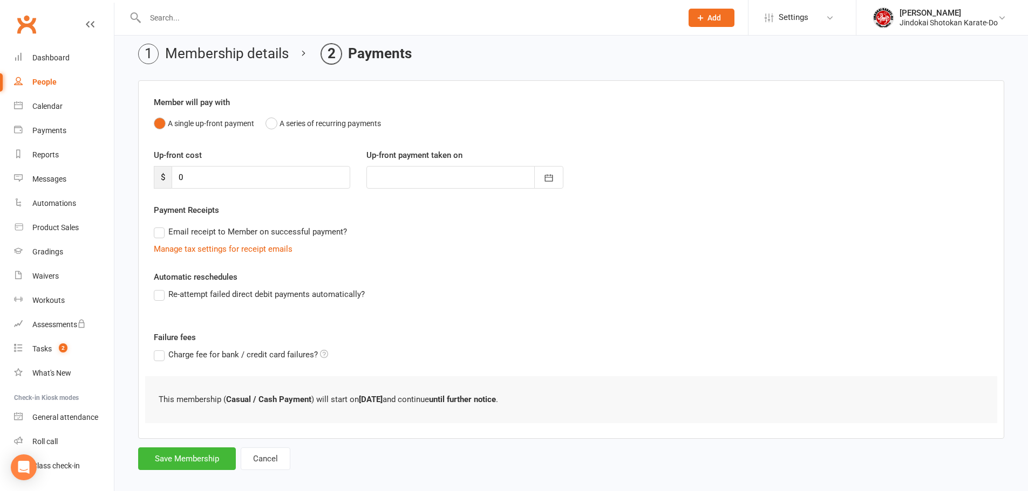
scroll to position [53, 0]
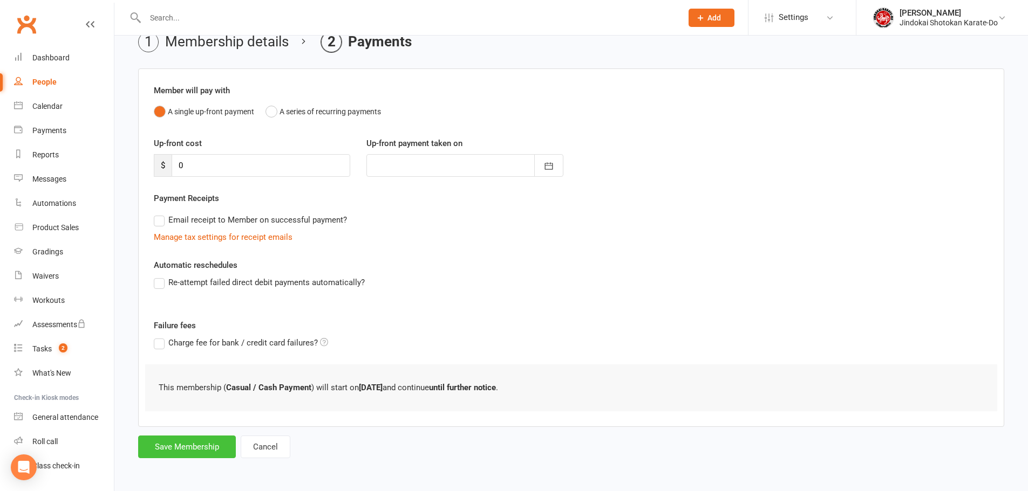
click at [159, 448] on button "Save Membership" at bounding box center [187, 447] width 98 height 23
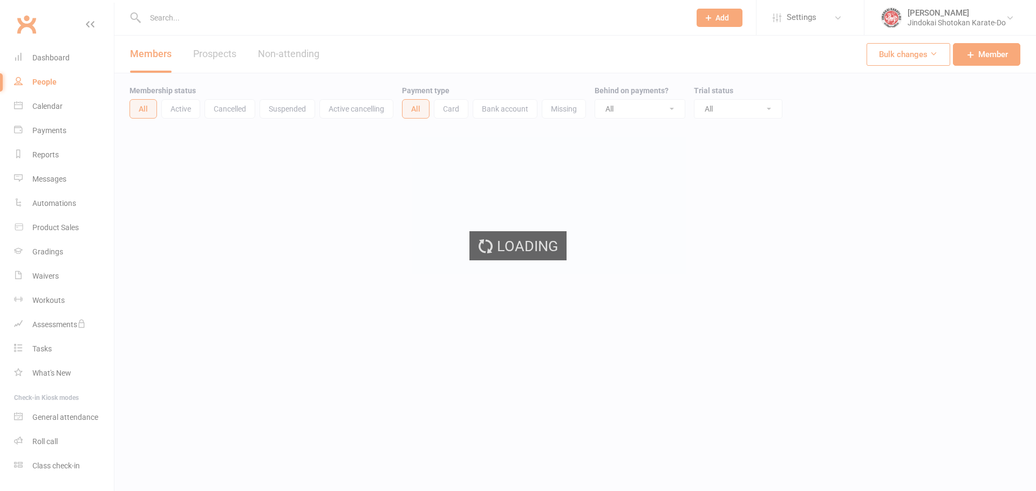
select select "100"
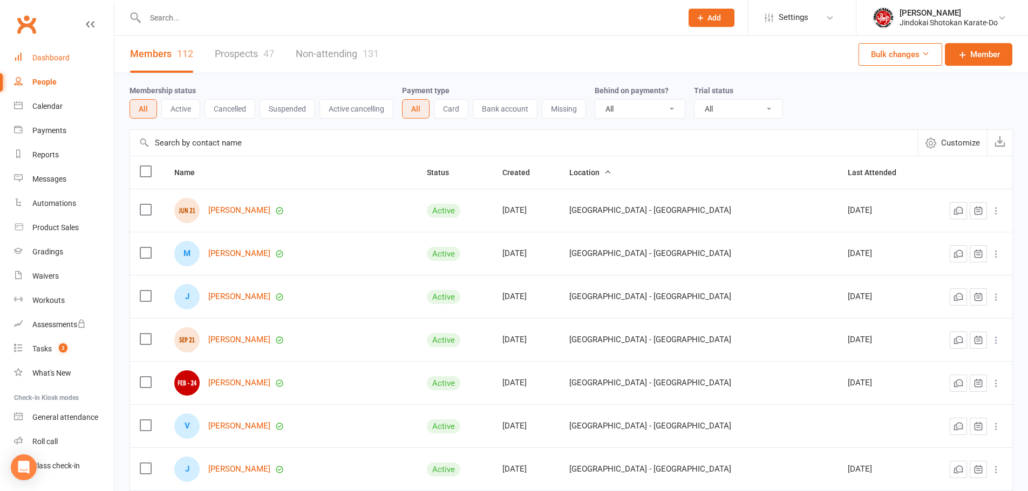
click at [50, 51] on link "Dashboard" at bounding box center [64, 58] width 100 height 24
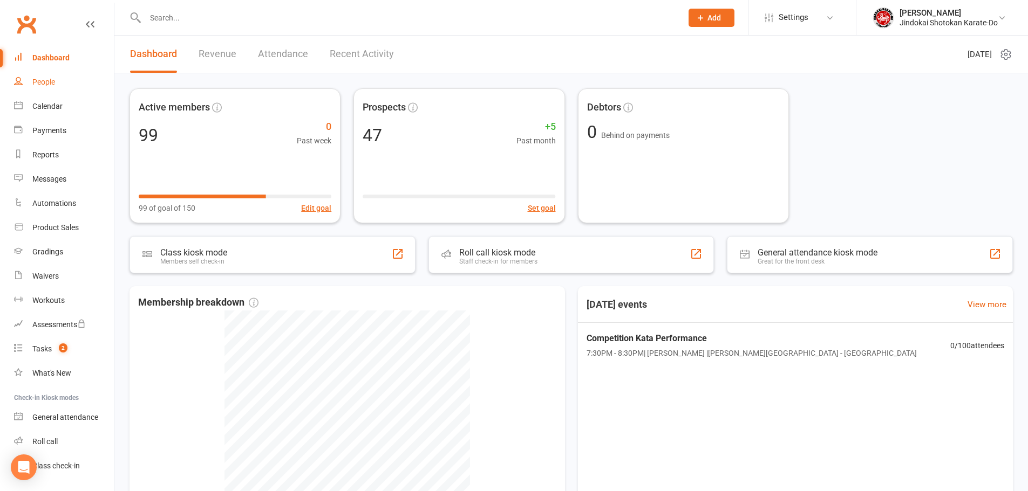
click at [41, 84] on div "People" at bounding box center [43, 82] width 23 height 9
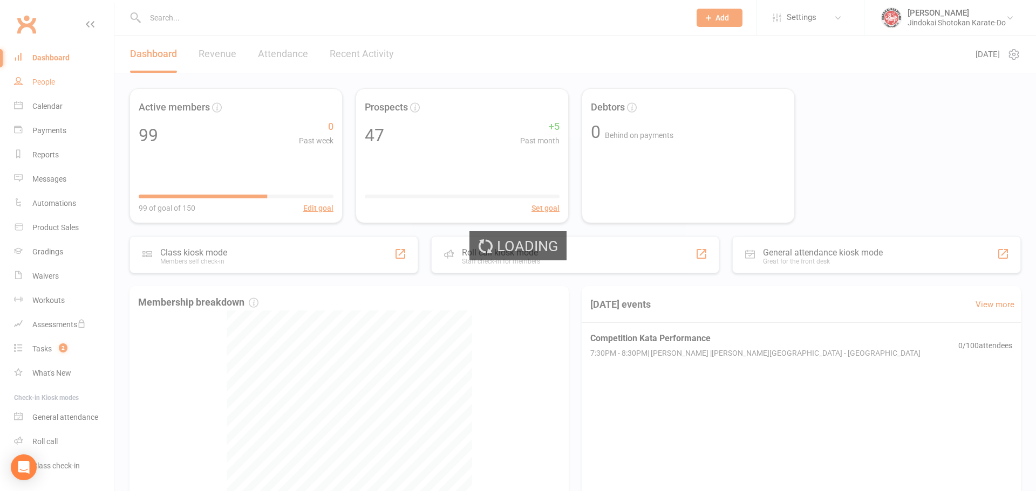
select select "100"
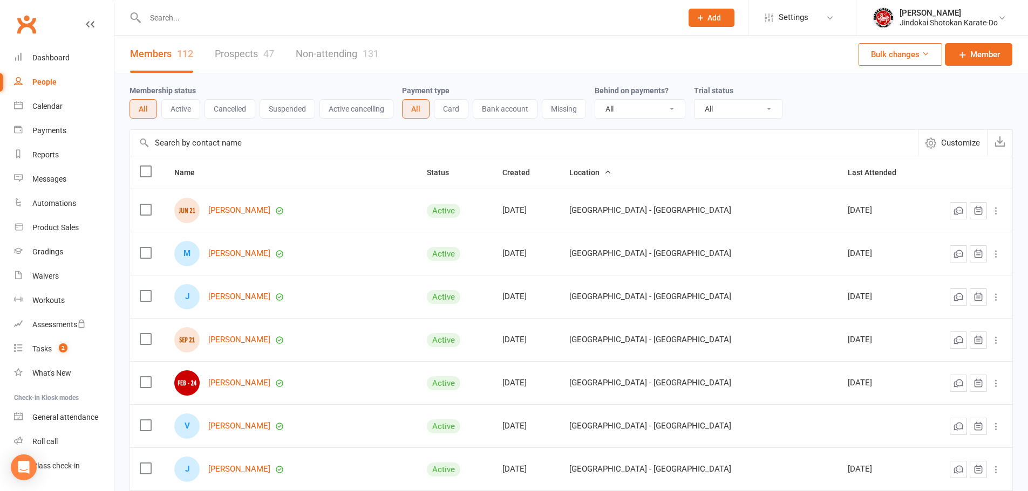
click at [257, 53] on link "Prospects 47" at bounding box center [244, 54] width 59 height 37
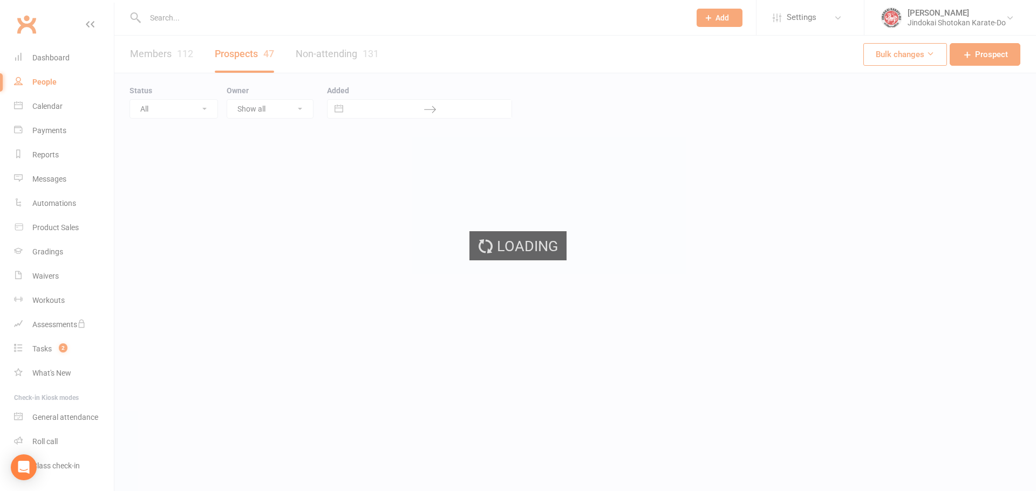
select select "100"
